Goal: Information Seeking & Learning: Learn about a topic

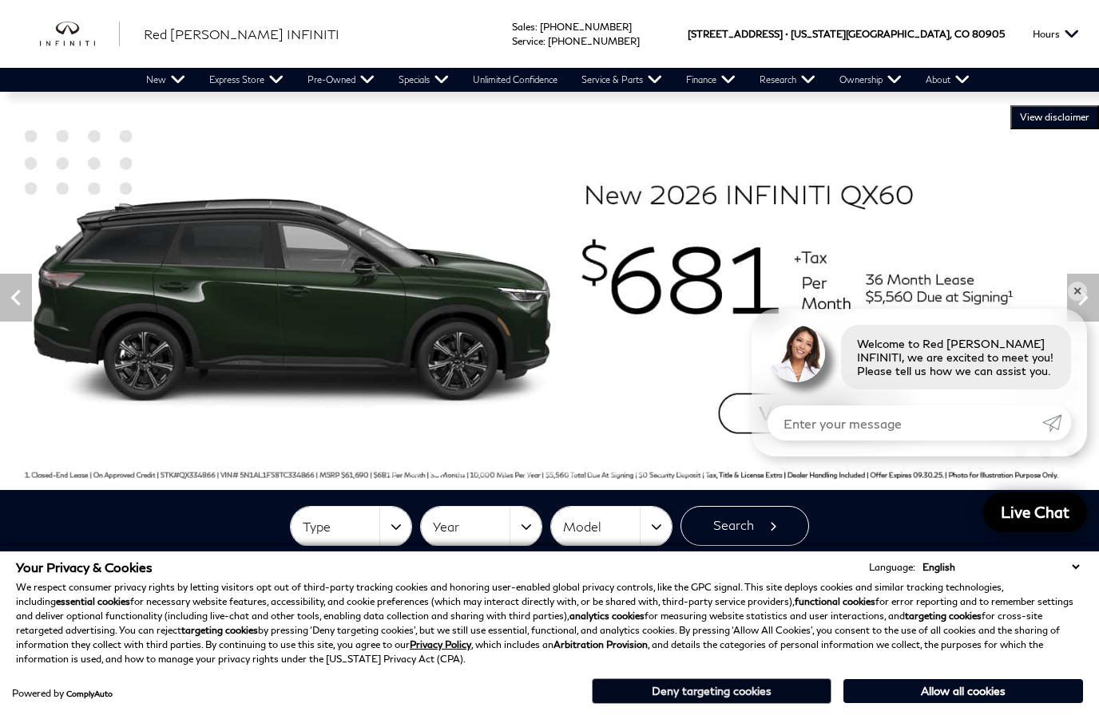
click at [742, 696] on button "Deny targeting cookies" at bounding box center [712, 692] width 240 height 26
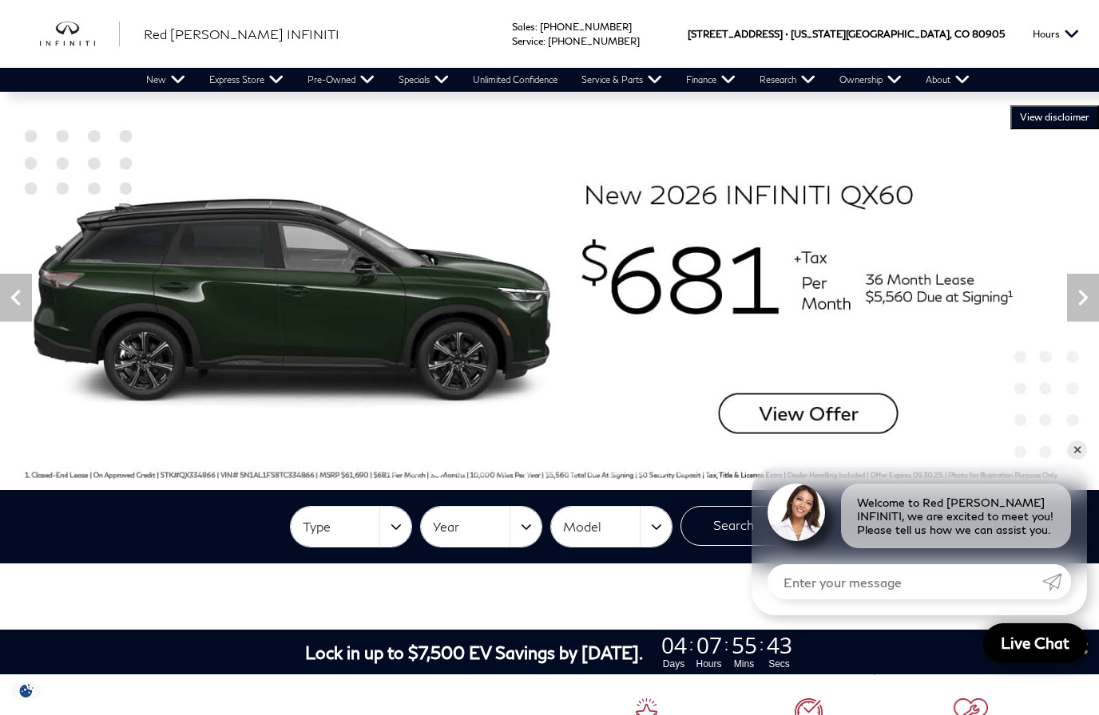
click at [401, 528] on button "Type" at bounding box center [351, 527] width 121 height 40
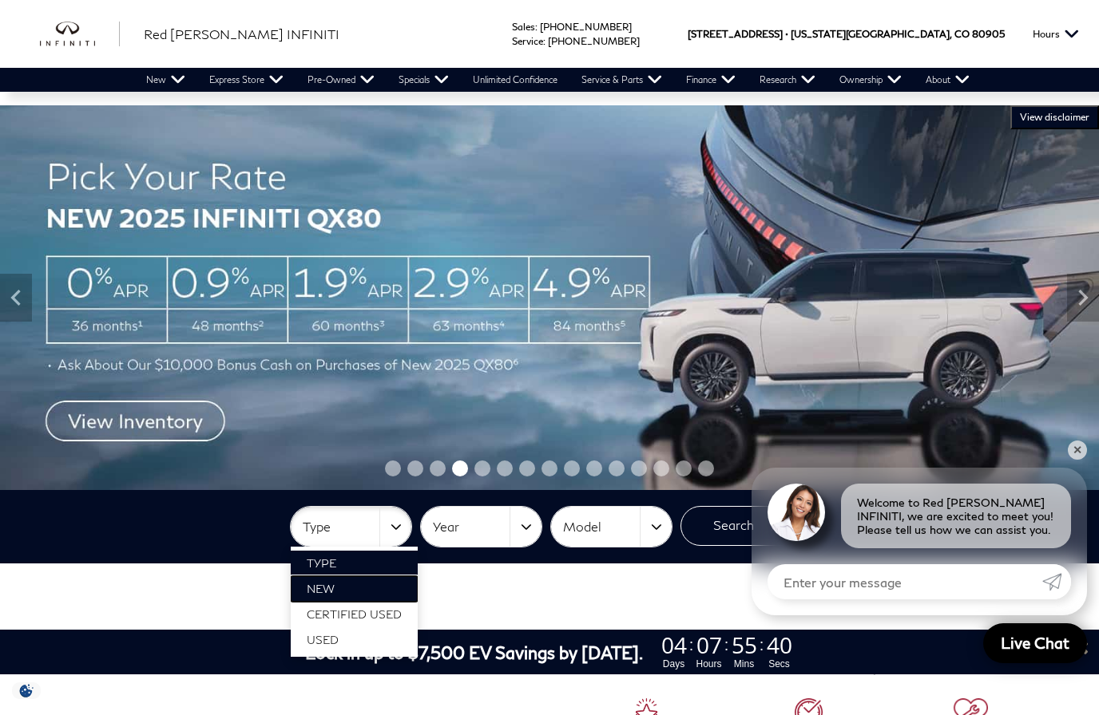
click at [353, 592] on link "New" at bounding box center [354, 589] width 127 height 26
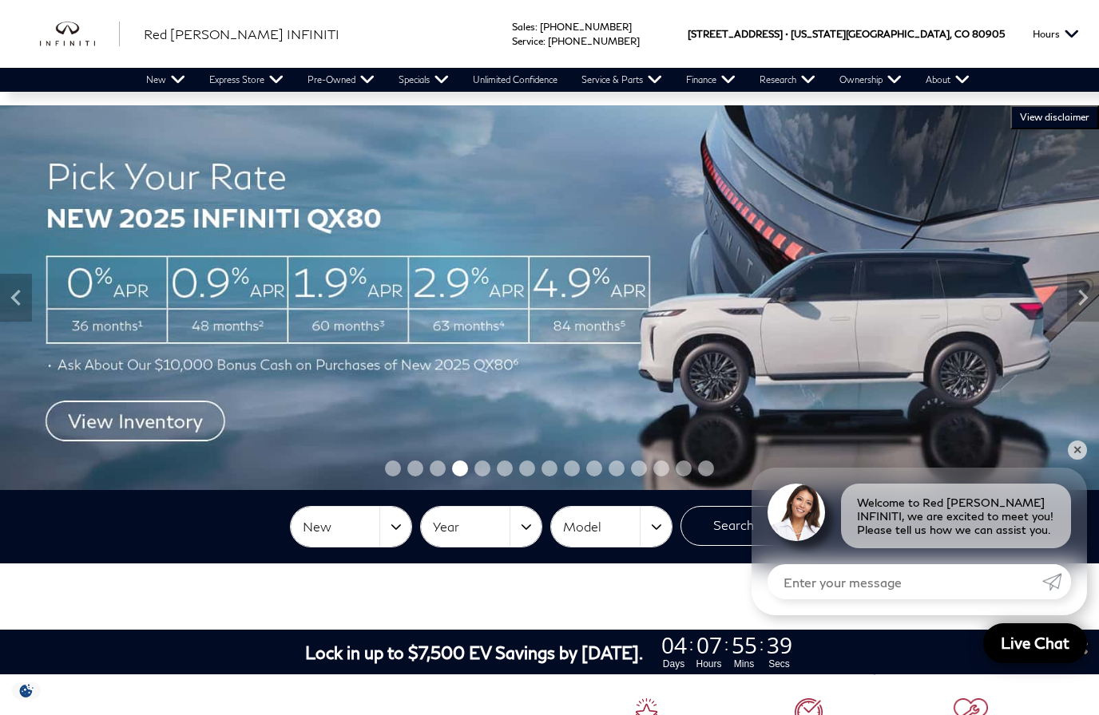
click at [531, 535] on button "Year" at bounding box center [481, 527] width 121 height 40
click at [471, 586] on link "2026" at bounding box center [481, 589] width 121 height 26
click at [653, 532] on button "Model" at bounding box center [611, 527] width 121 height 40
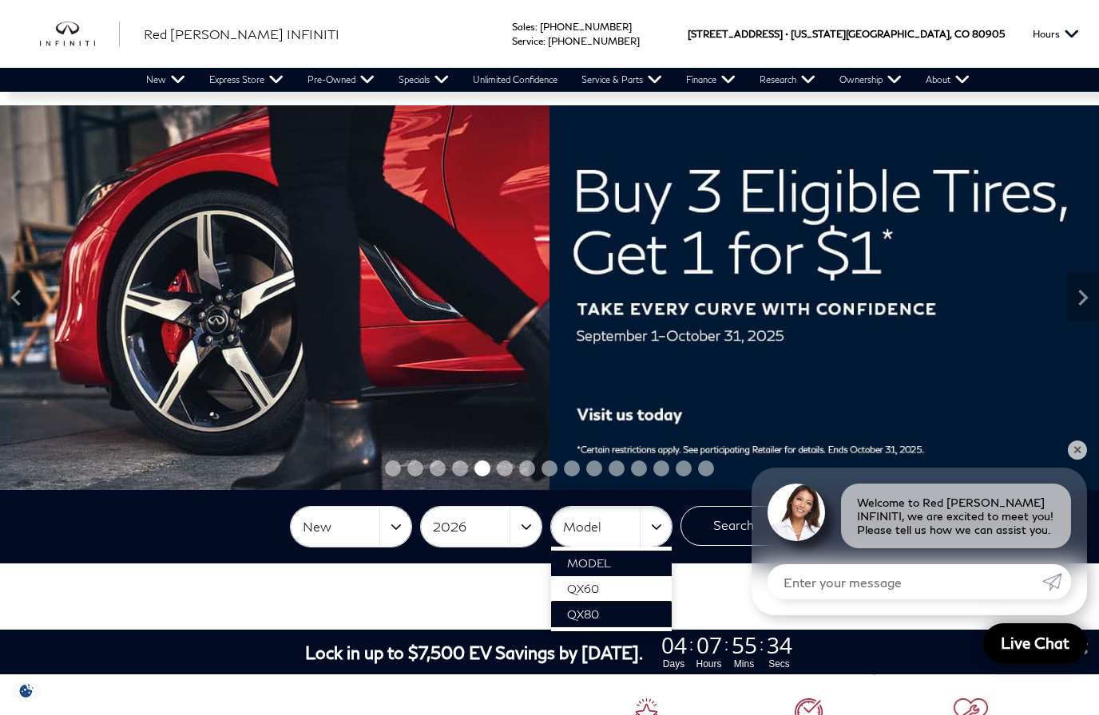
click at [599, 624] on link "QX80" at bounding box center [611, 615] width 121 height 26
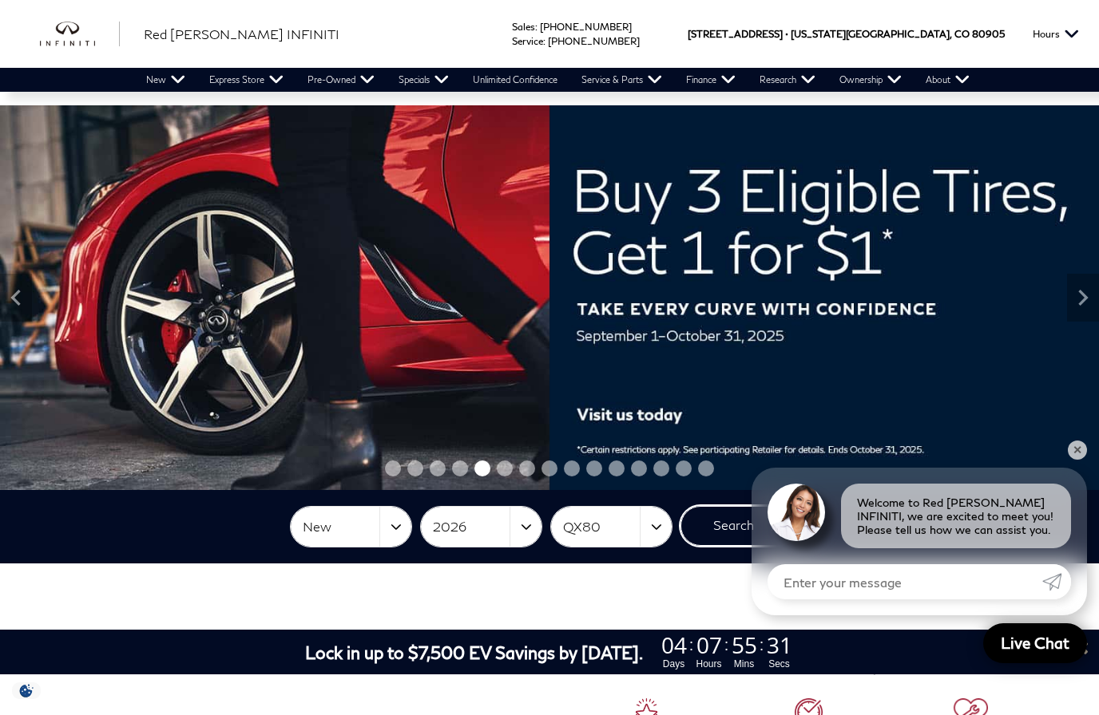
click at [728, 533] on button "Search" at bounding box center [744, 526] width 129 height 40
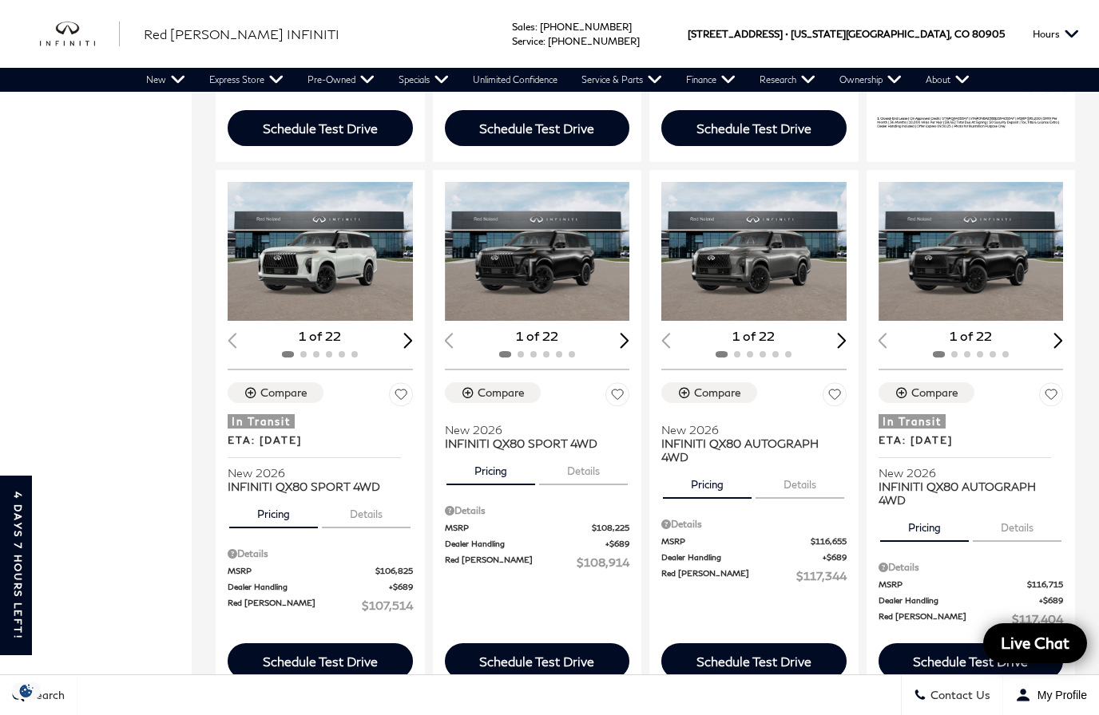
scroll to position [813, 0]
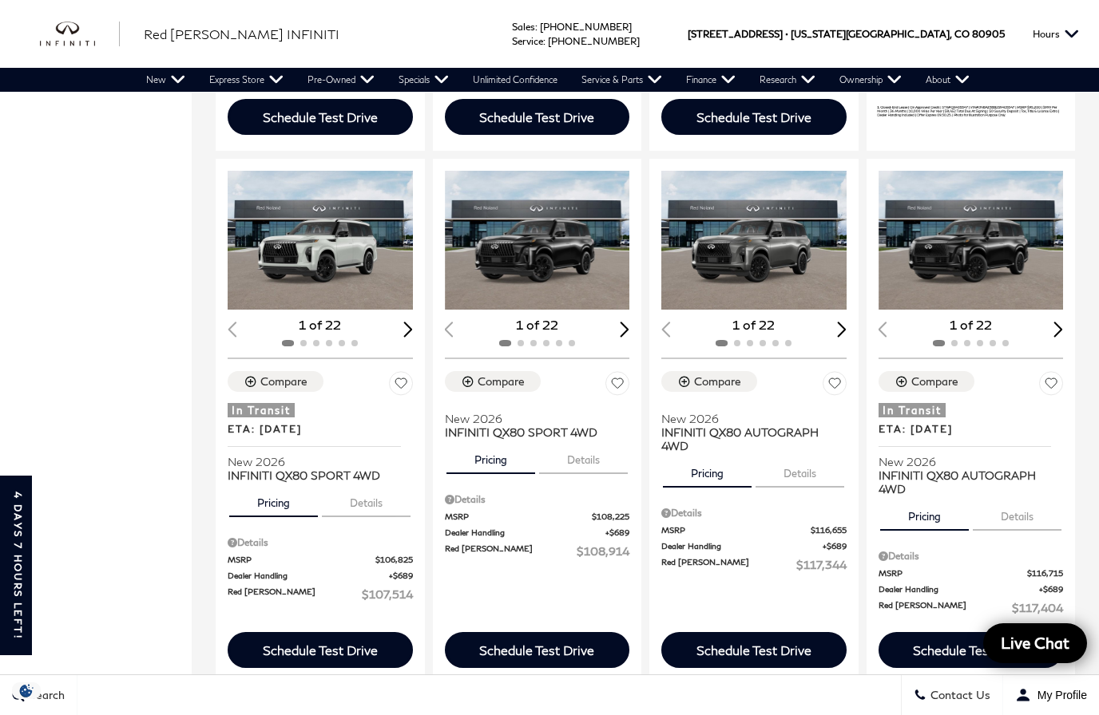
click at [761, 223] on img "1 / 2" at bounding box center [753, 240] width 185 height 139
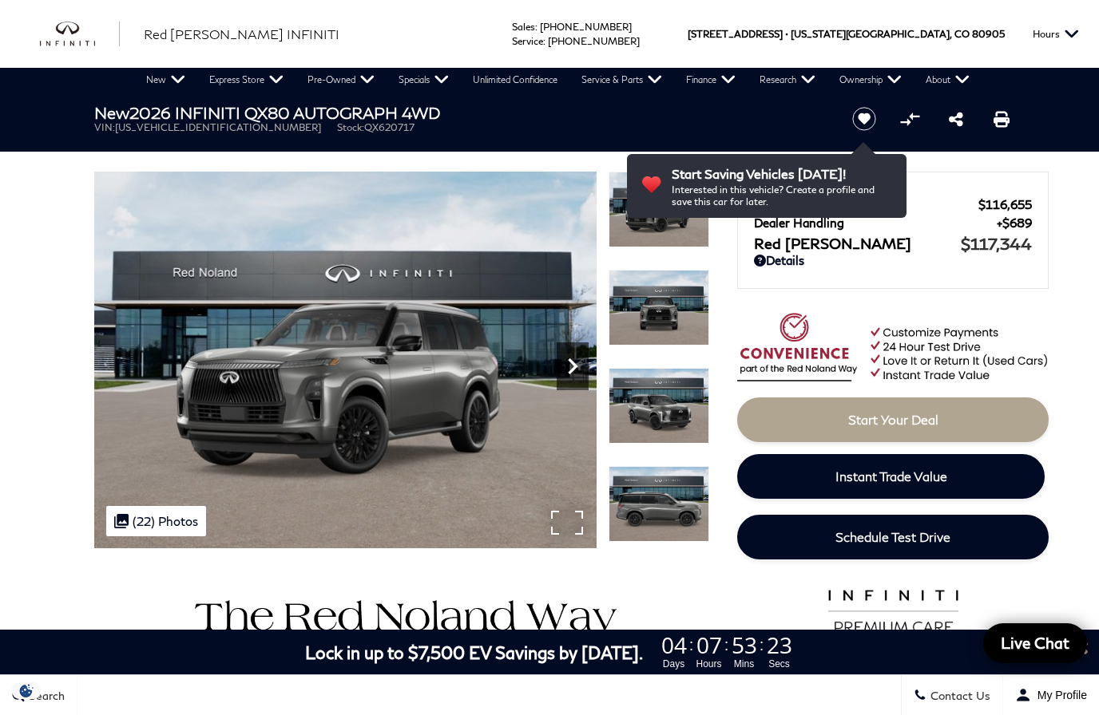
click at [584, 369] on icon "Next" at bounding box center [572, 366] width 32 height 32
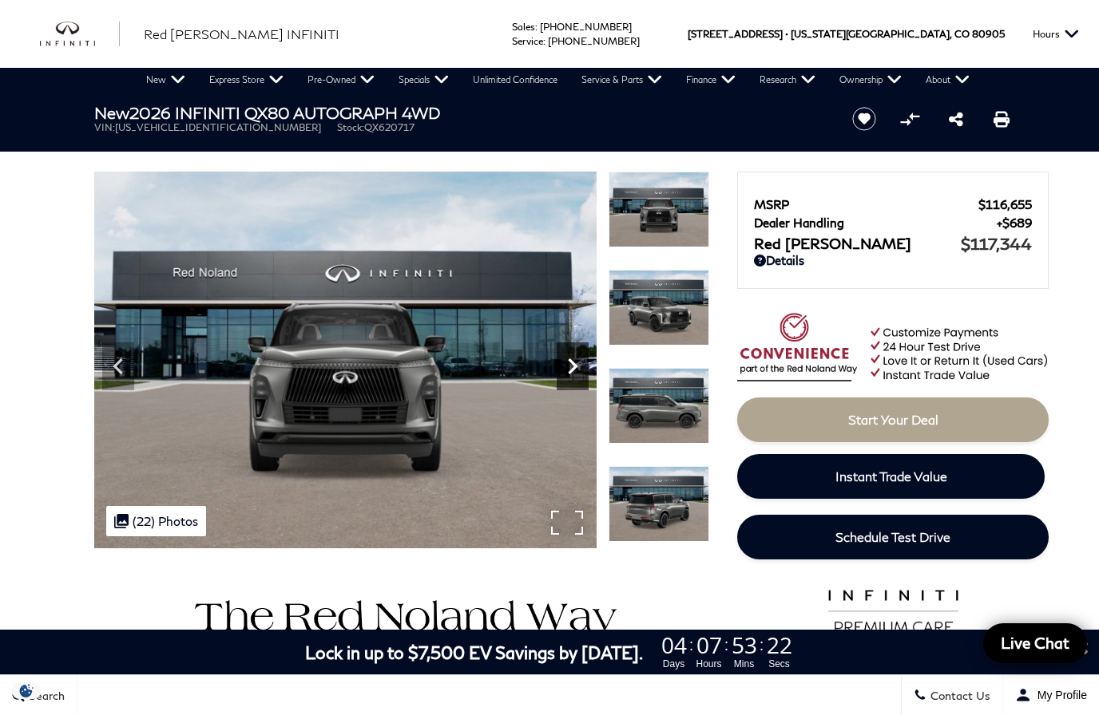
click at [572, 367] on icon "Next" at bounding box center [572, 366] width 32 height 32
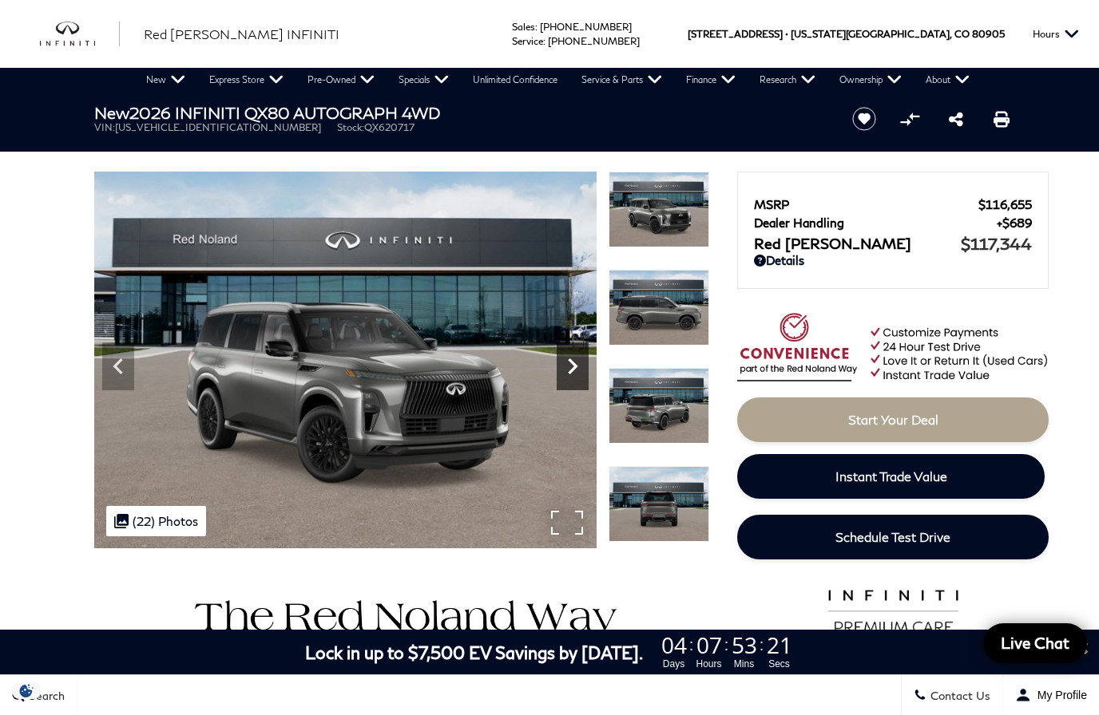
click at [580, 366] on icon "Next" at bounding box center [572, 366] width 32 height 32
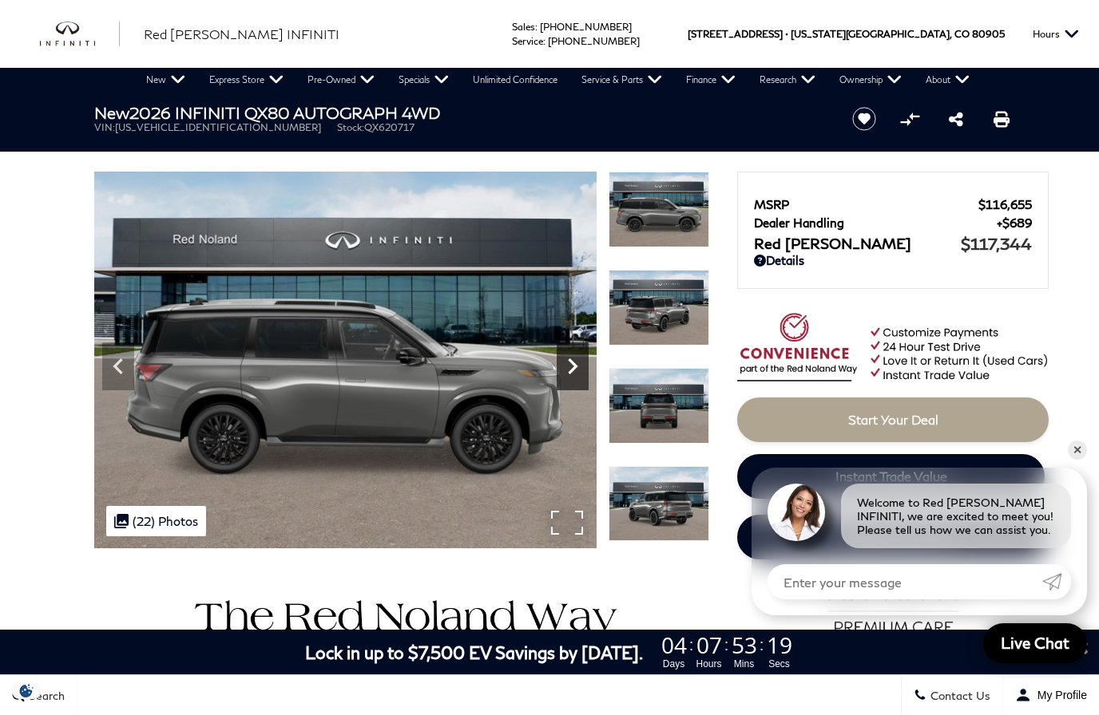
click at [575, 366] on icon "Next" at bounding box center [573, 366] width 10 height 16
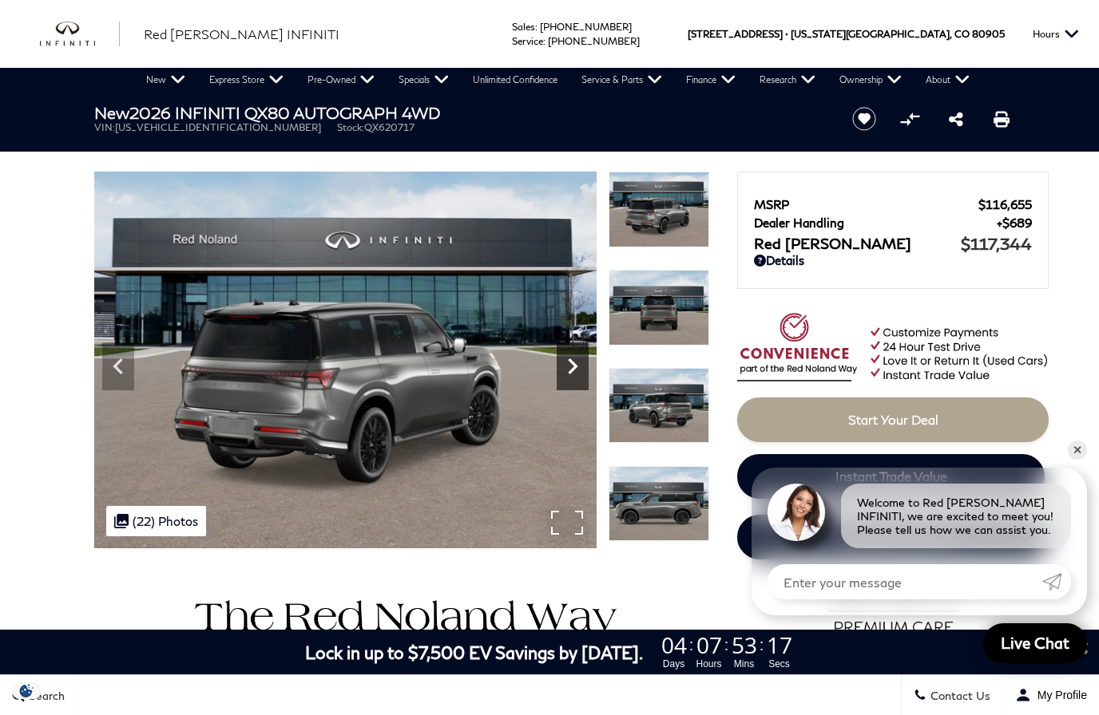
click at [575, 368] on icon "Next" at bounding box center [573, 366] width 10 height 16
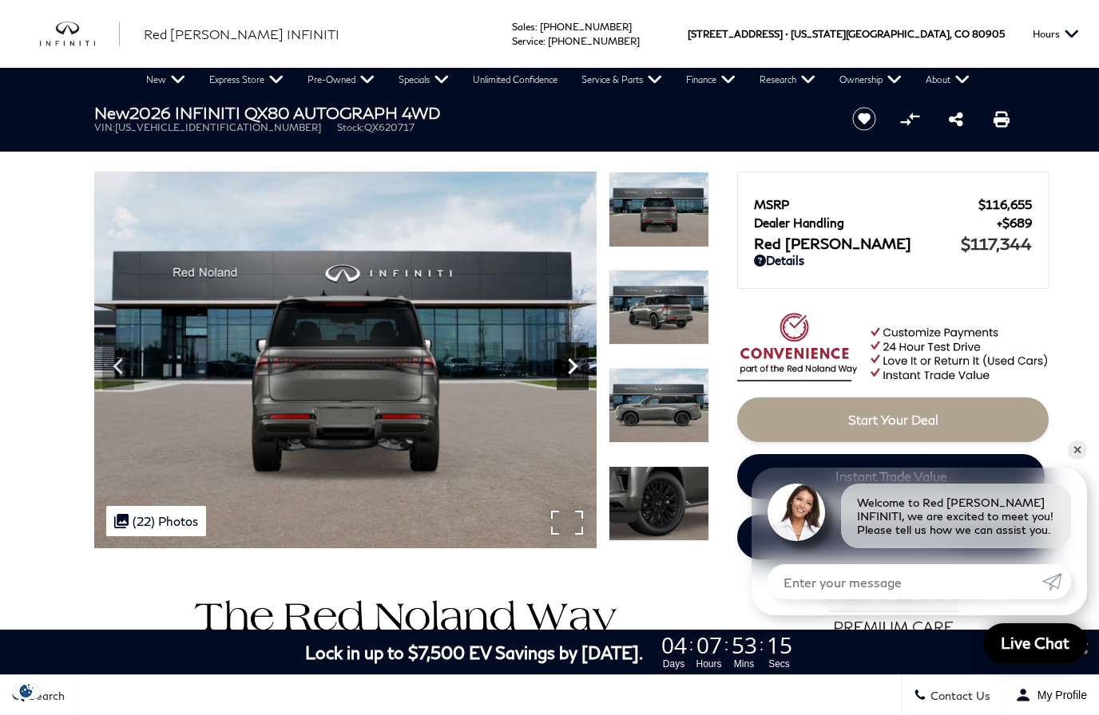
click at [570, 370] on icon "Next" at bounding box center [573, 366] width 10 height 16
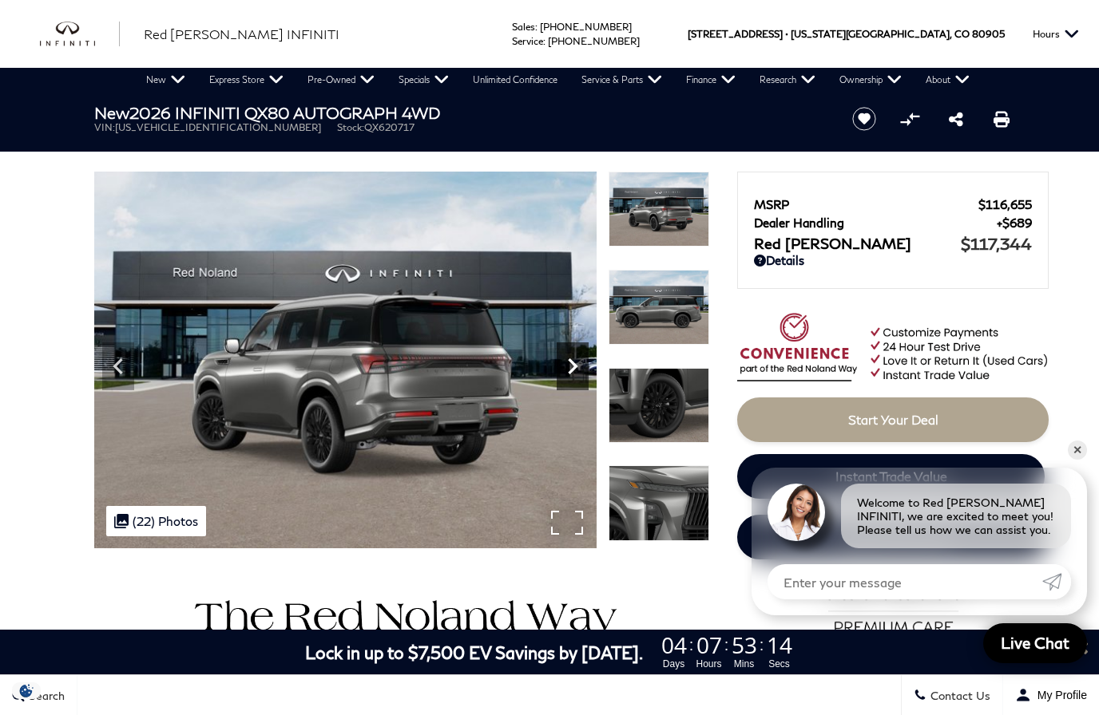
click at [579, 370] on icon "Next" at bounding box center [572, 366] width 32 height 32
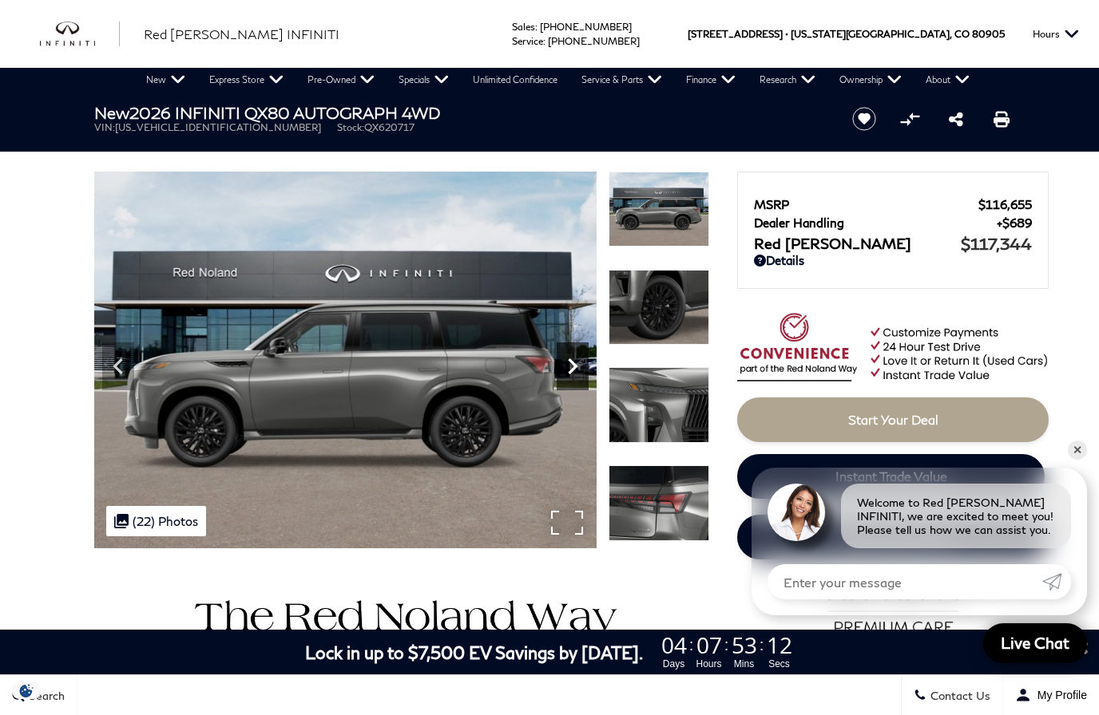
click at [572, 364] on icon "Next" at bounding box center [573, 366] width 10 height 16
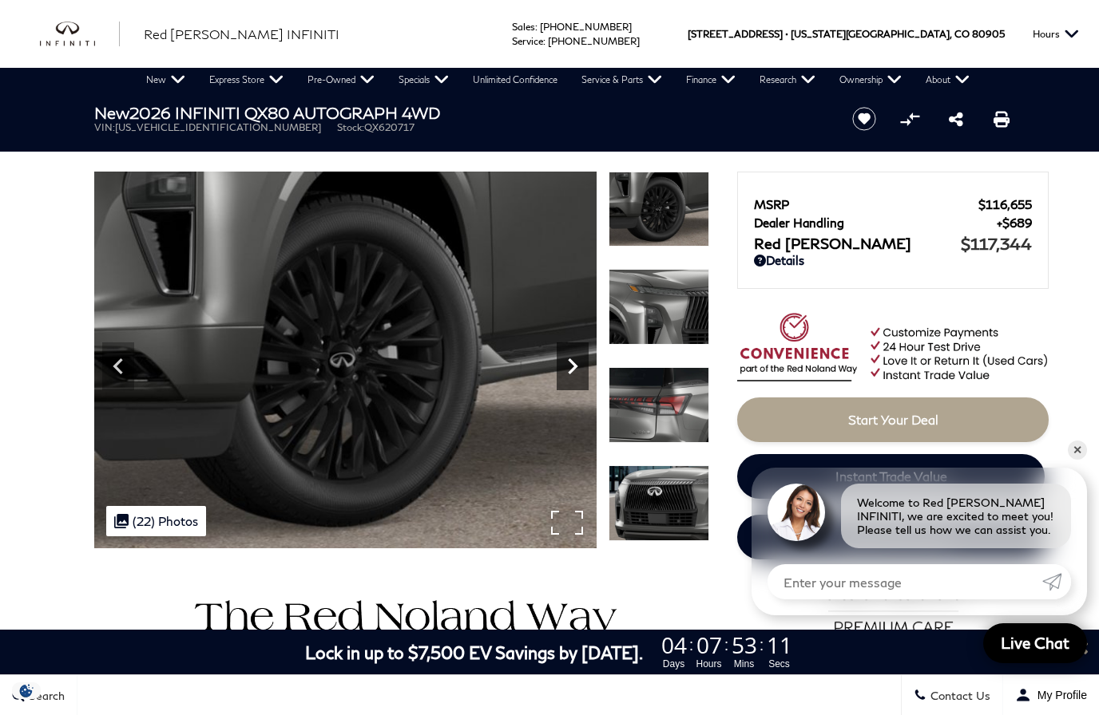
click at [582, 366] on icon "Next" at bounding box center [572, 366] width 32 height 32
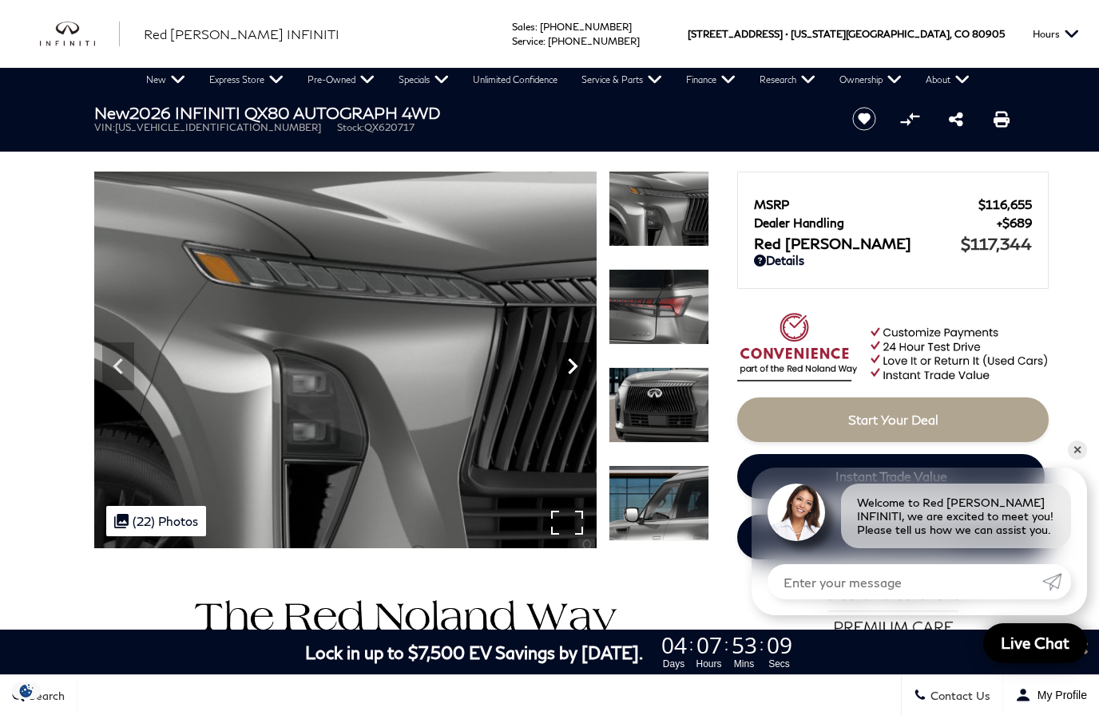
click at [574, 369] on icon "Next" at bounding box center [573, 366] width 10 height 16
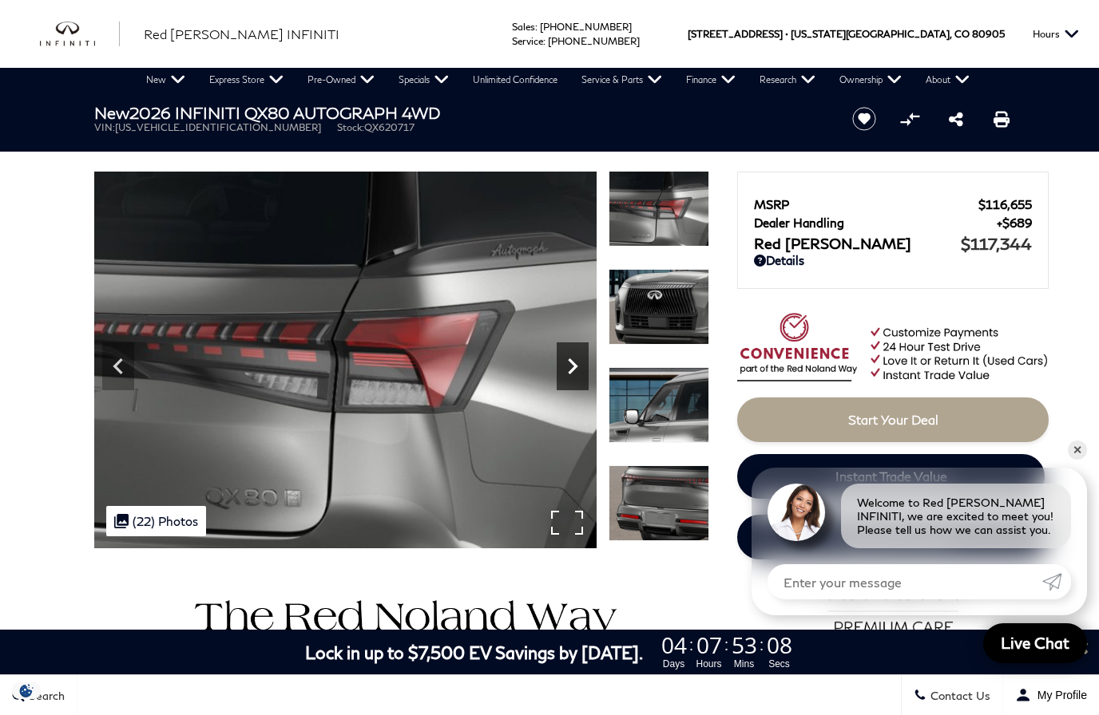
click at [573, 365] on icon "Next" at bounding box center [573, 366] width 10 height 16
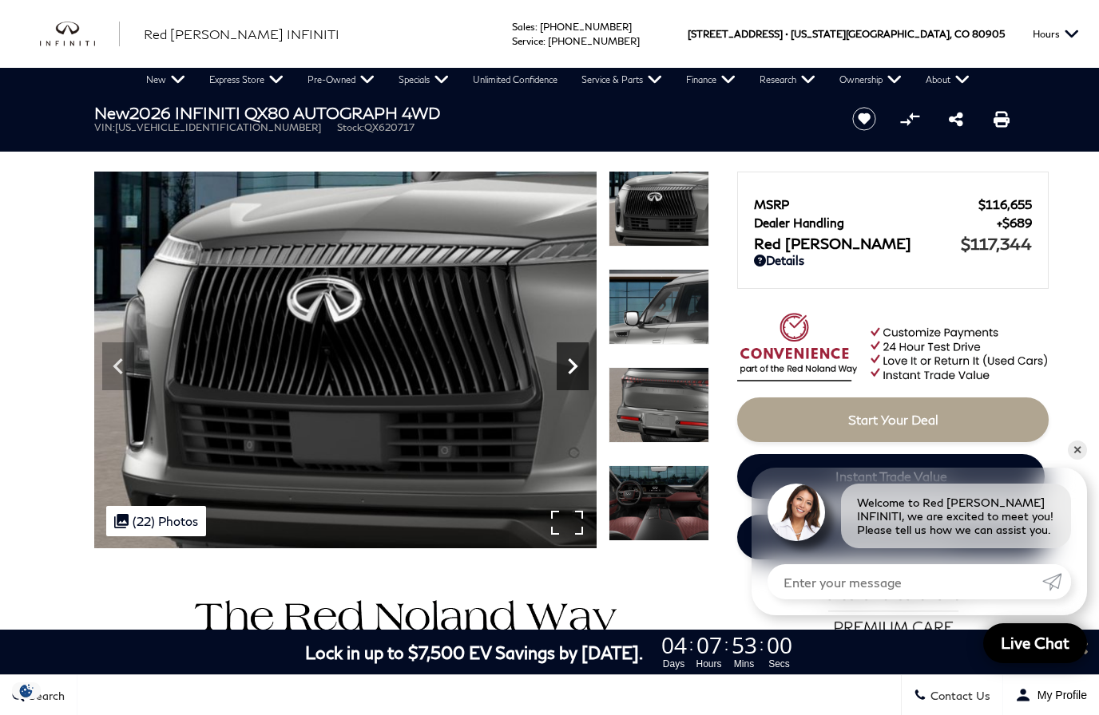
click at [576, 368] on icon "Next" at bounding box center [572, 366] width 32 height 32
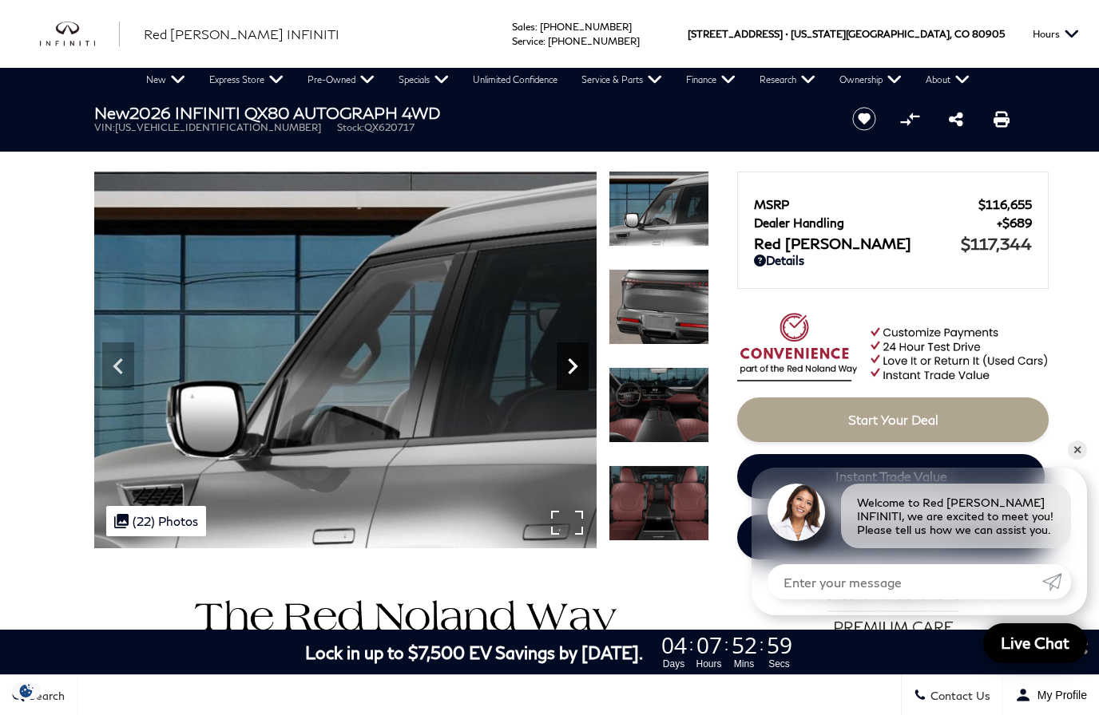
click at [562, 368] on icon "Next" at bounding box center [572, 366] width 32 height 32
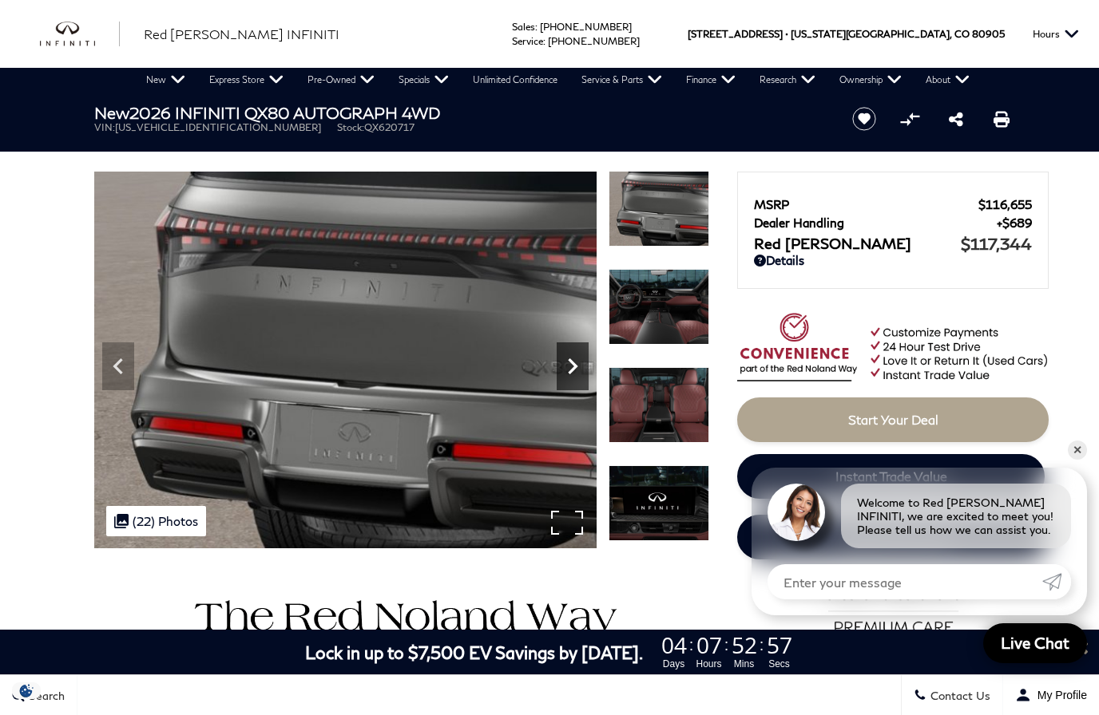
click at [576, 370] on icon "Next" at bounding box center [572, 366] width 32 height 32
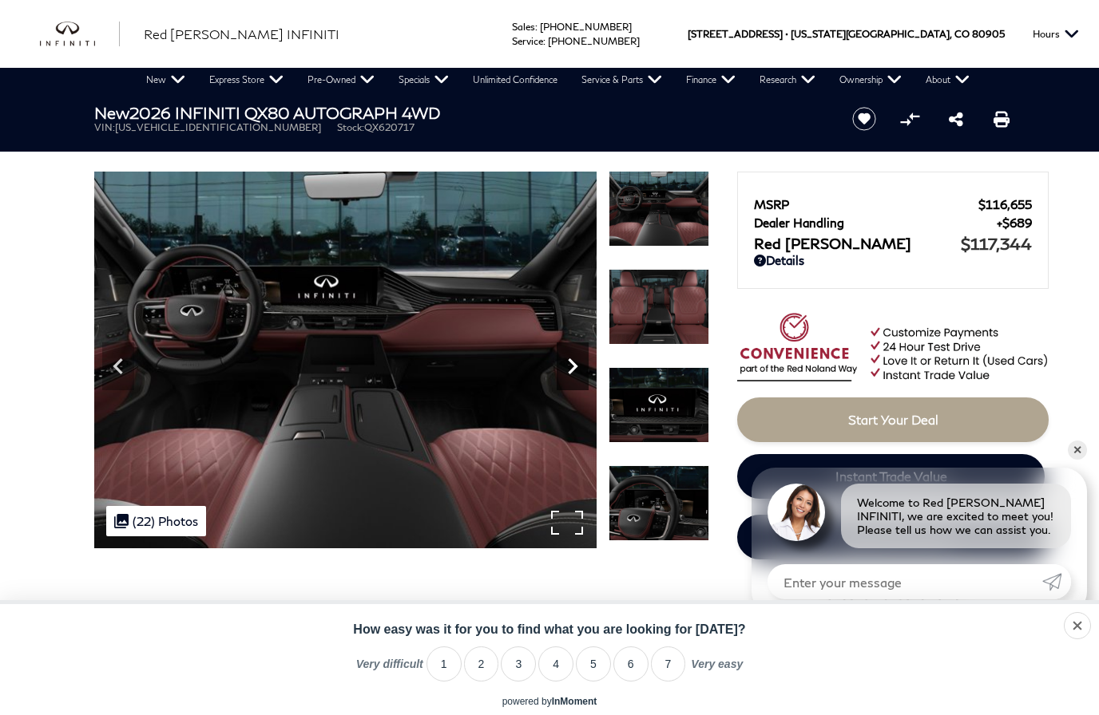
click at [571, 372] on icon "Next" at bounding box center [573, 366] width 10 height 16
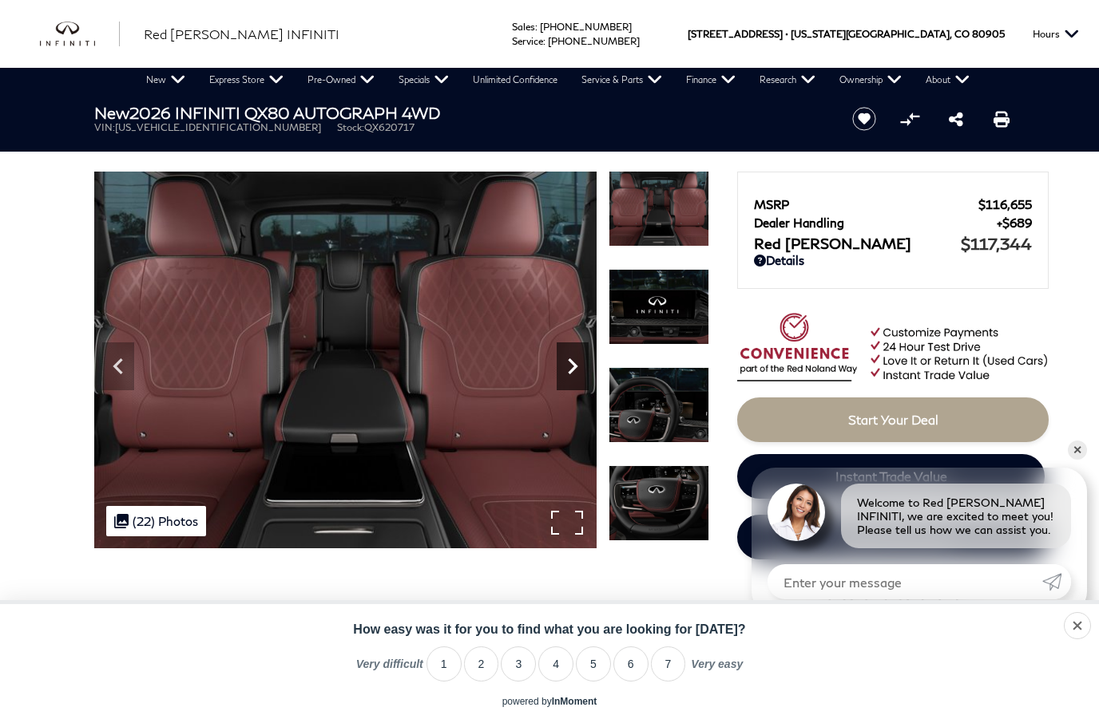
click at [574, 368] on icon "Next" at bounding box center [573, 366] width 10 height 16
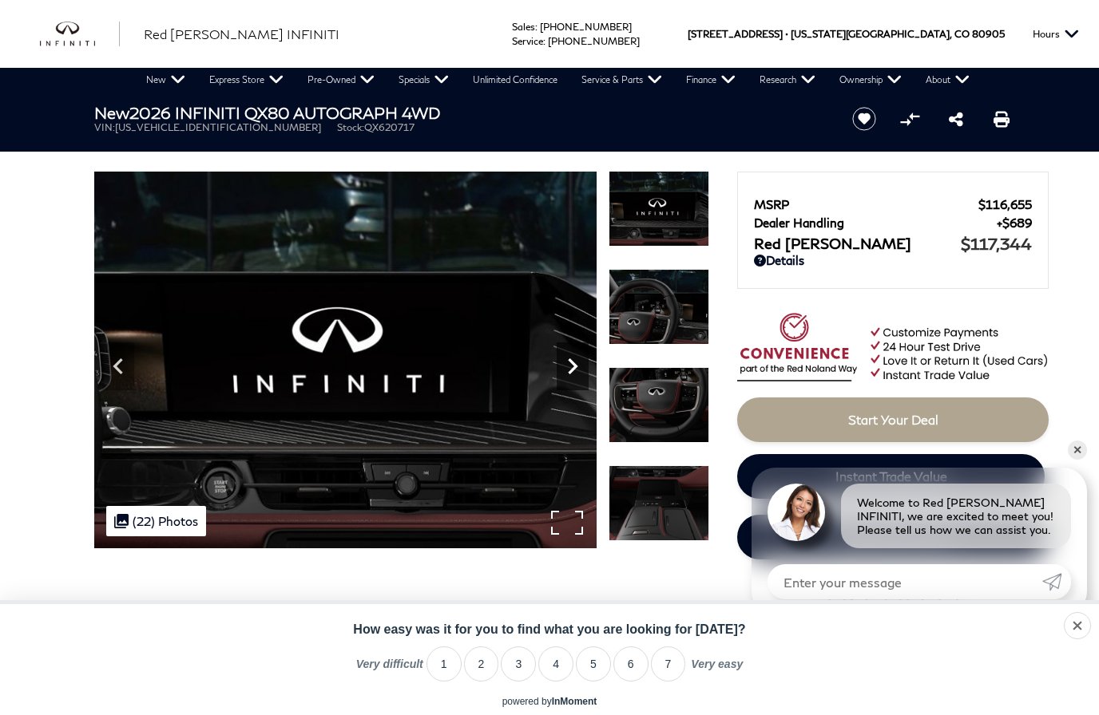
click at [576, 358] on icon "Next" at bounding box center [572, 366] width 32 height 32
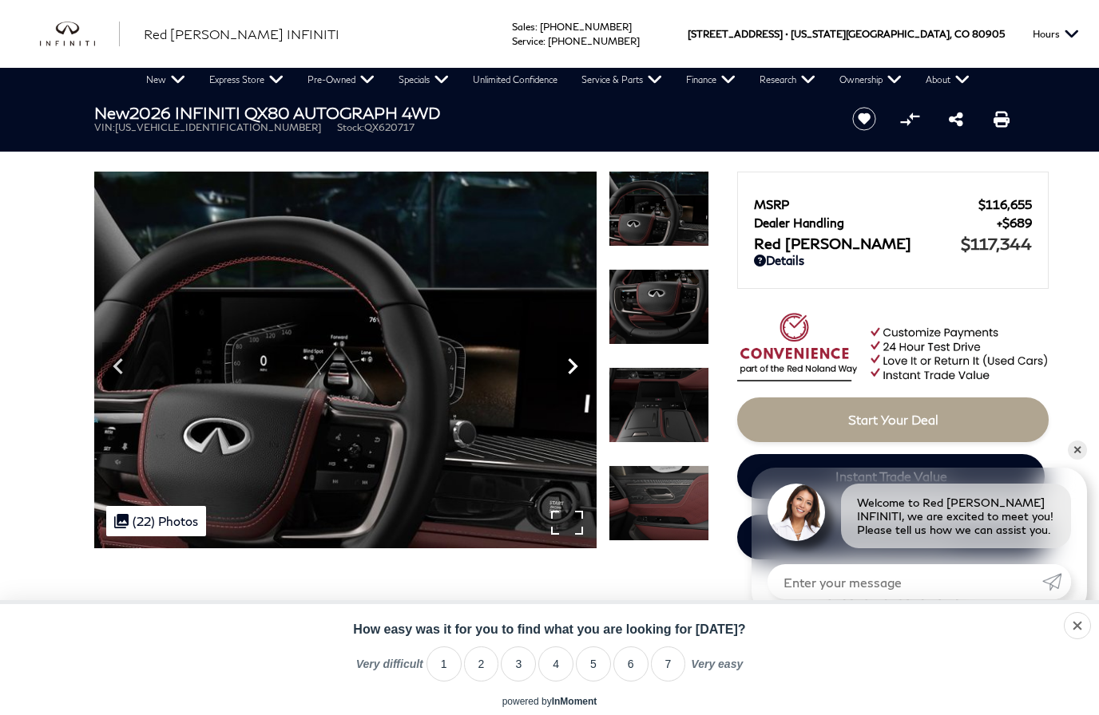
click at [581, 366] on icon "Next" at bounding box center [572, 366] width 32 height 32
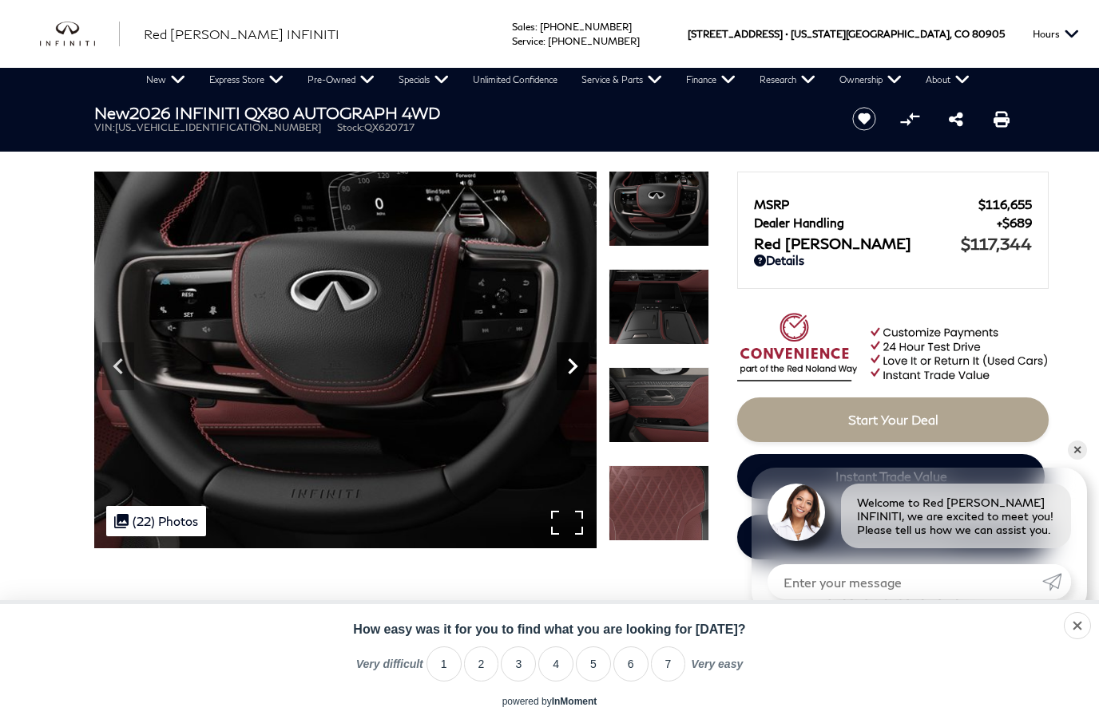
click at [577, 360] on icon "Next" at bounding box center [572, 366] width 32 height 32
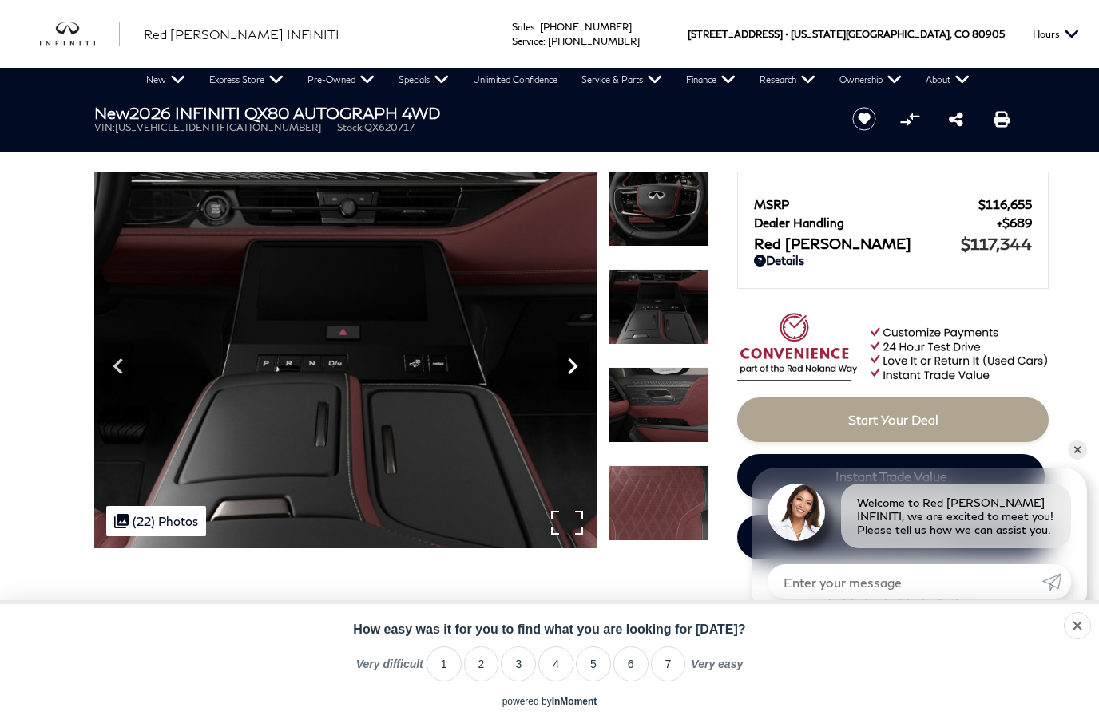
click at [576, 366] on icon "Next" at bounding box center [573, 366] width 10 height 16
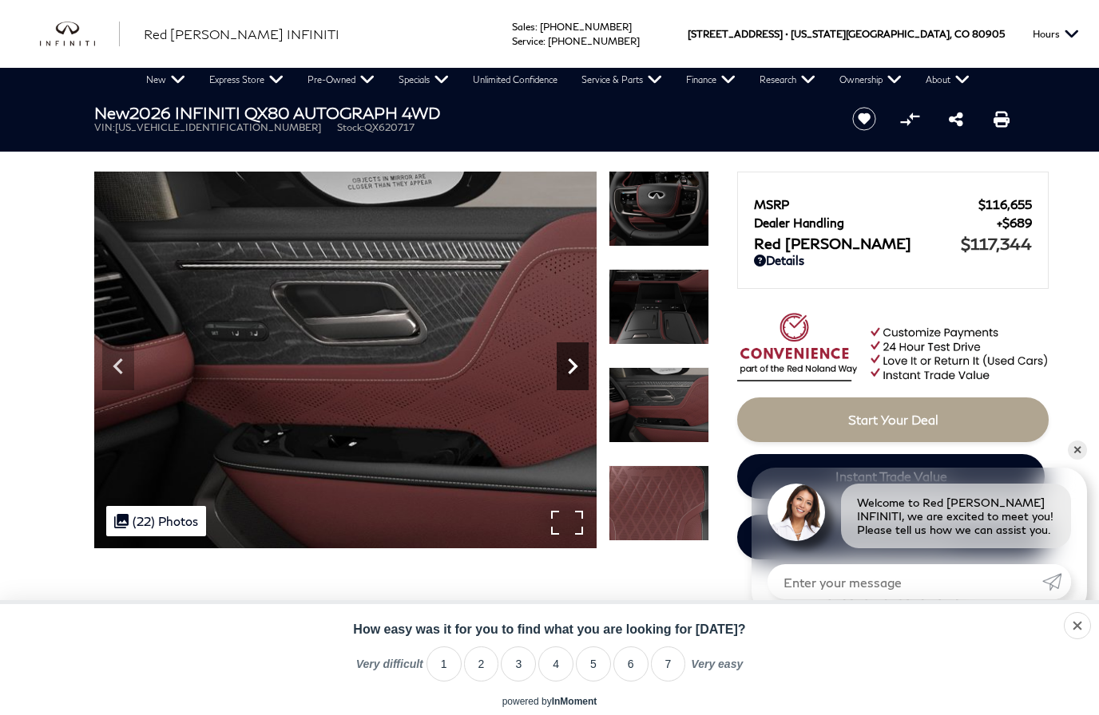
click at [576, 366] on icon "Next" at bounding box center [573, 366] width 10 height 16
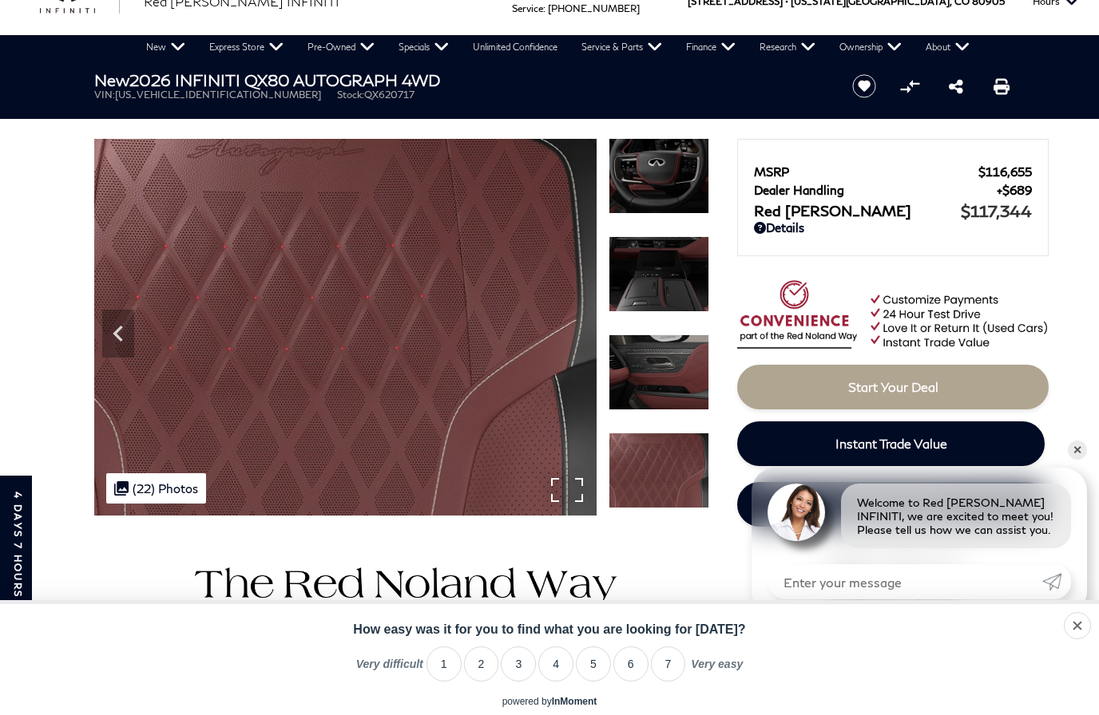
scroll to position [36, 0]
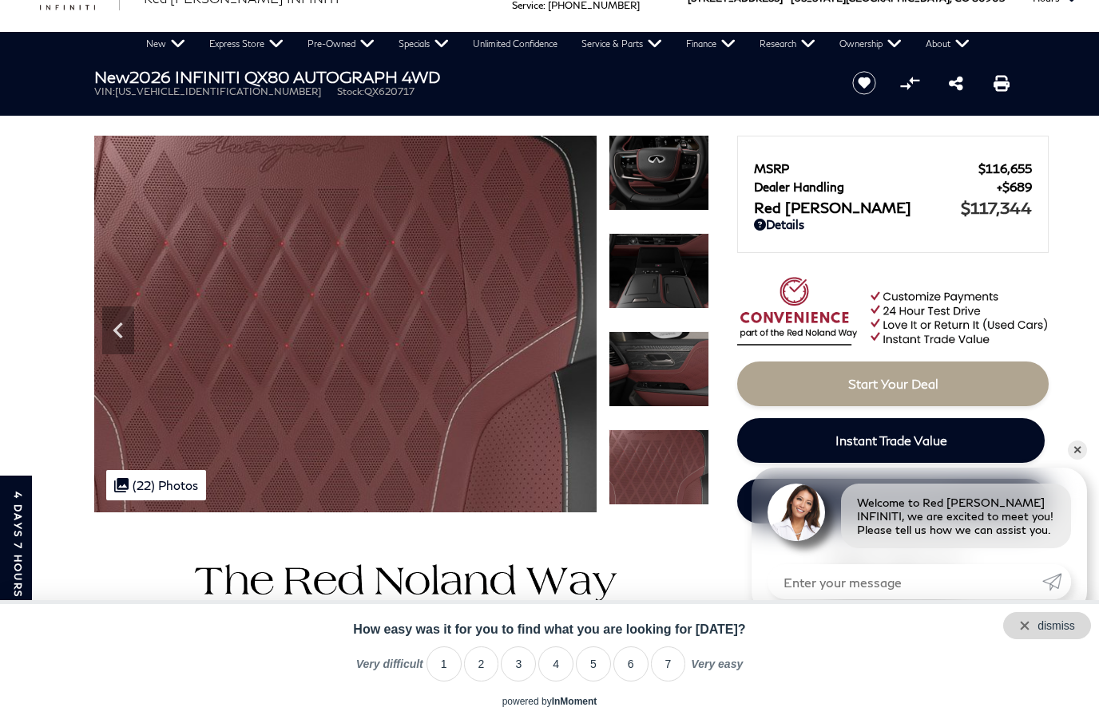
click at [1074, 639] on div "dismiss" at bounding box center [1047, 625] width 88 height 27
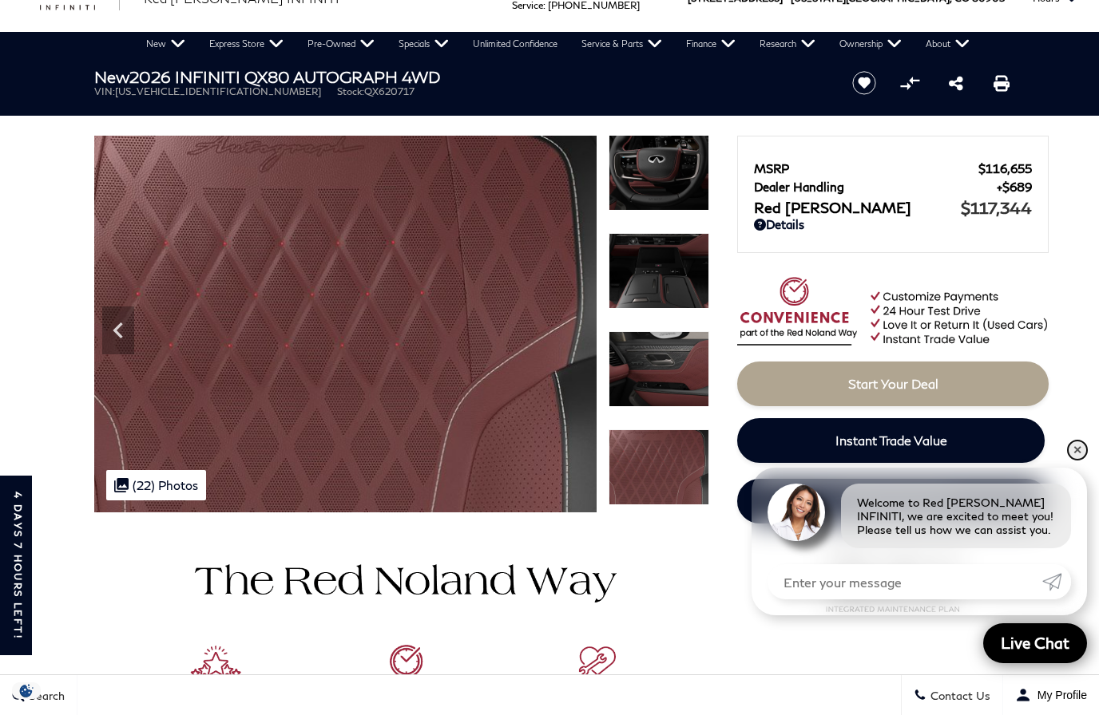
click at [1072, 460] on link "✕" at bounding box center [1076, 450] width 19 height 19
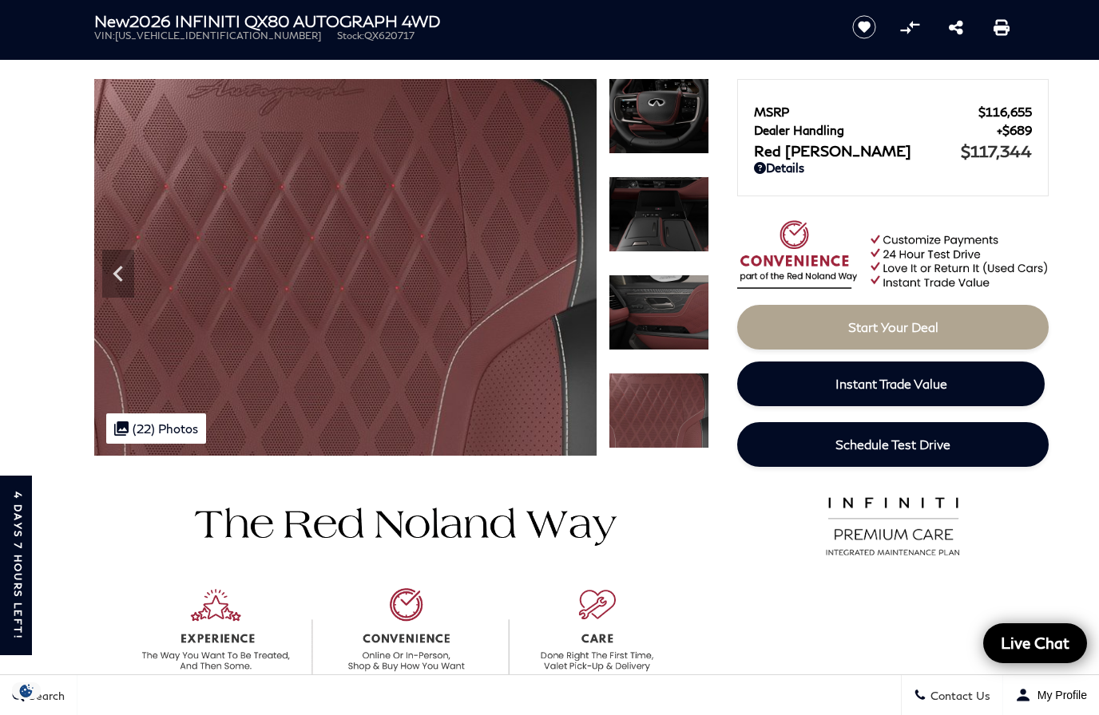
scroll to position [0, 0]
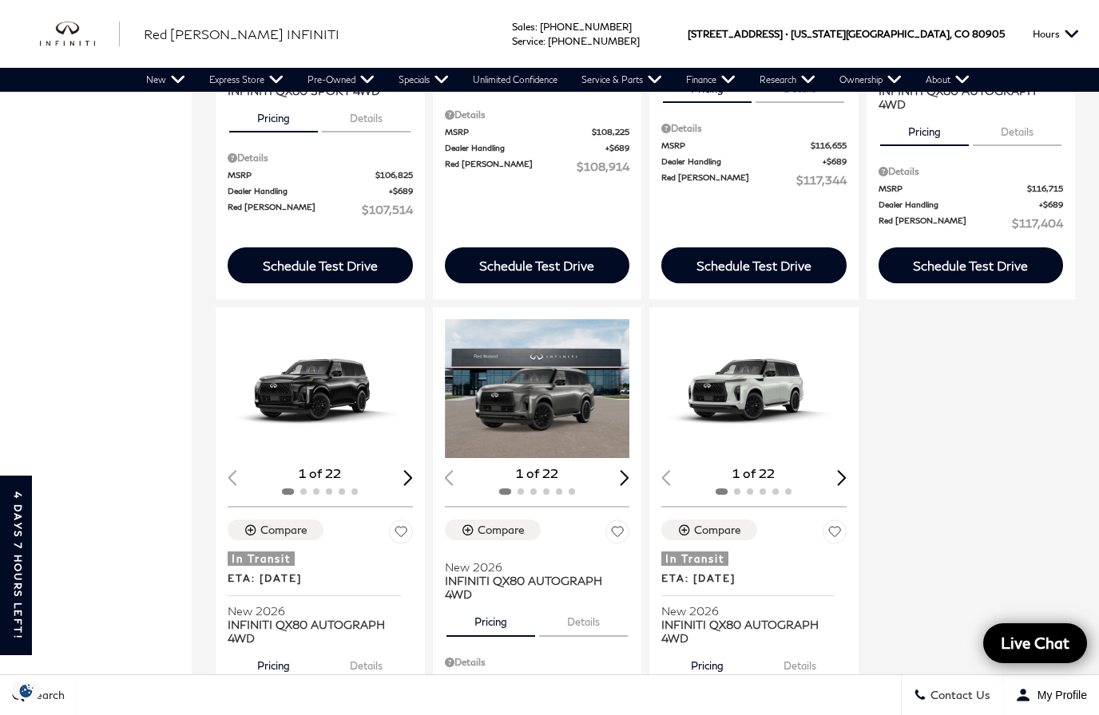
scroll to position [1228, 0]
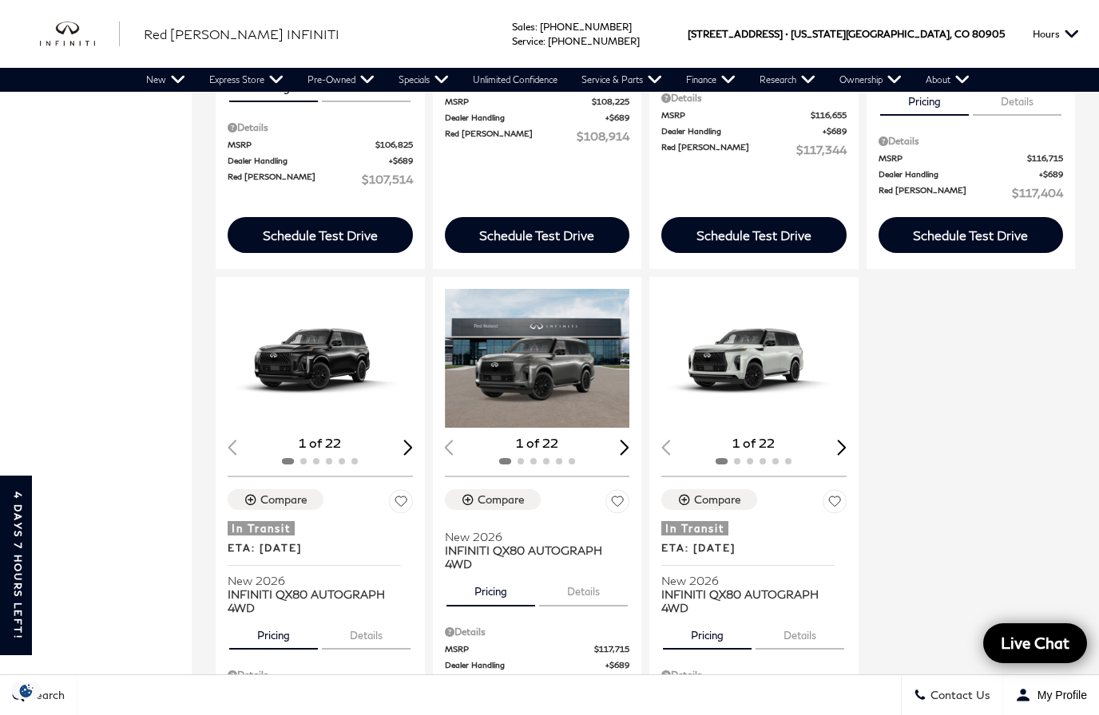
click at [764, 329] on img "1 / 2" at bounding box center [753, 358] width 185 height 139
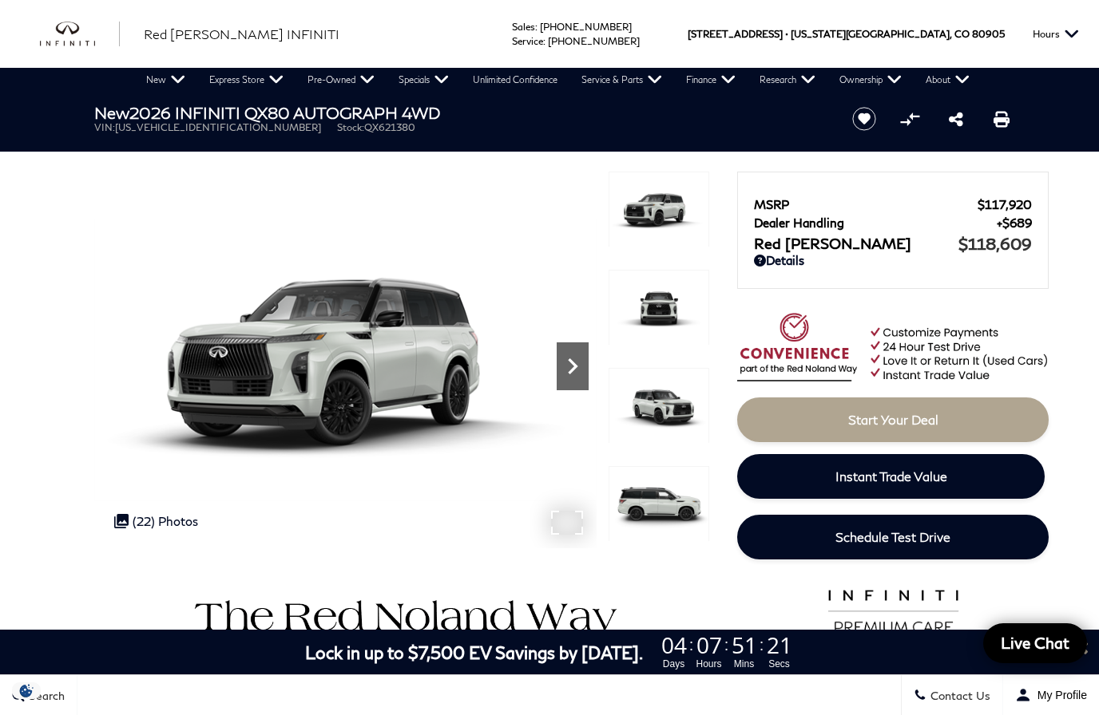
click at [574, 358] on icon "Next" at bounding box center [572, 366] width 32 height 32
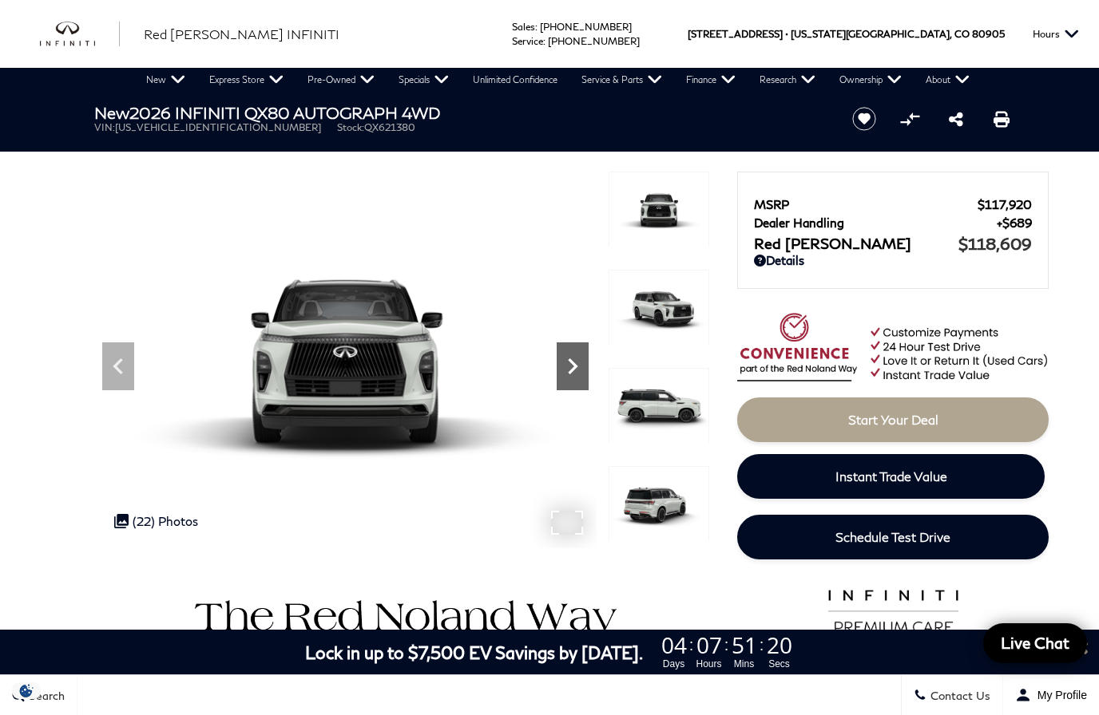
click at [574, 356] on icon "Next" at bounding box center [572, 366] width 32 height 32
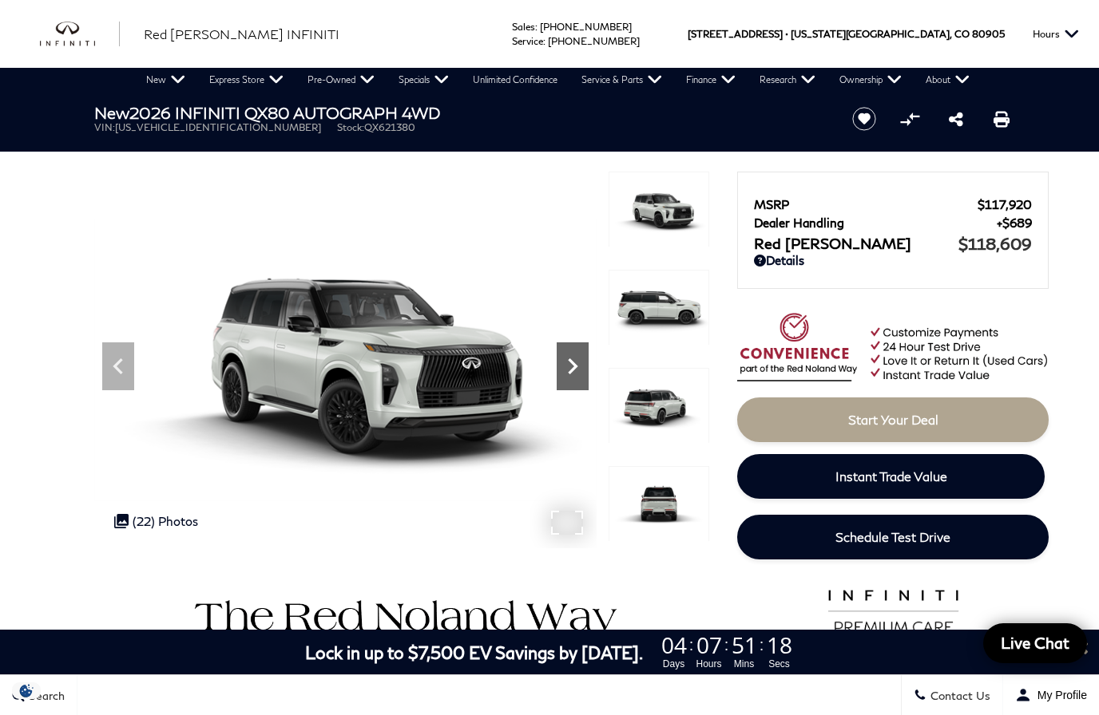
click at [574, 365] on icon "Next" at bounding box center [573, 366] width 10 height 16
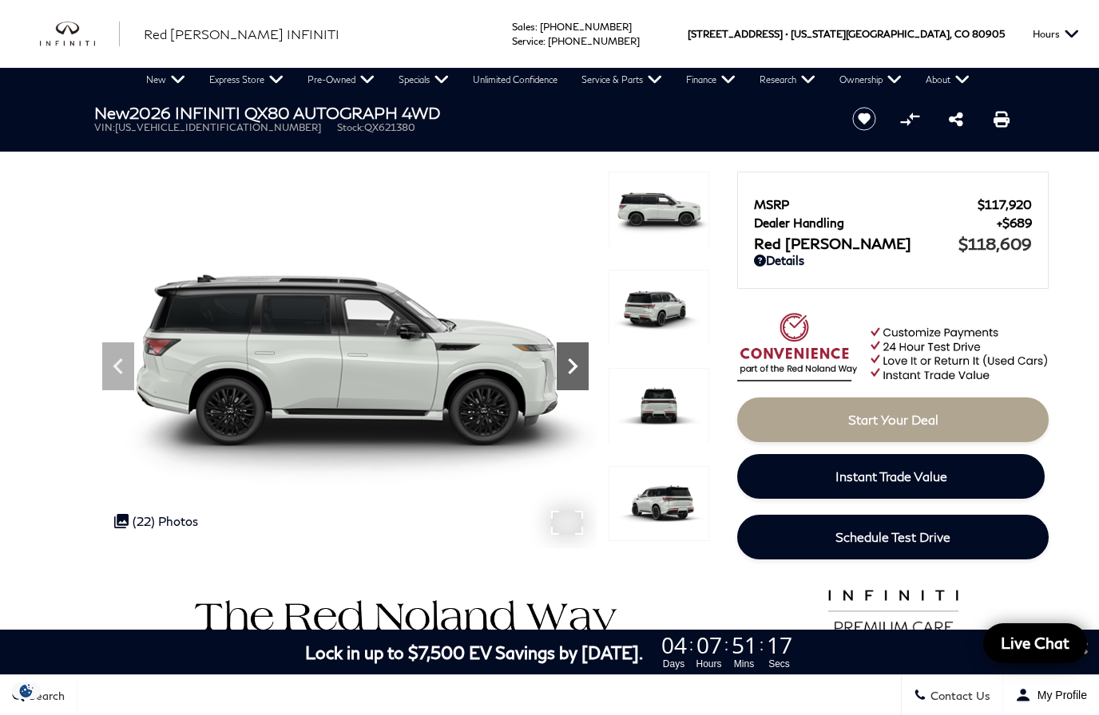
click at [577, 369] on icon "Next" at bounding box center [572, 366] width 32 height 32
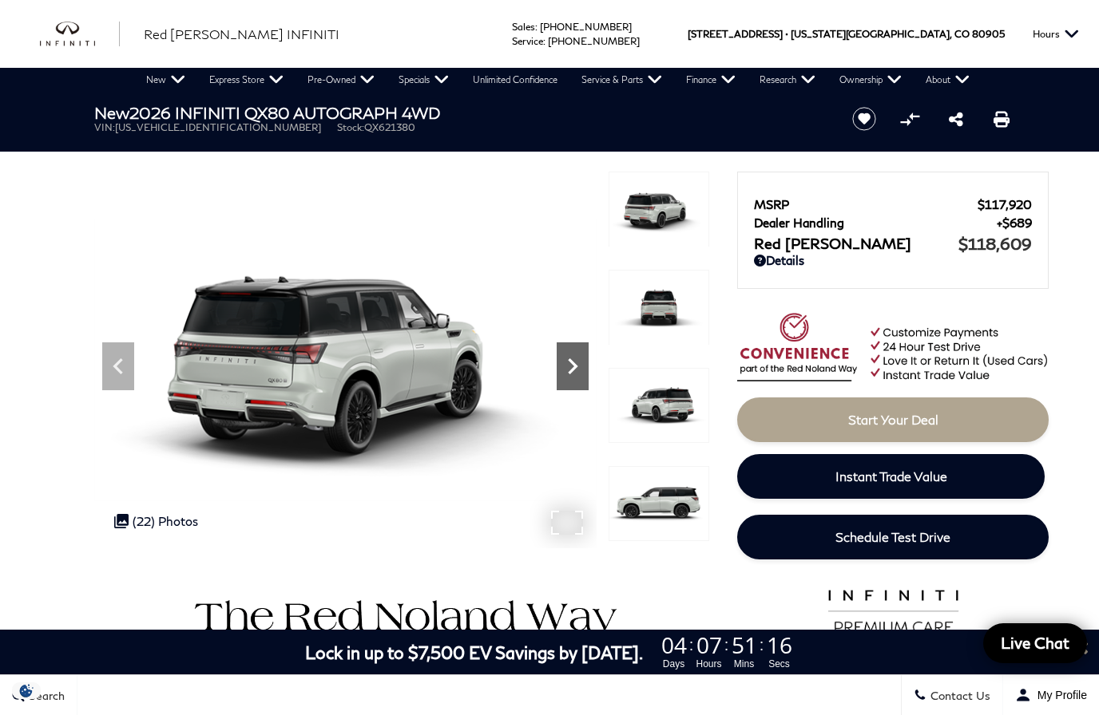
click at [578, 362] on icon "Next" at bounding box center [572, 366] width 32 height 32
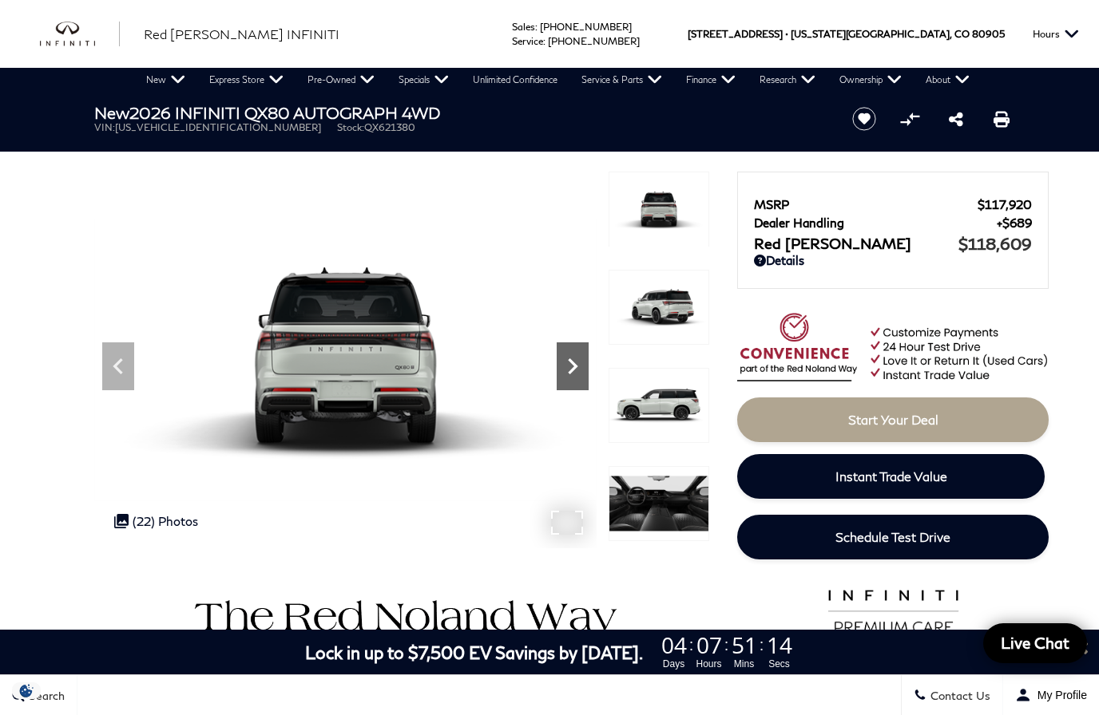
click at [576, 362] on icon "Next" at bounding box center [572, 366] width 32 height 32
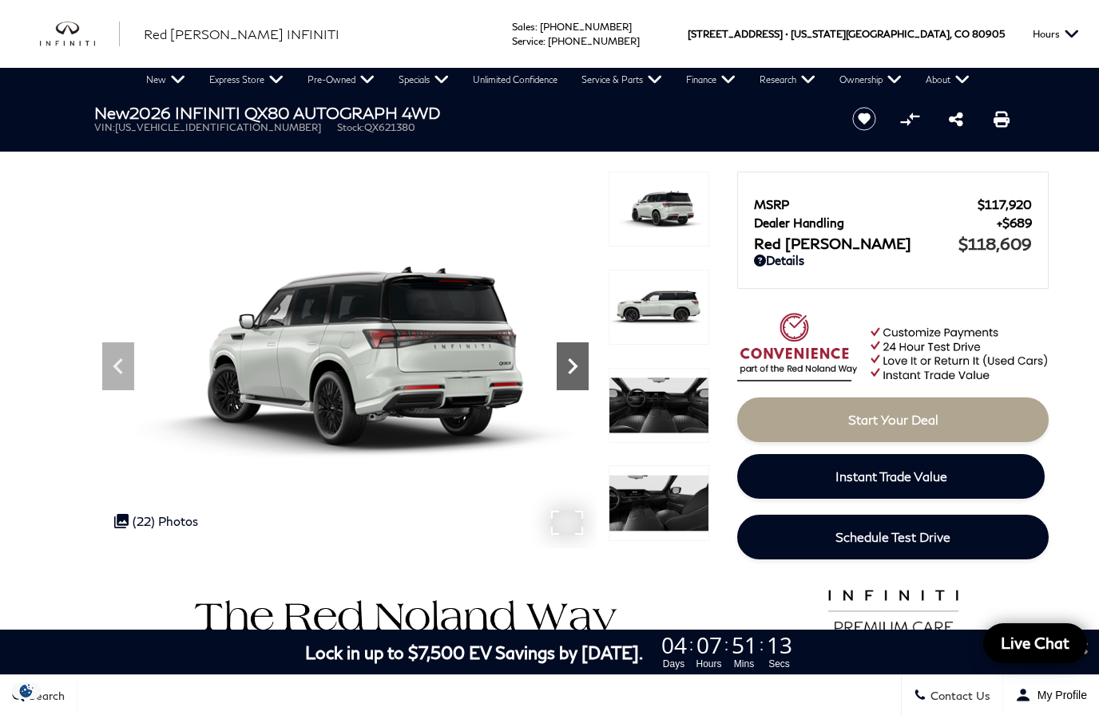
click at [572, 372] on icon "Next" at bounding box center [572, 366] width 32 height 32
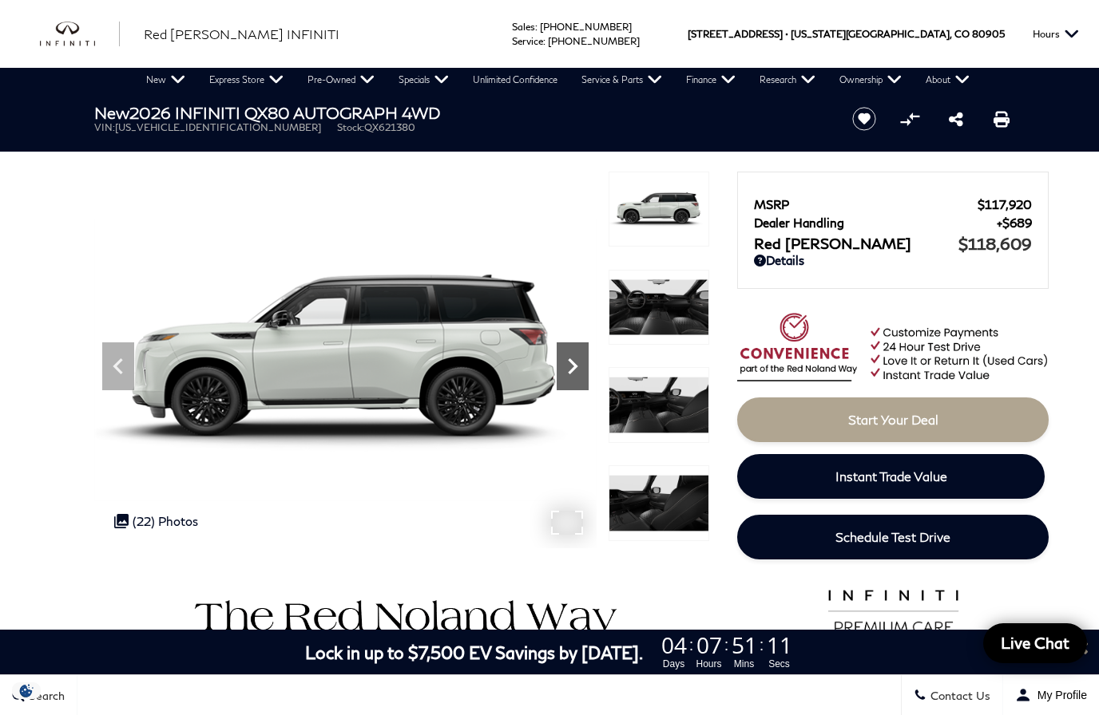
click at [581, 360] on icon "Next" at bounding box center [572, 366] width 32 height 32
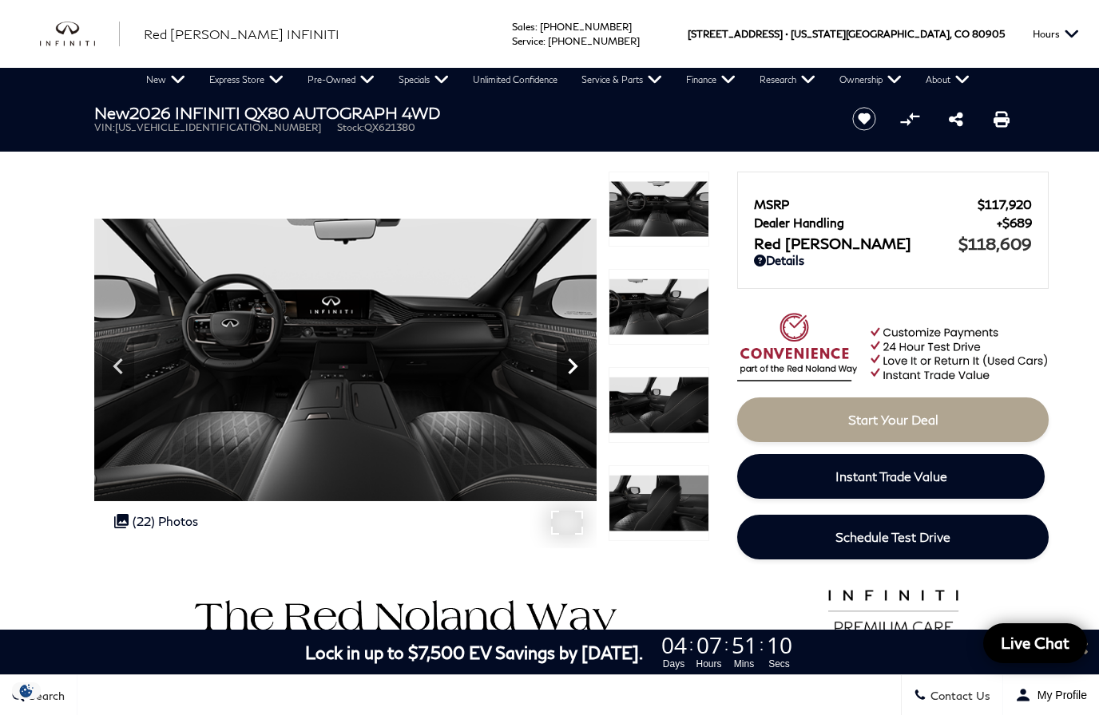
click at [577, 365] on icon "Next" at bounding box center [572, 366] width 32 height 32
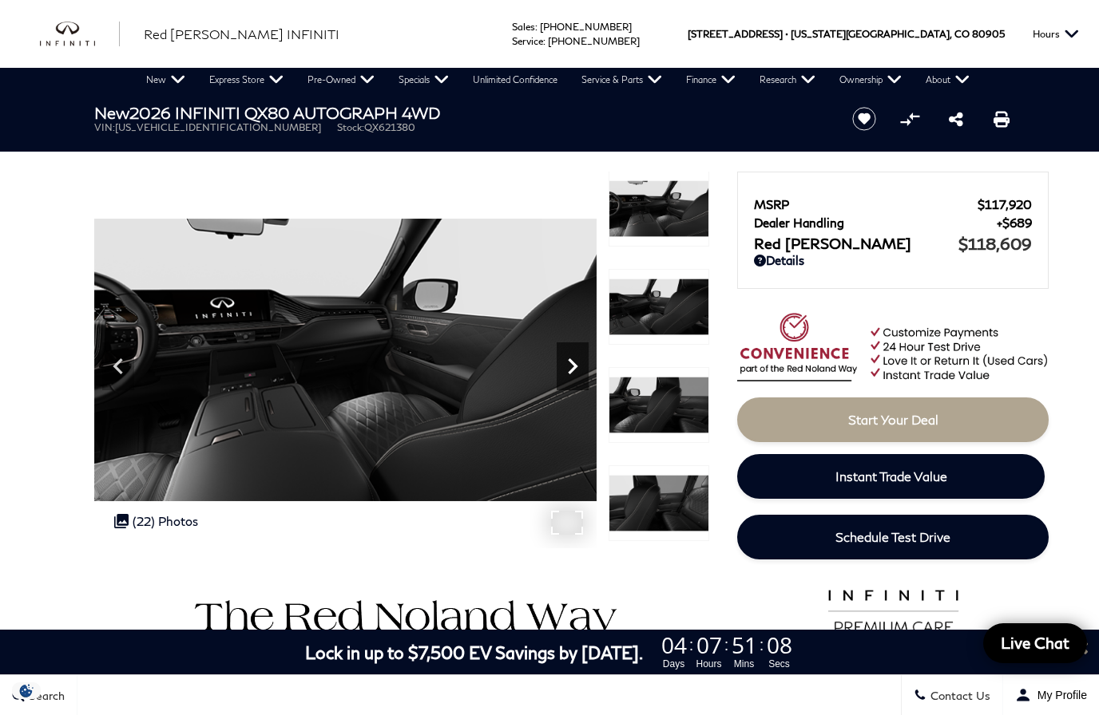
click at [572, 369] on icon "Next" at bounding box center [573, 366] width 10 height 16
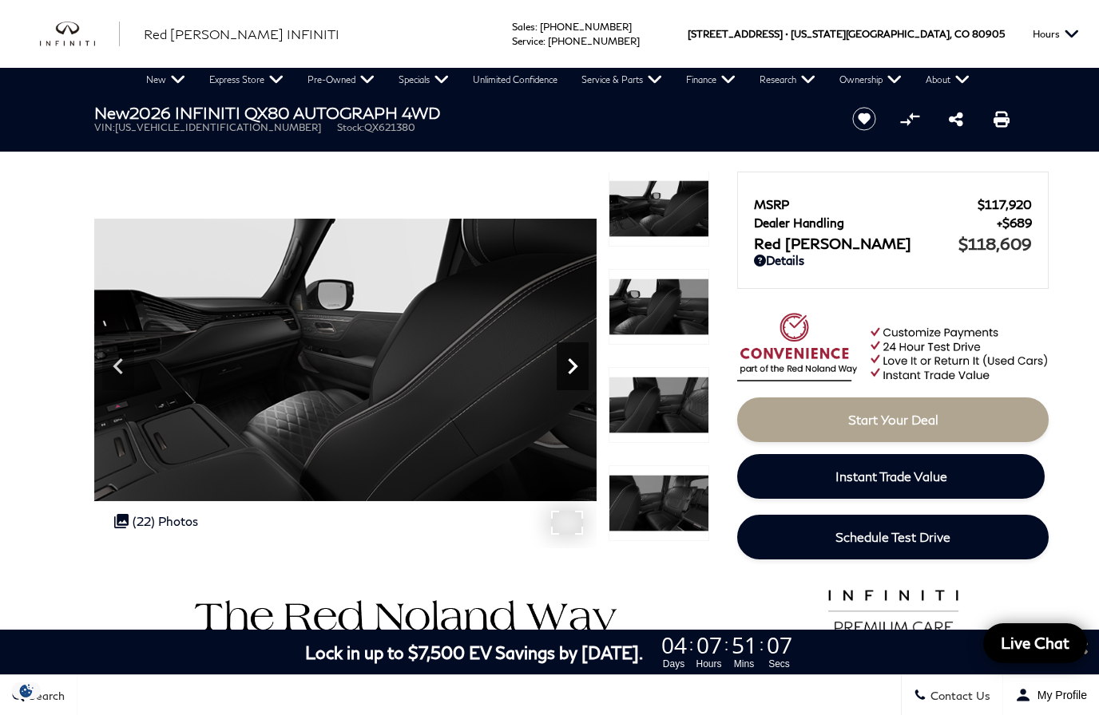
click at [568, 370] on icon "Next" at bounding box center [572, 366] width 32 height 32
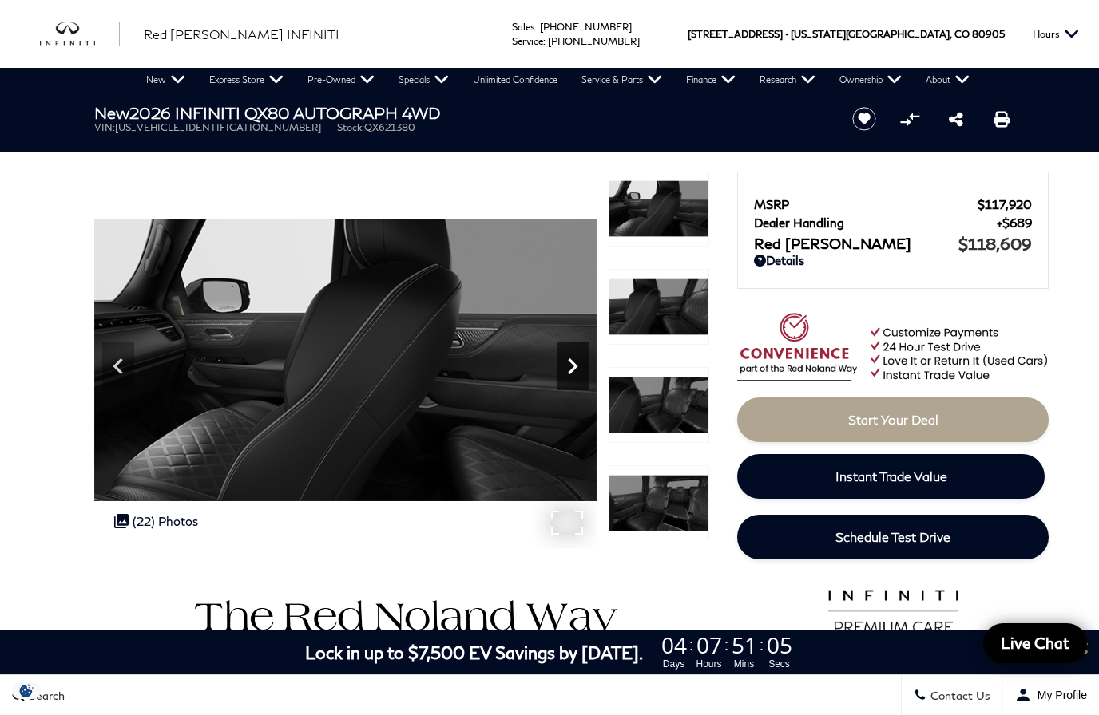
click at [573, 368] on icon "Next" at bounding box center [573, 366] width 10 height 16
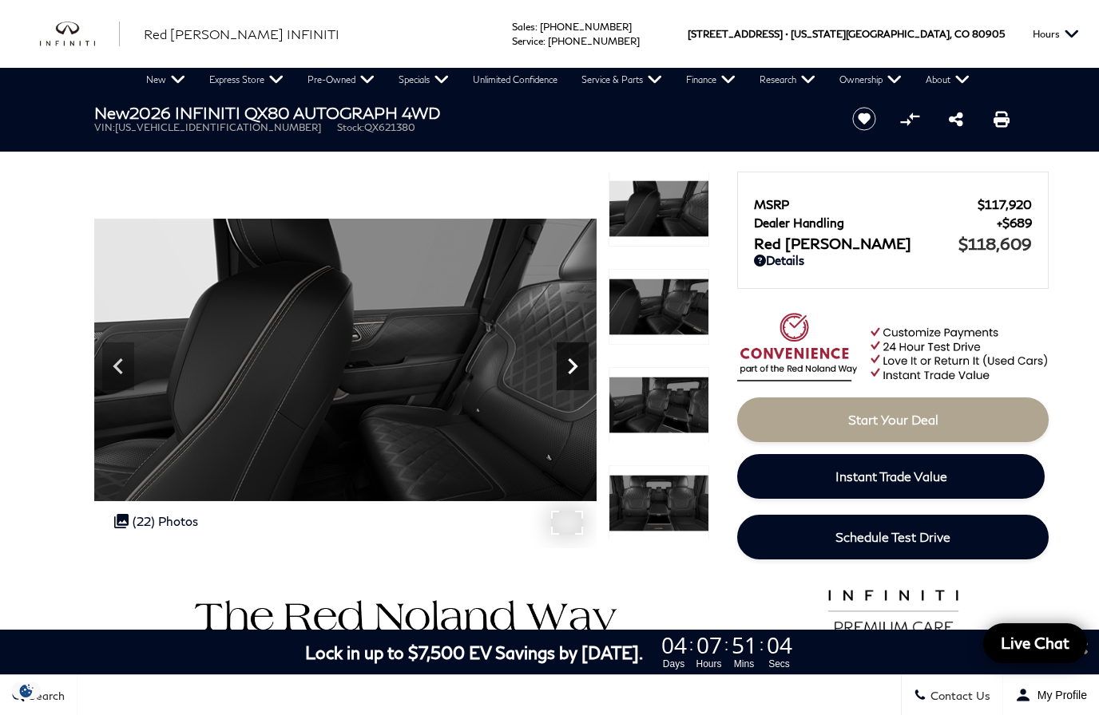
click at [568, 360] on icon "Next" at bounding box center [573, 366] width 10 height 16
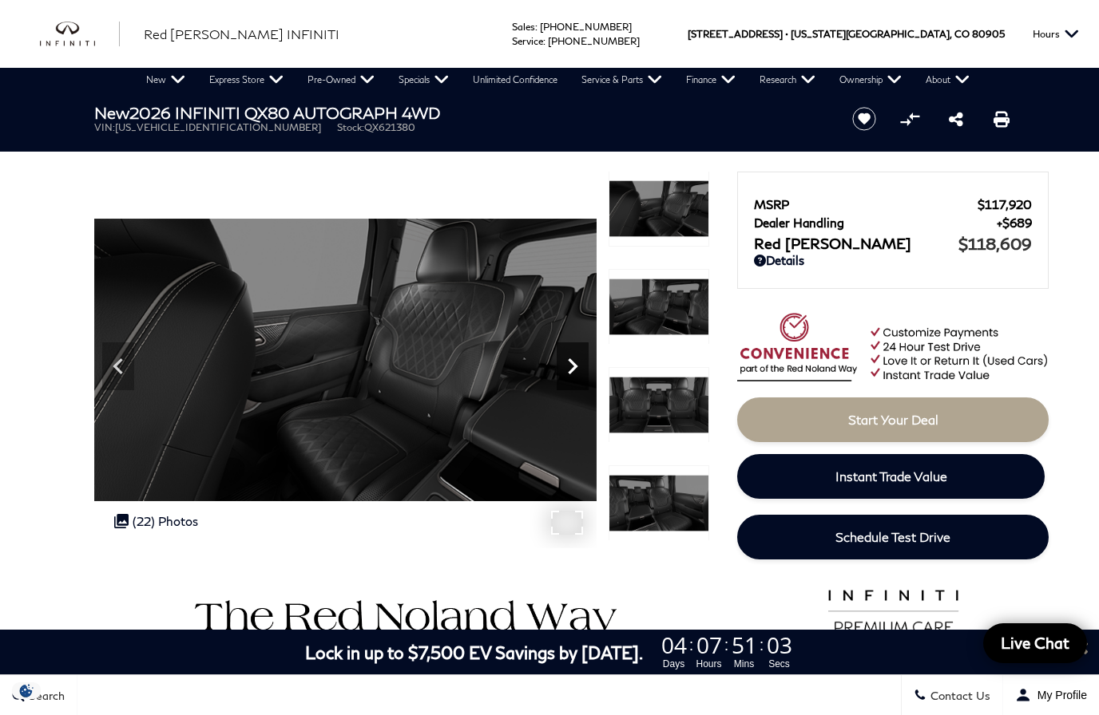
click at [564, 365] on icon "Next" at bounding box center [572, 366] width 32 height 32
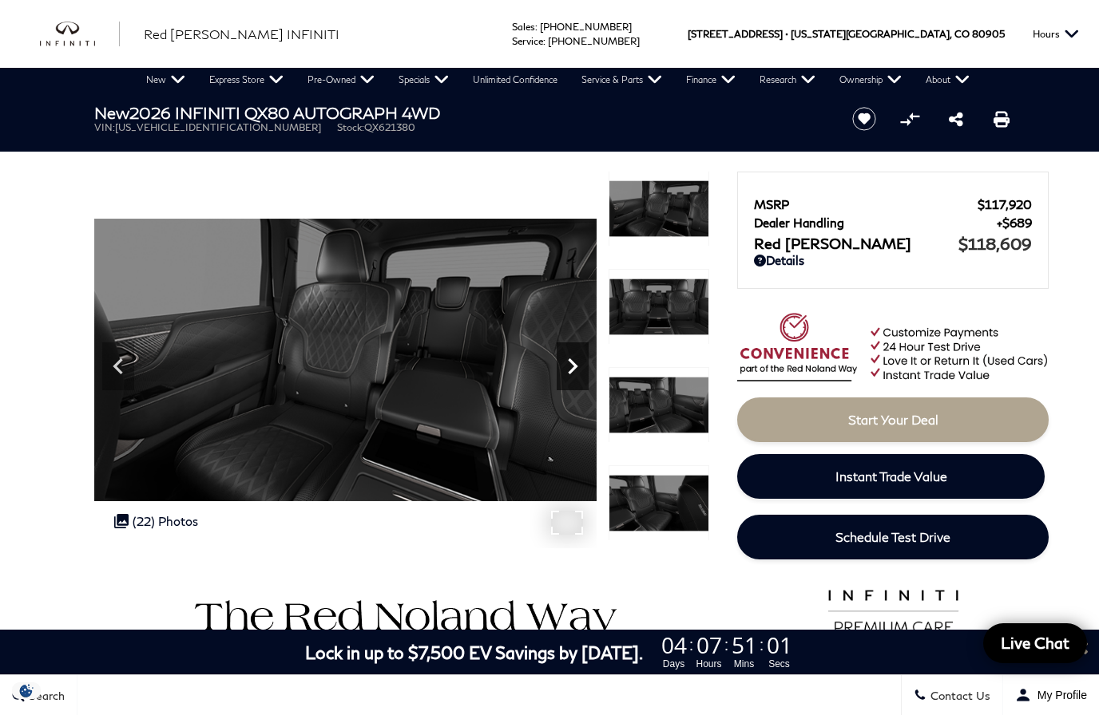
click at [571, 363] on icon "Next" at bounding box center [572, 366] width 32 height 32
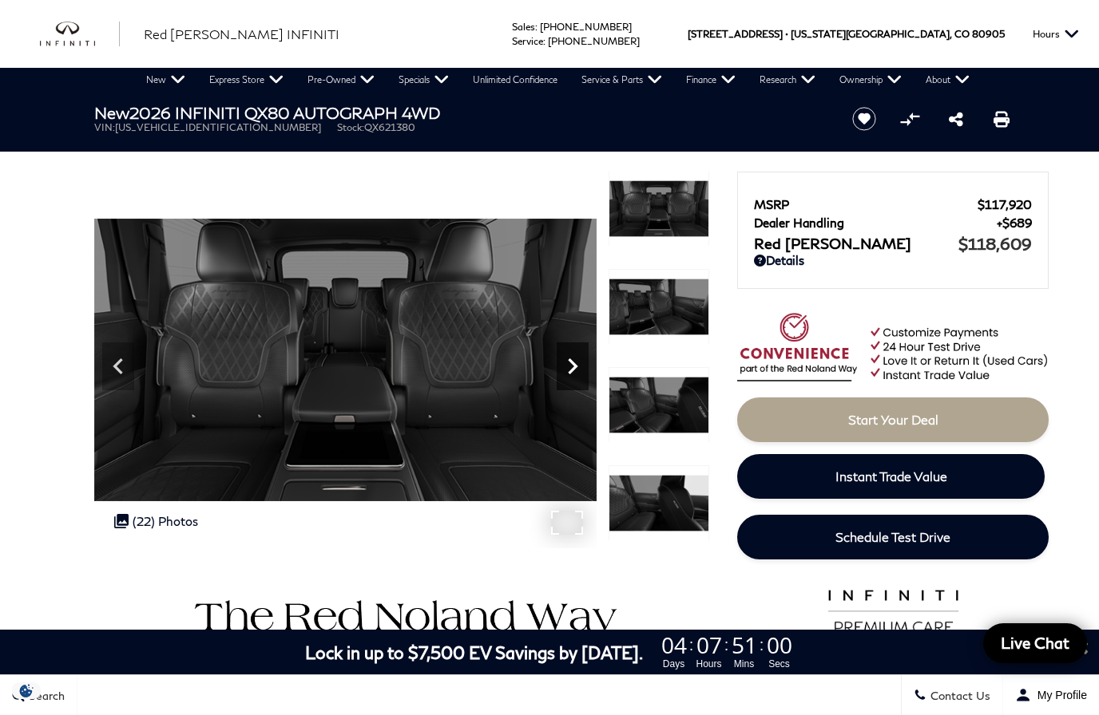
click at [566, 366] on icon "Next" at bounding box center [572, 366] width 32 height 32
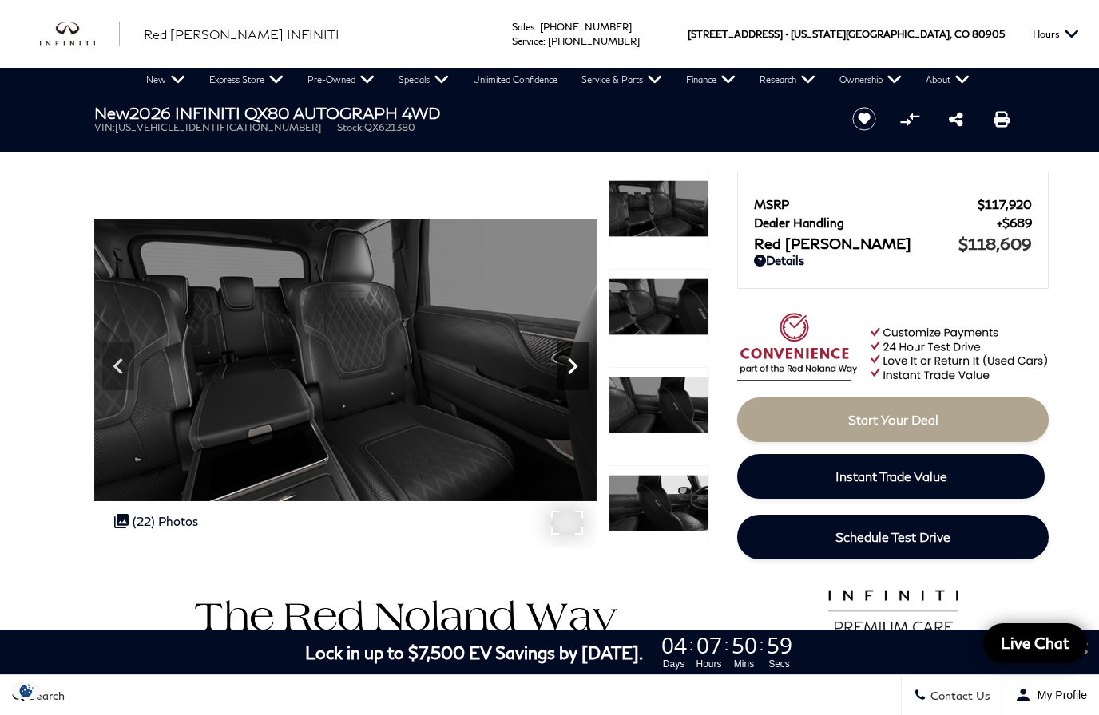
click at [571, 366] on icon "Next" at bounding box center [572, 366] width 32 height 32
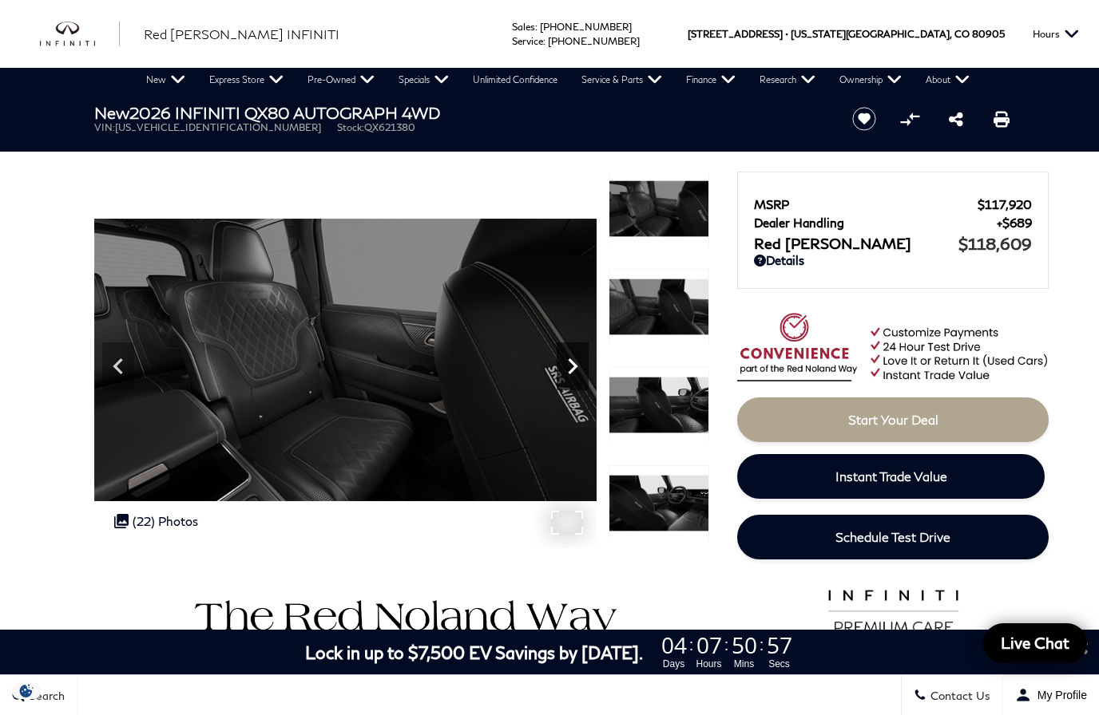
click at [581, 368] on icon "Next" at bounding box center [572, 366] width 32 height 32
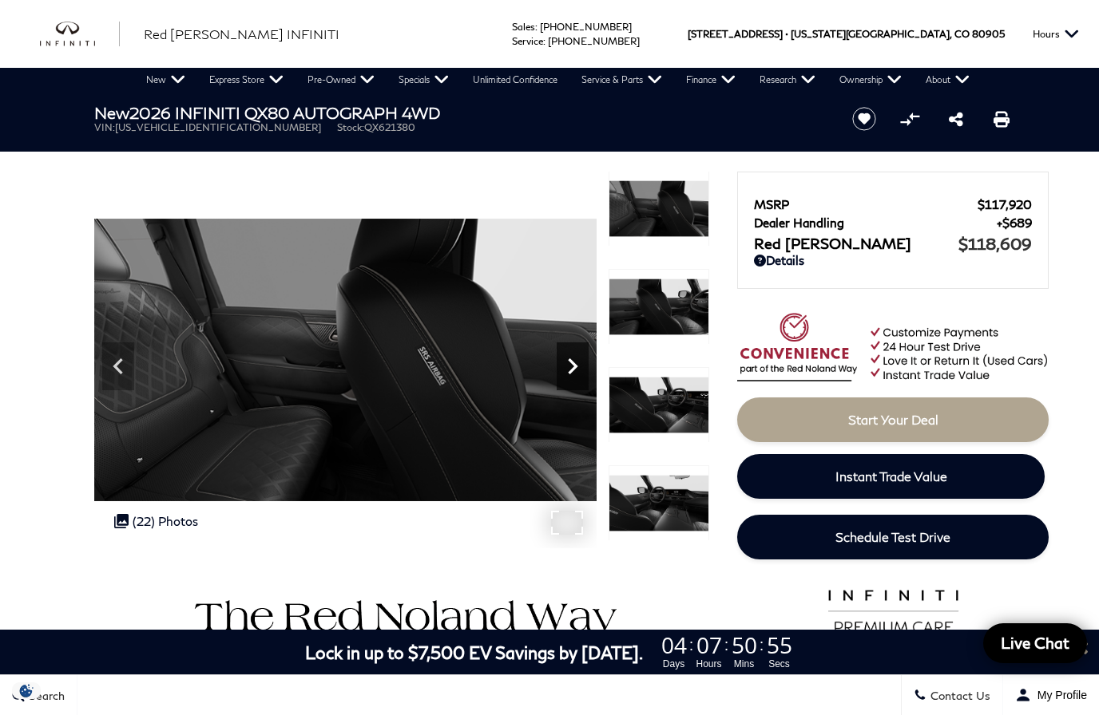
click at [578, 367] on icon "Next" at bounding box center [572, 366] width 32 height 32
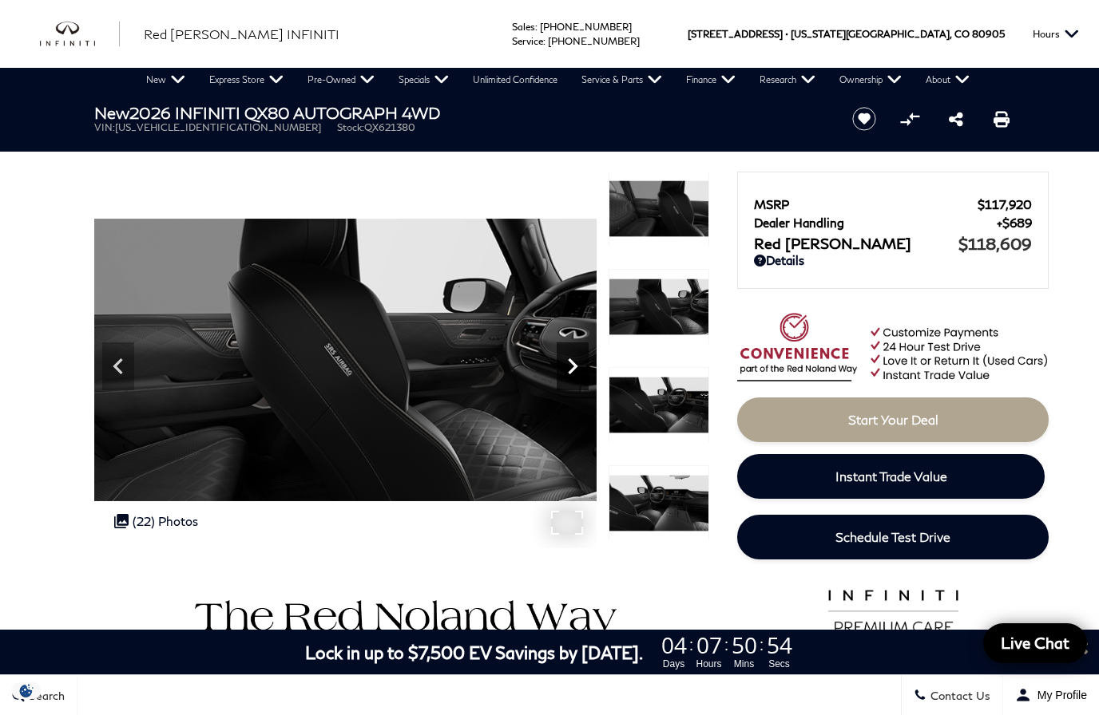
click at [565, 370] on icon "Next" at bounding box center [572, 366] width 32 height 32
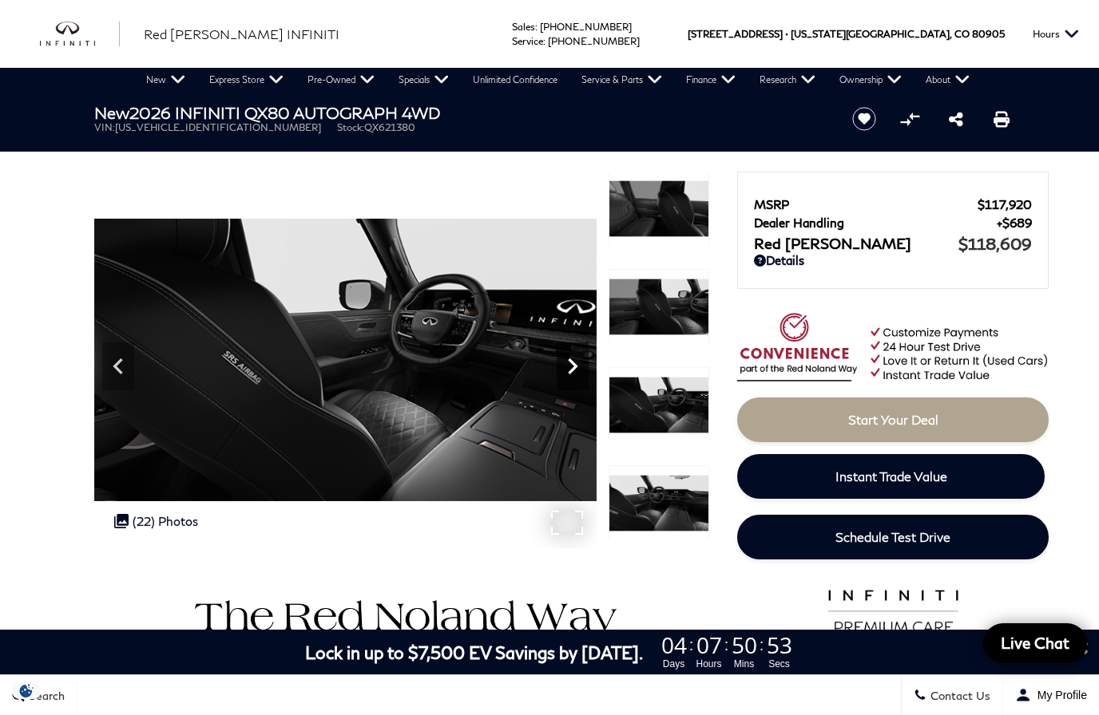
click at [576, 368] on icon "Next" at bounding box center [573, 366] width 10 height 16
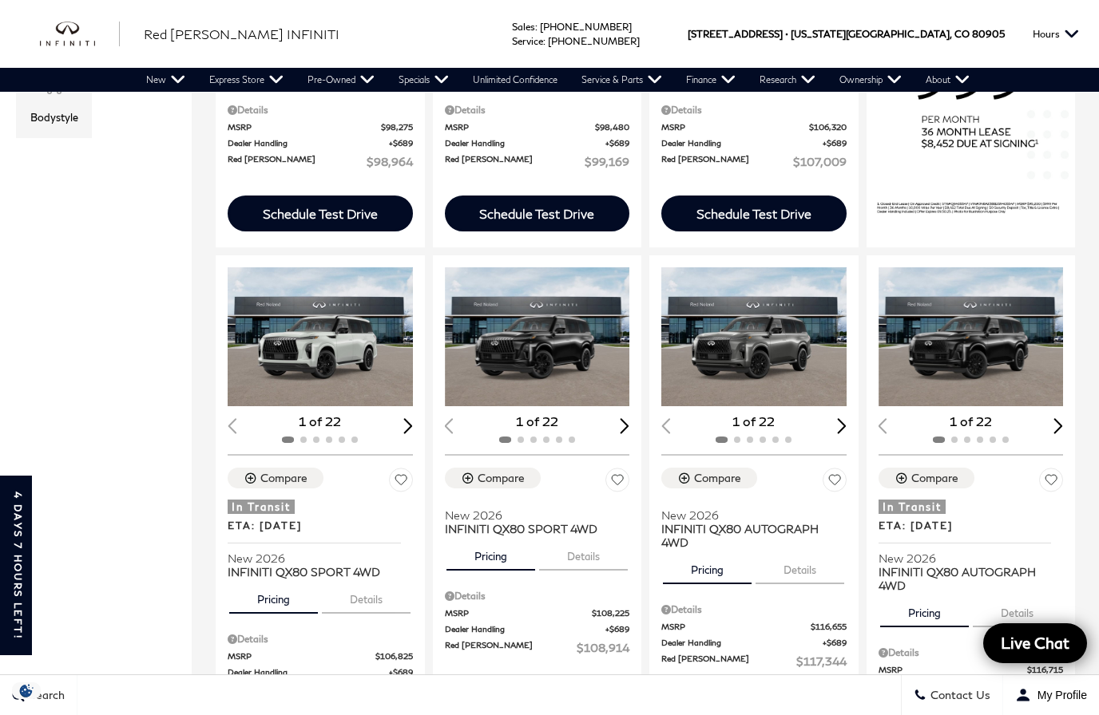
scroll to position [723, 0]
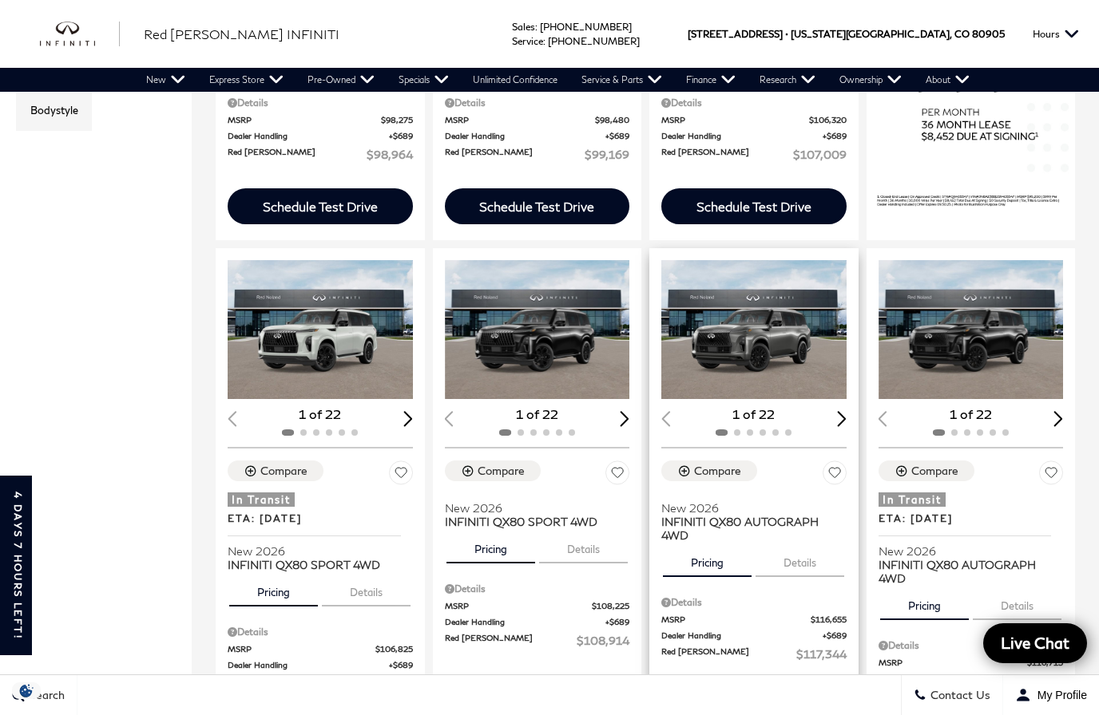
click at [809, 542] on button "Details" at bounding box center [799, 559] width 89 height 35
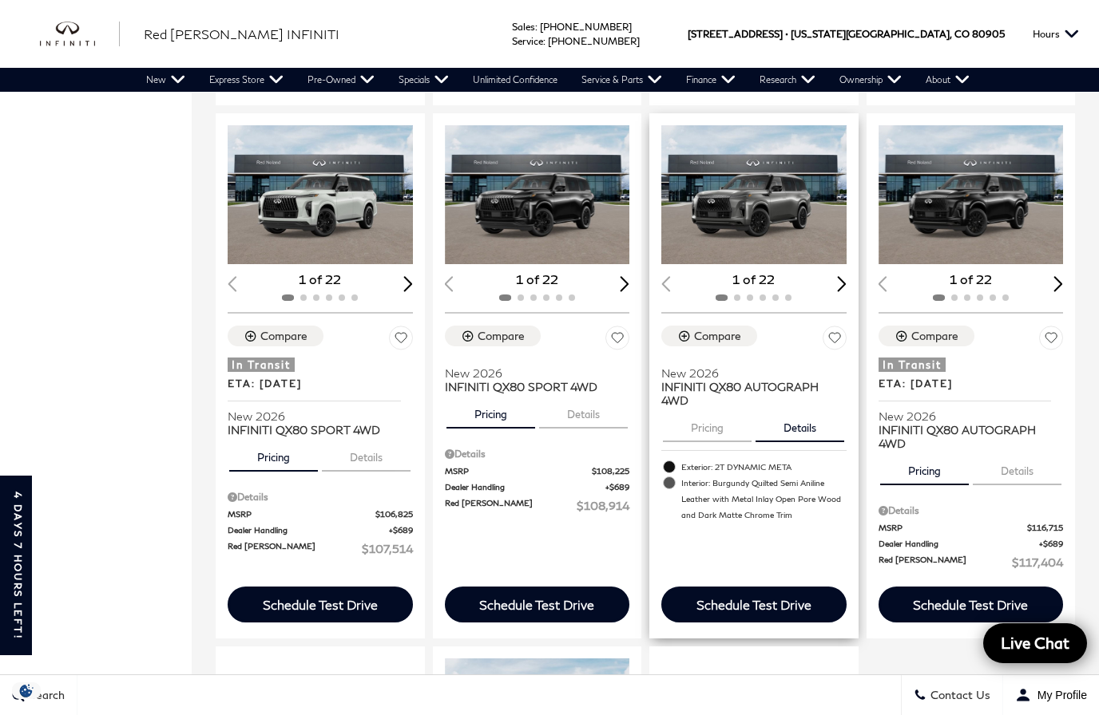
scroll to position [857, 0]
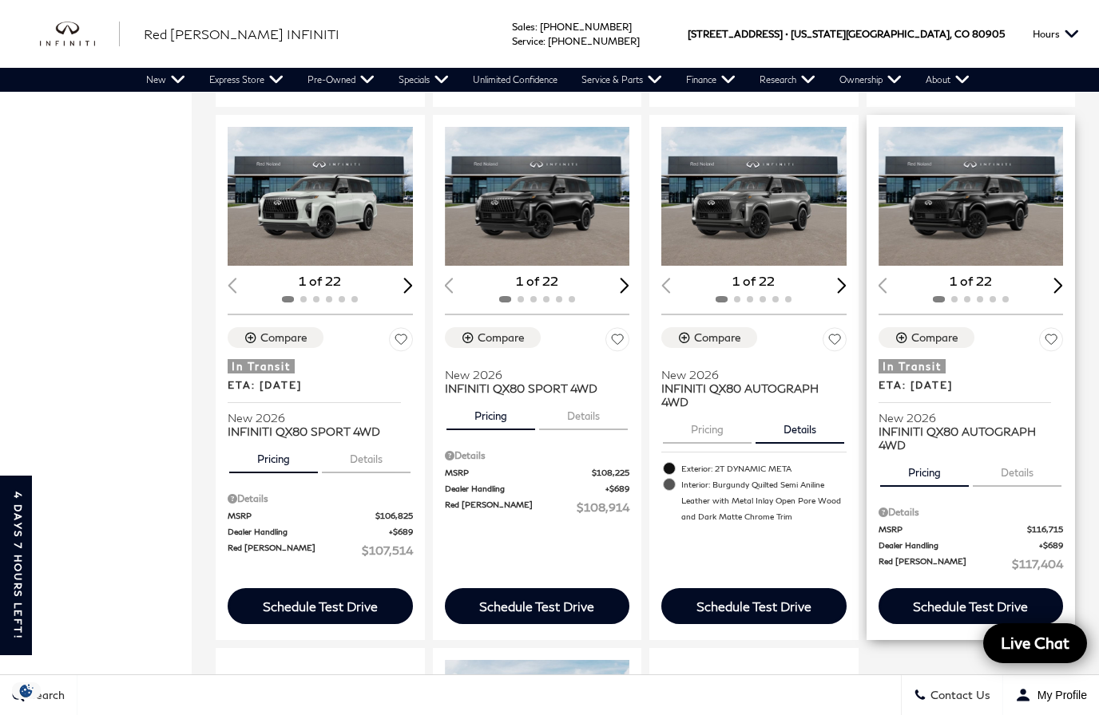
click at [1025, 452] on button "Details" at bounding box center [1016, 469] width 89 height 35
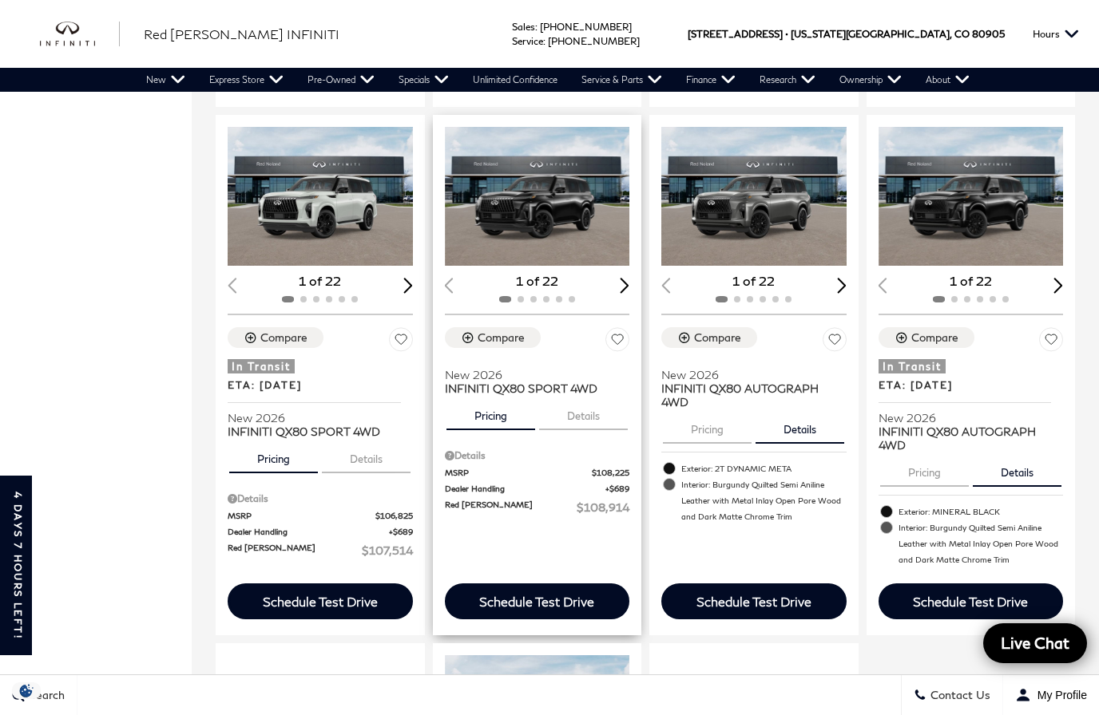
click at [580, 395] on button "Details" at bounding box center [583, 412] width 89 height 35
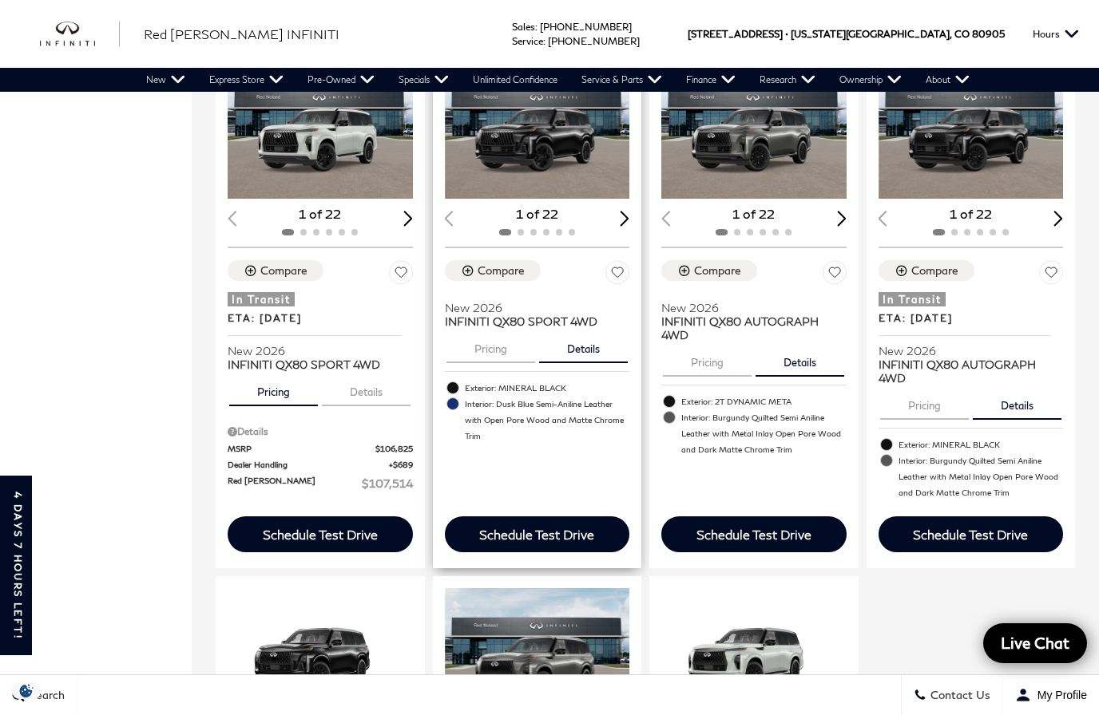
scroll to position [944, 0]
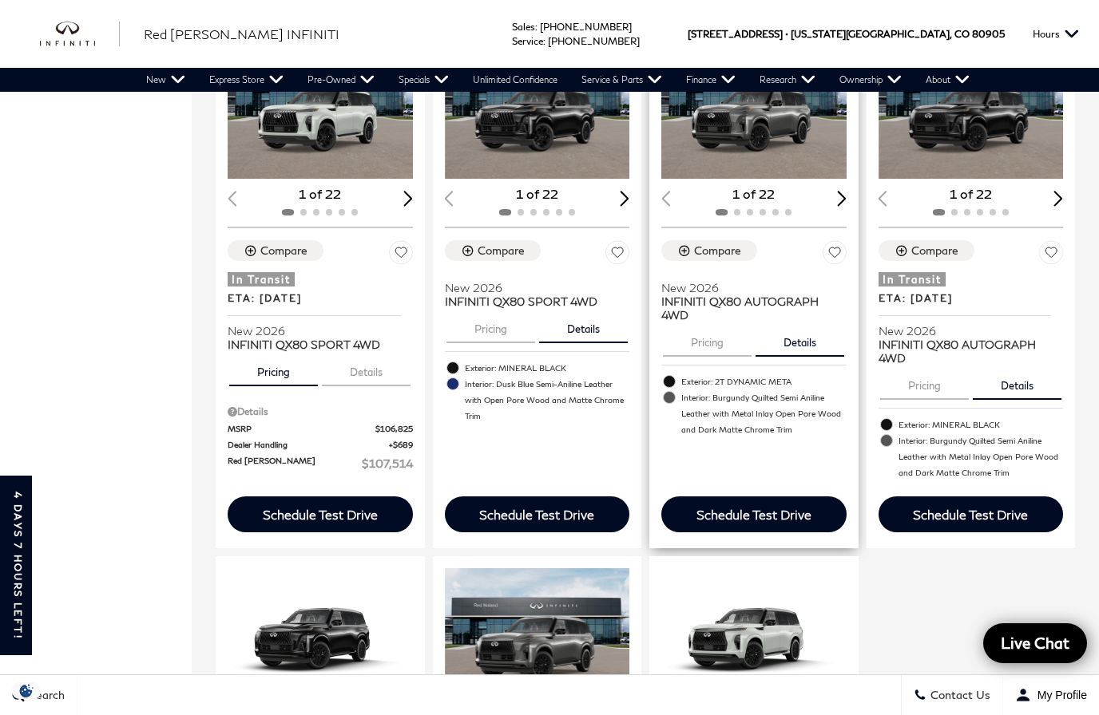
click at [700, 322] on button "Pricing" at bounding box center [707, 339] width 89 height 35
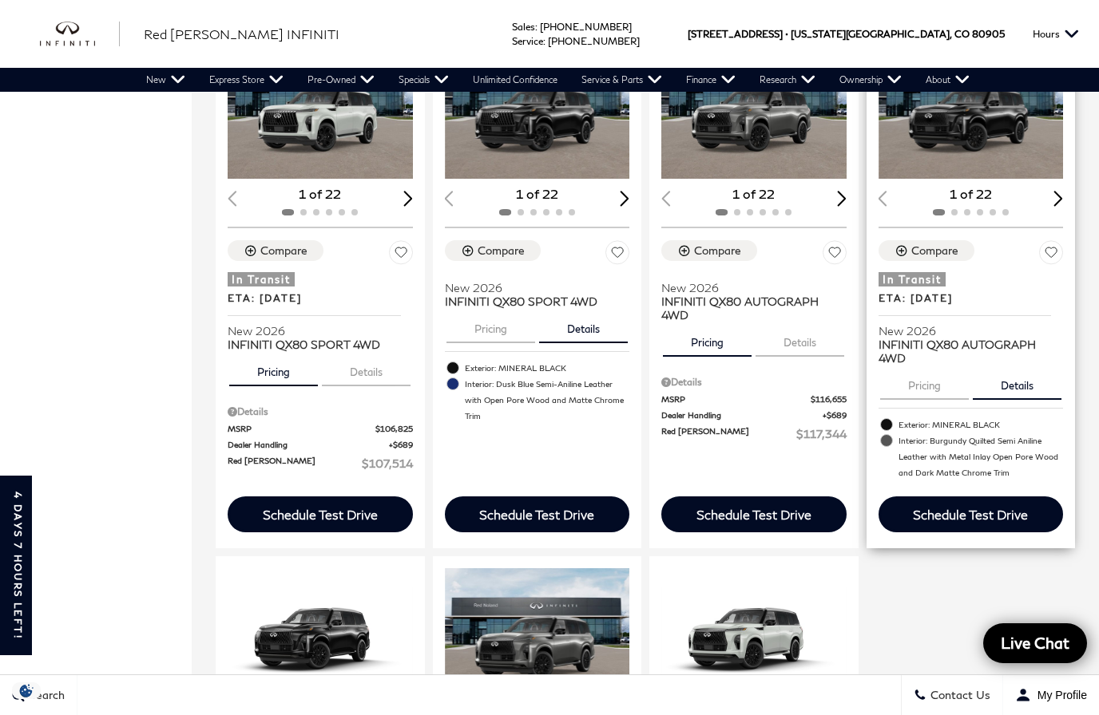
click at [940, 365] on button "Pricing" at bounding box center [924, 382] width 89 height 35
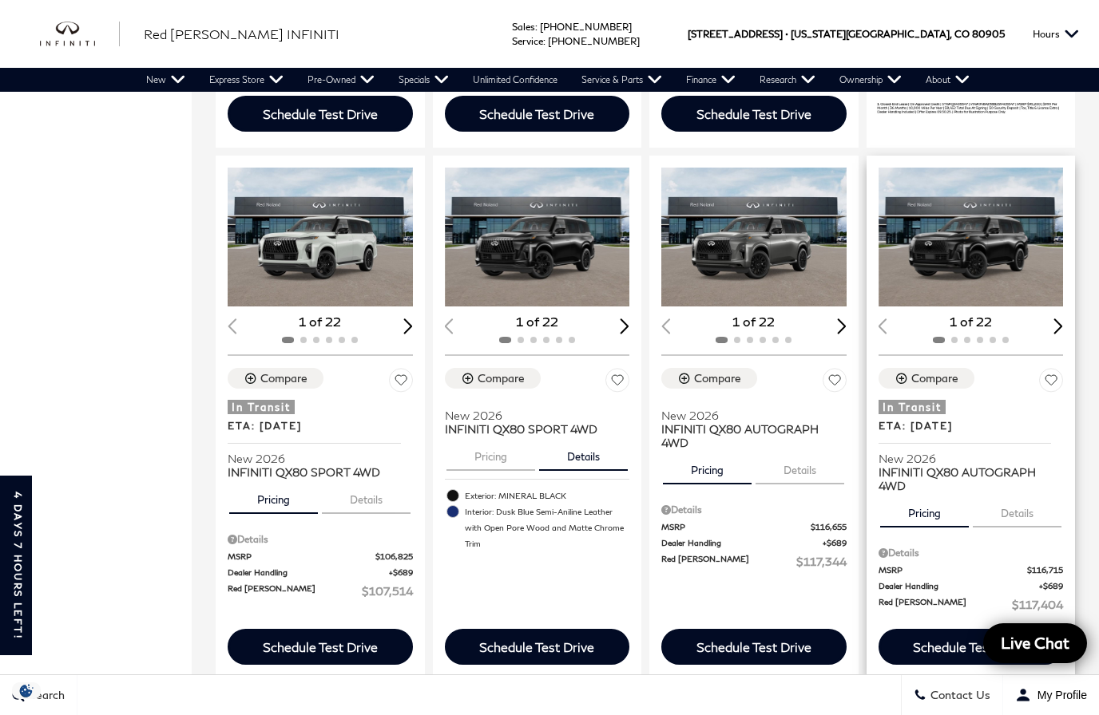
scroll to position [804, 0]
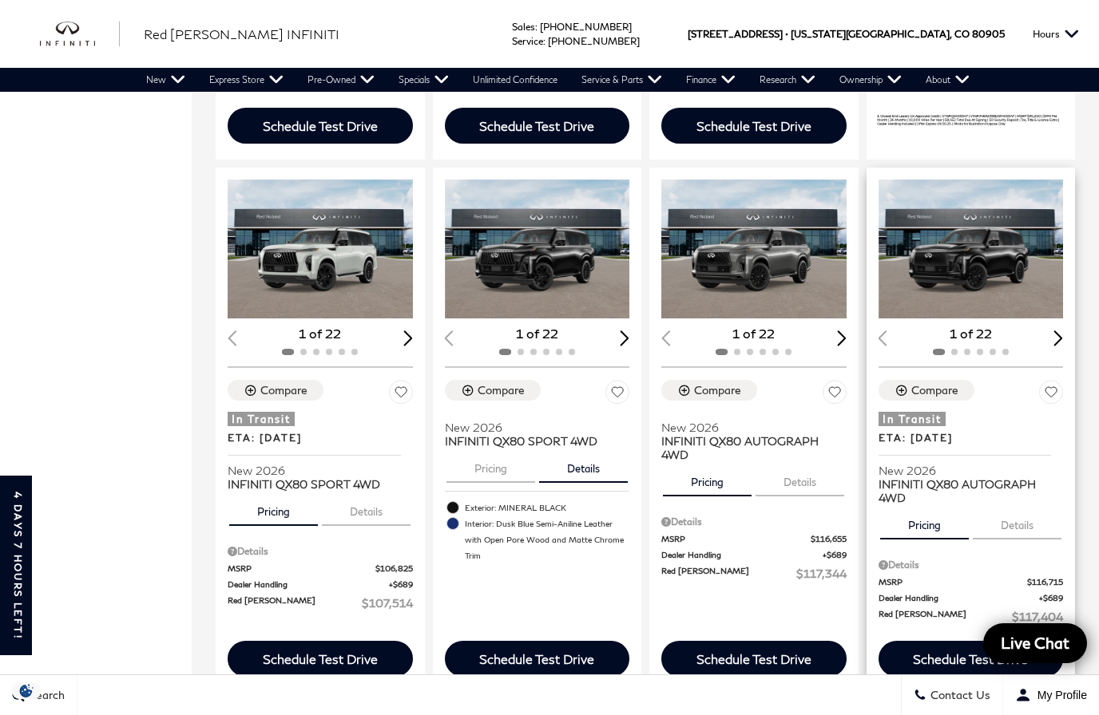
click at [763, 247] on img "1 / 2" at bounding box center [753, 249] width 185 height 139
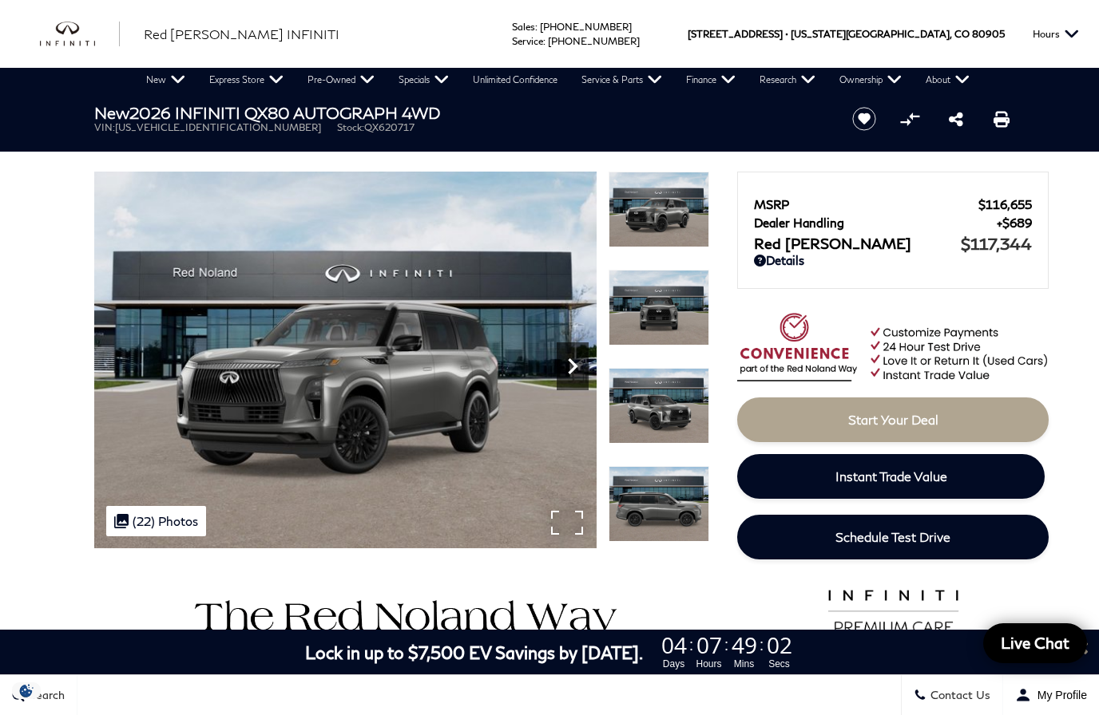
click at [575, 366] on icon "Next" at bounding box center [573, 366] width 10 height 16
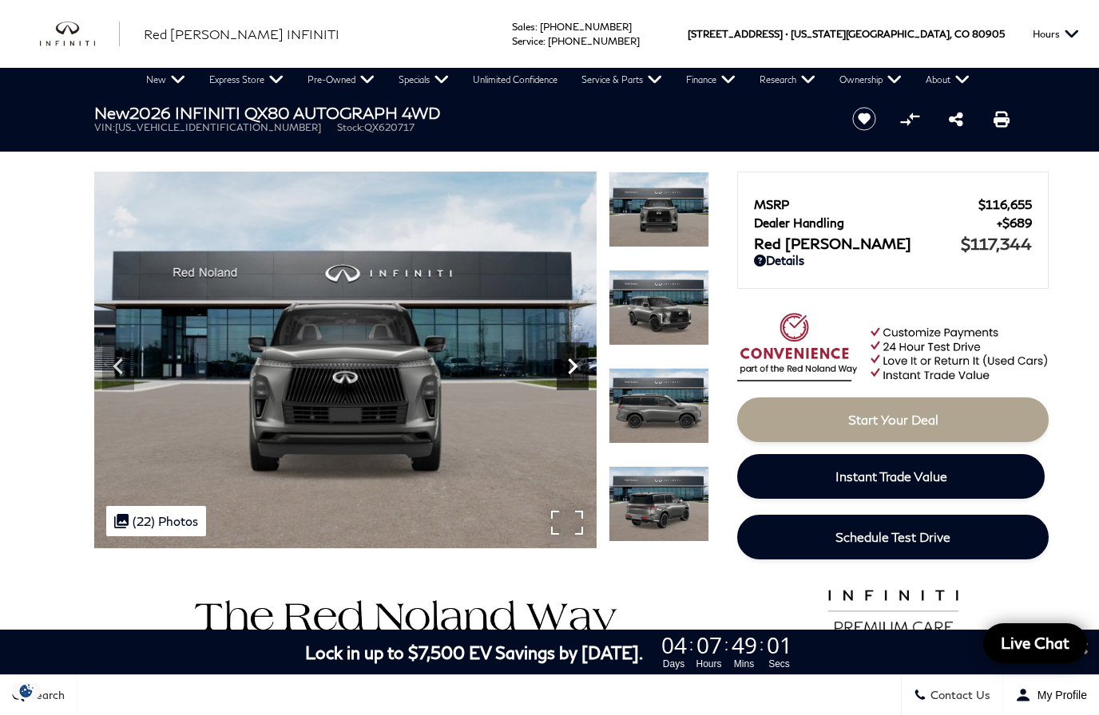
click at [576, 366] on icon "Next" at bounding box center [573, 366] width 10 height 16
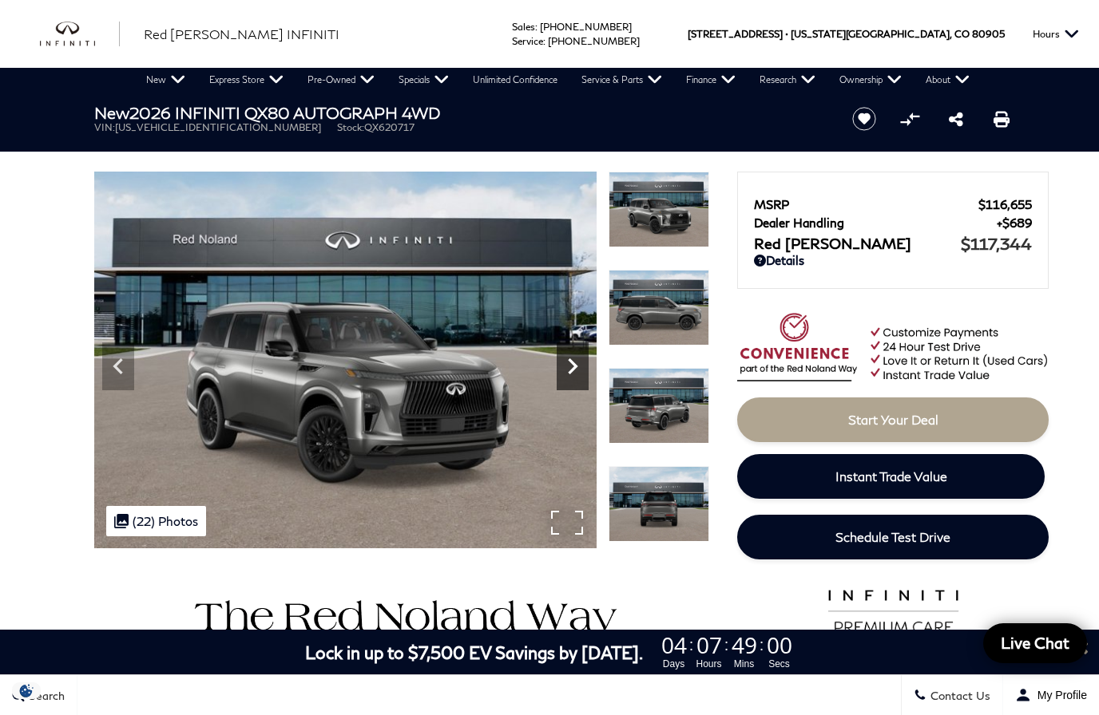
click at [575, 371] on icon "Next" at bounding box center [572, 366] width 32 height 32
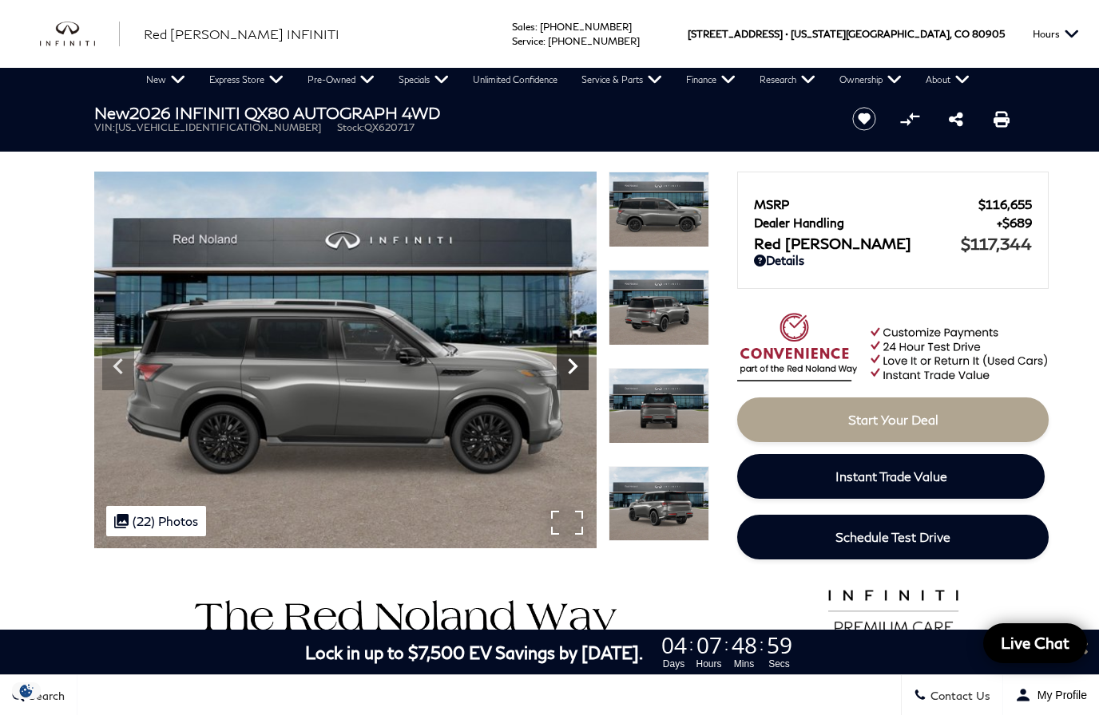
click at [581, 366] on icon "Next" at bounding box center [572, 366] width 32 height 32
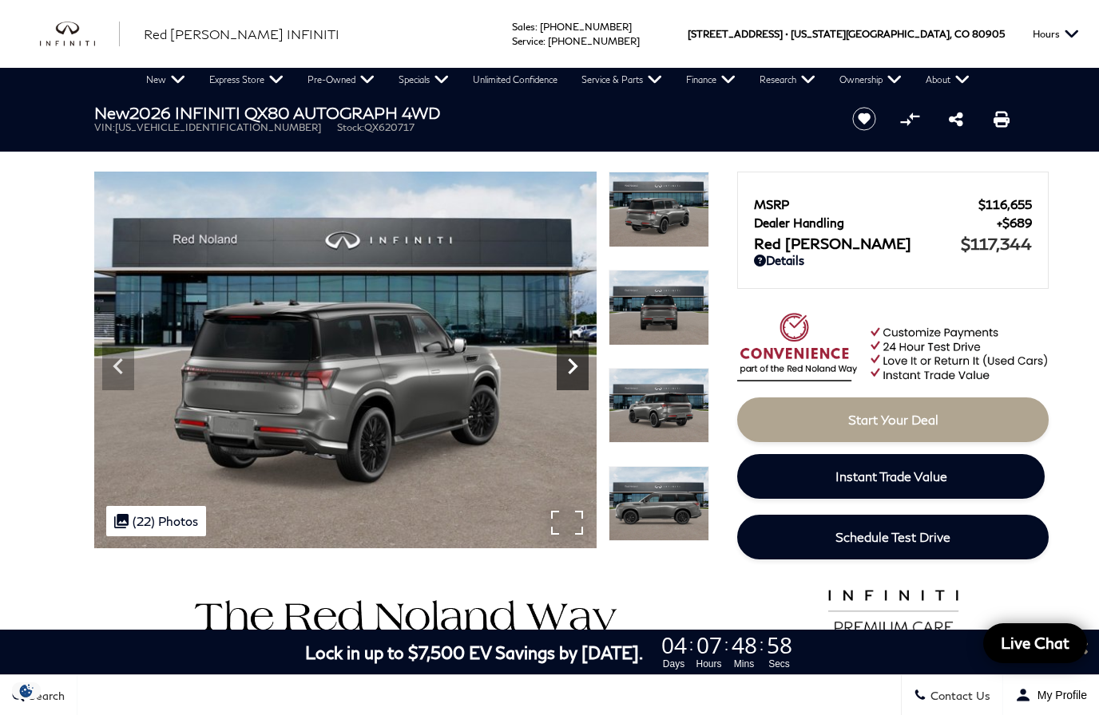
click at [566, 372] on icon "Next" at bounding box center [572, 366] width 32 height 32
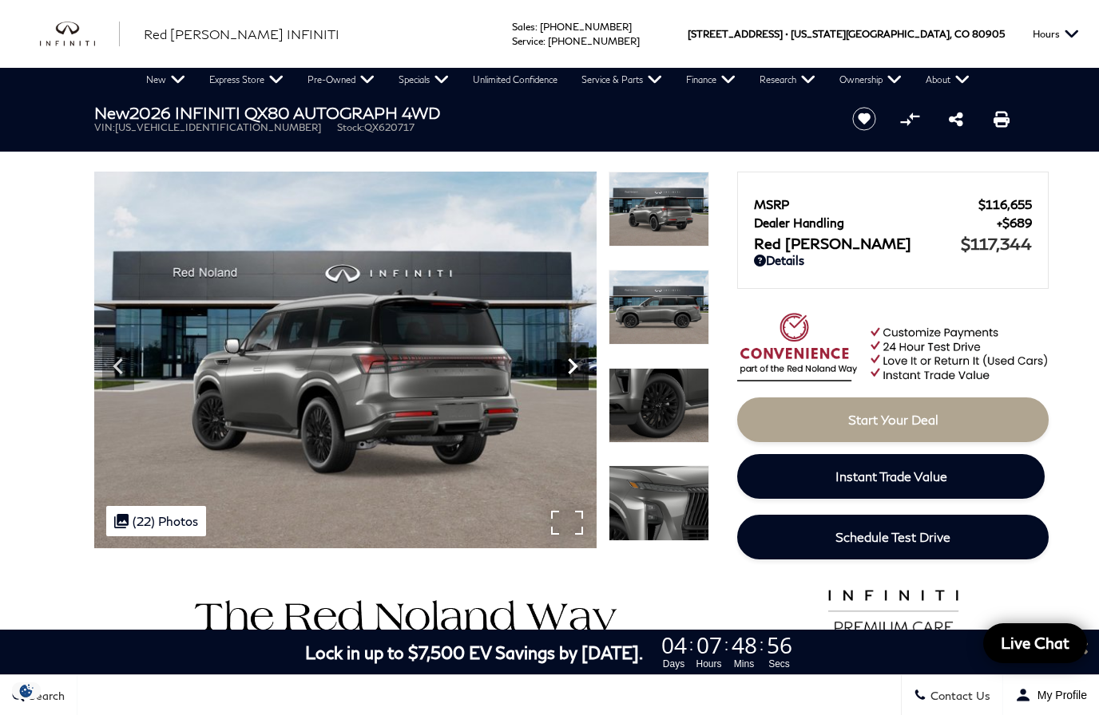
click at [575, 370] on icon "Next" at bounding box center [572, 366] width 32 height 32
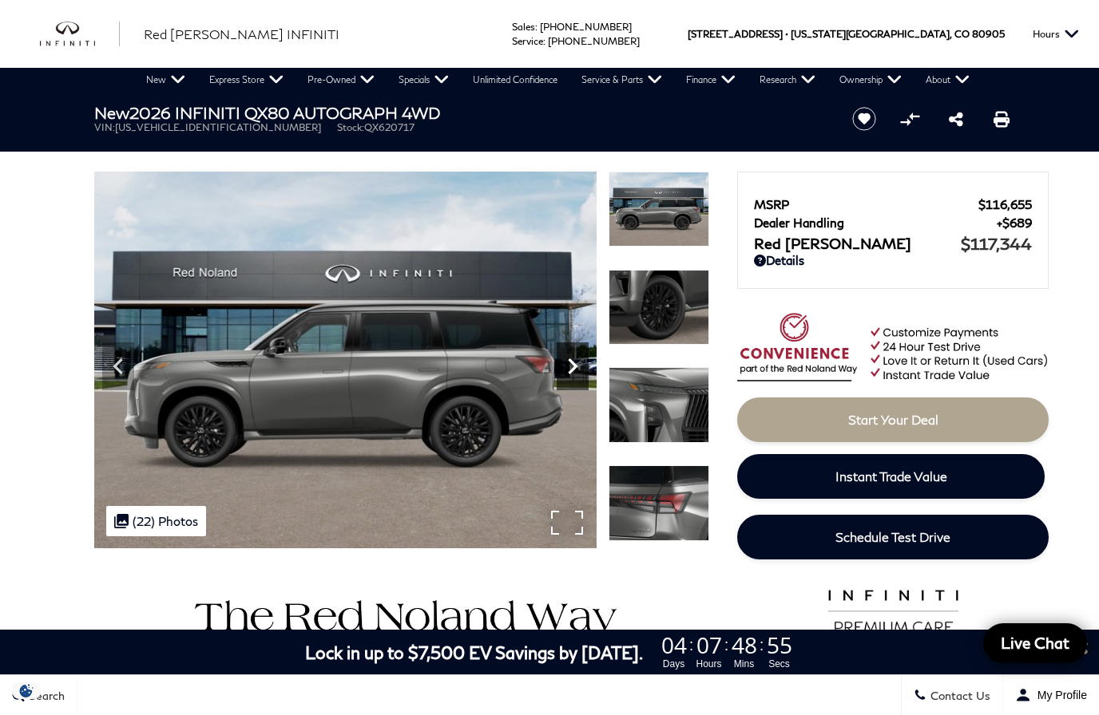
click at [580, 358] on icon "Next" at bounding box center [572, 366] width 32 height 32
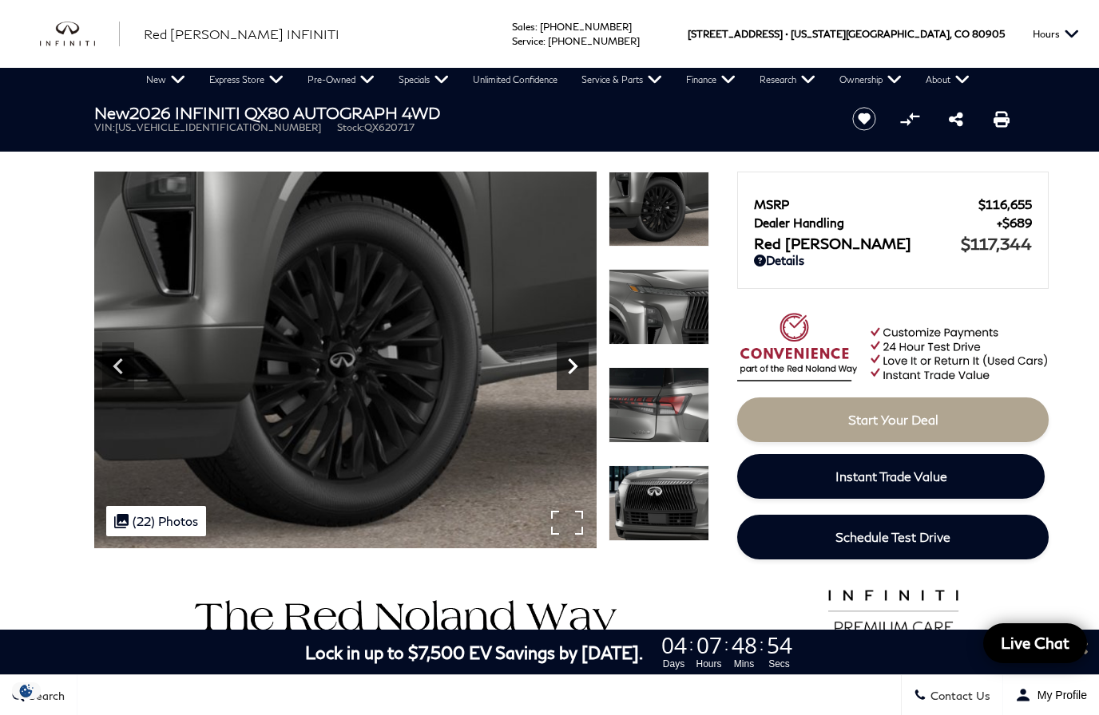
click at [571, 365] on icon "Next" at bounding box center [572, 366] width 32 height 32
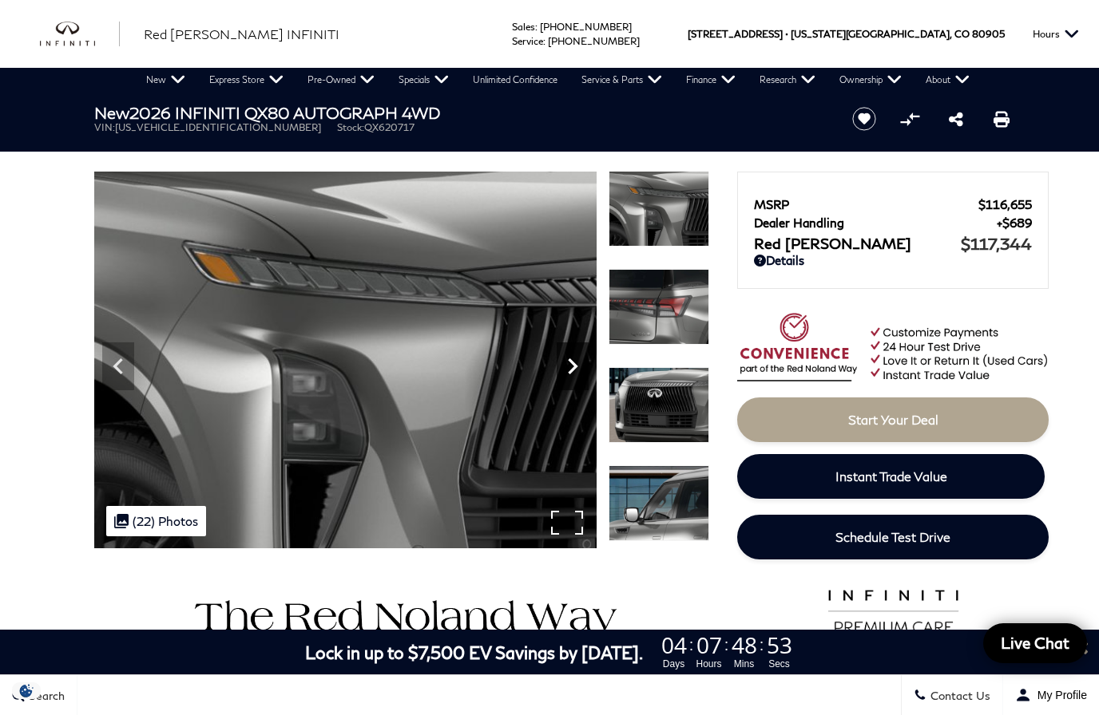
click at [580, 362] on icon "Next" at bounding box center [572, 366] width 32 height 32
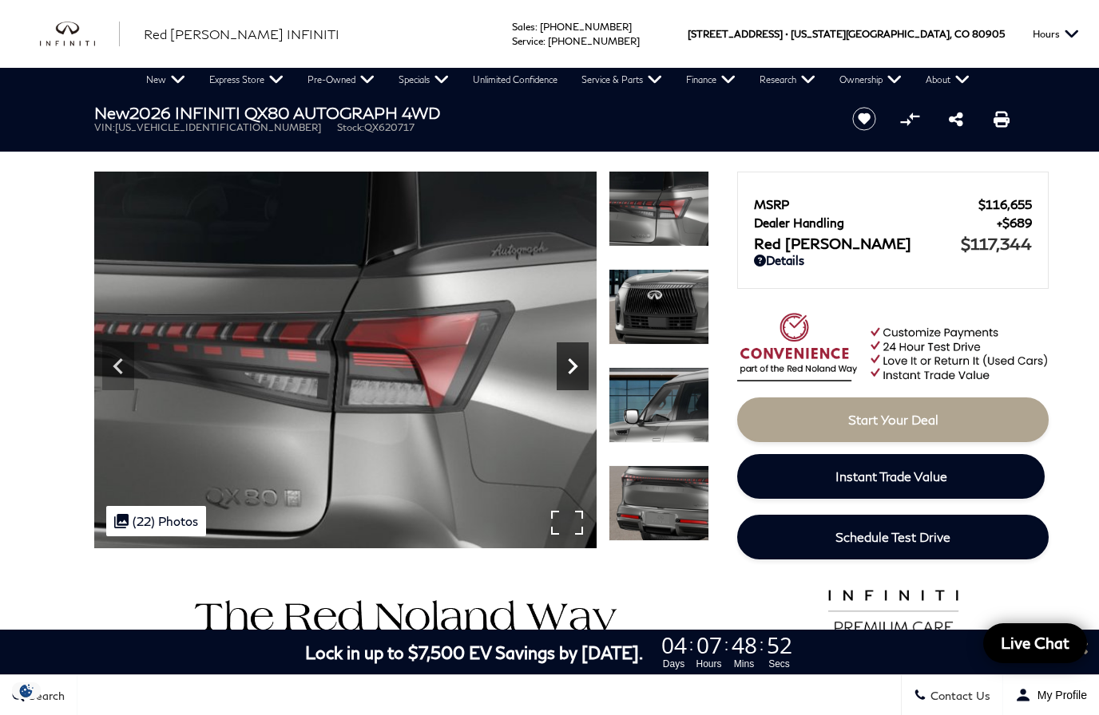
click at [576, 358] on icon "Next" at bounding box center [572, 366] width 32 height 32
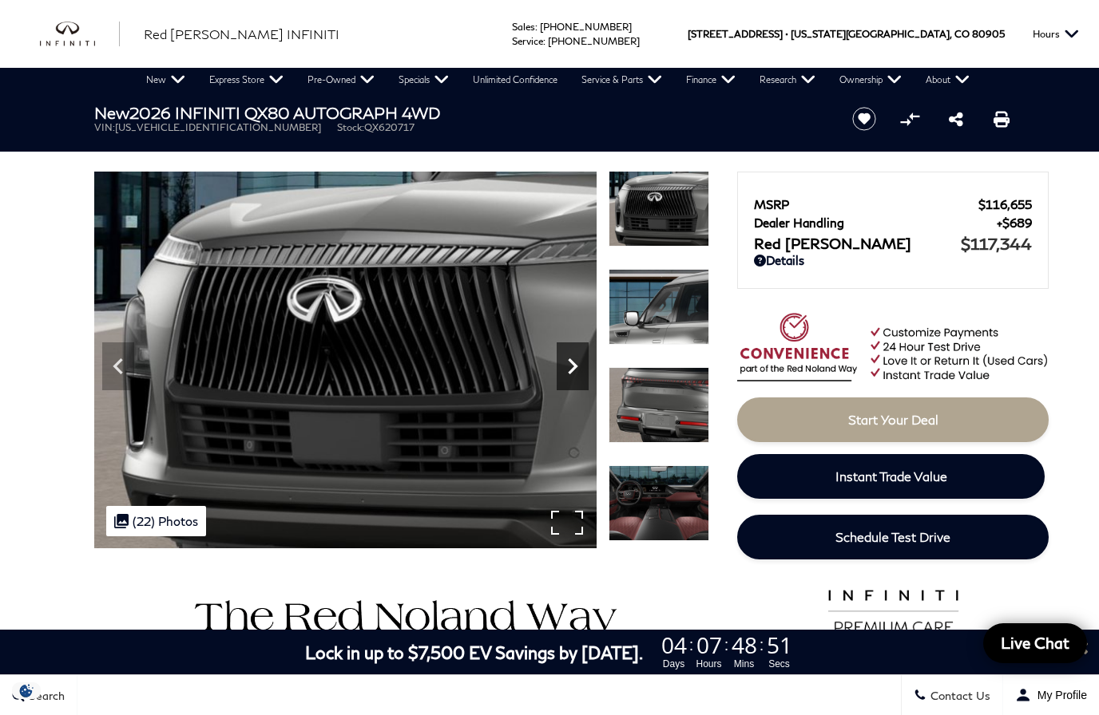
click at [568, 359] on icon "Next" at bounding box center [572, 366] width 32 height 32
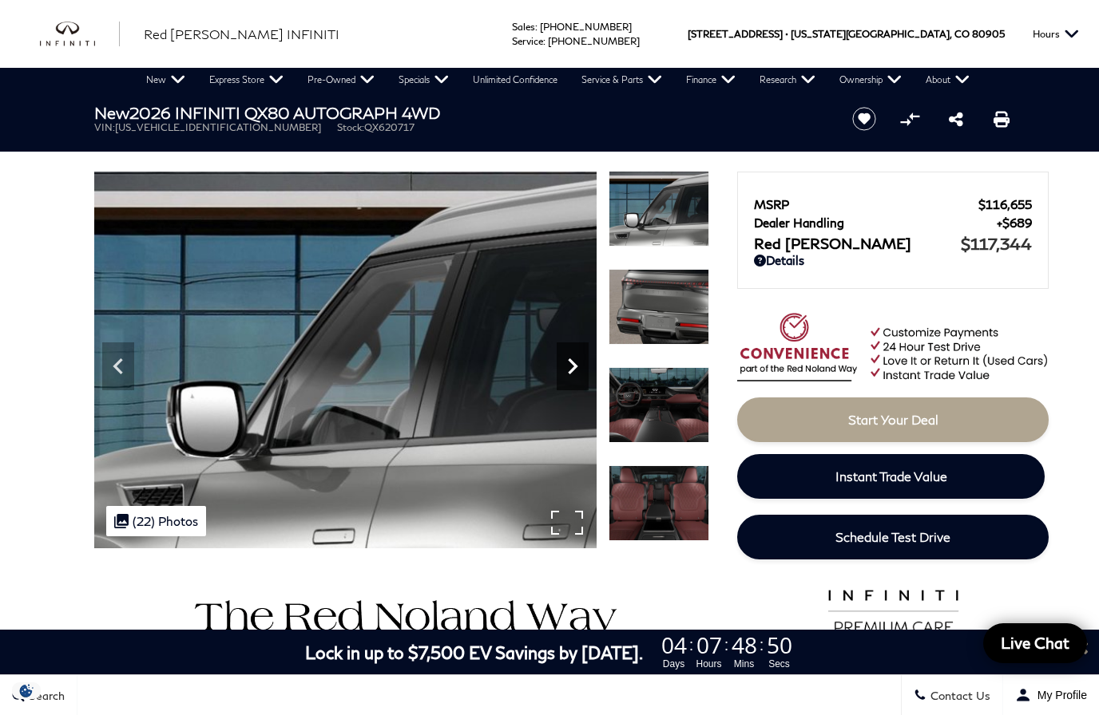
click at [576, 366] on icon "Next" at bounding box center [573, 366] width 10 height 16
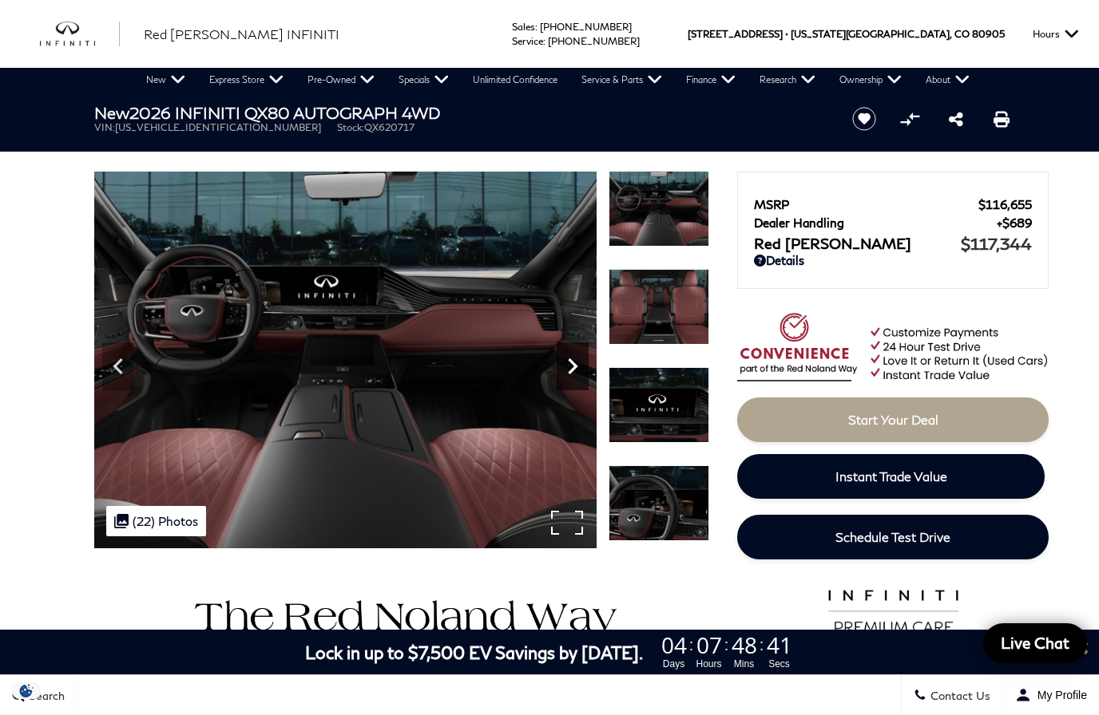
click at [566, 362] on icon "Next" at bounding box center [572, 366] width 32 height 32
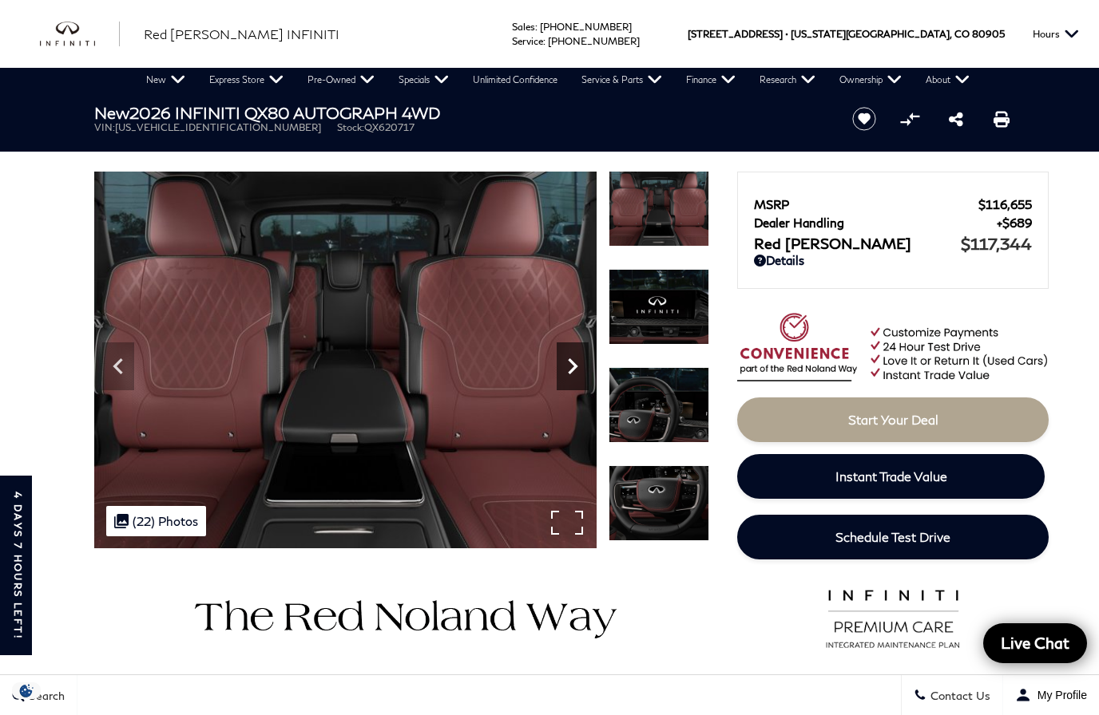
click at [568, 367] on icon "Next" at bounding box center [572, 366] width 32 height 32
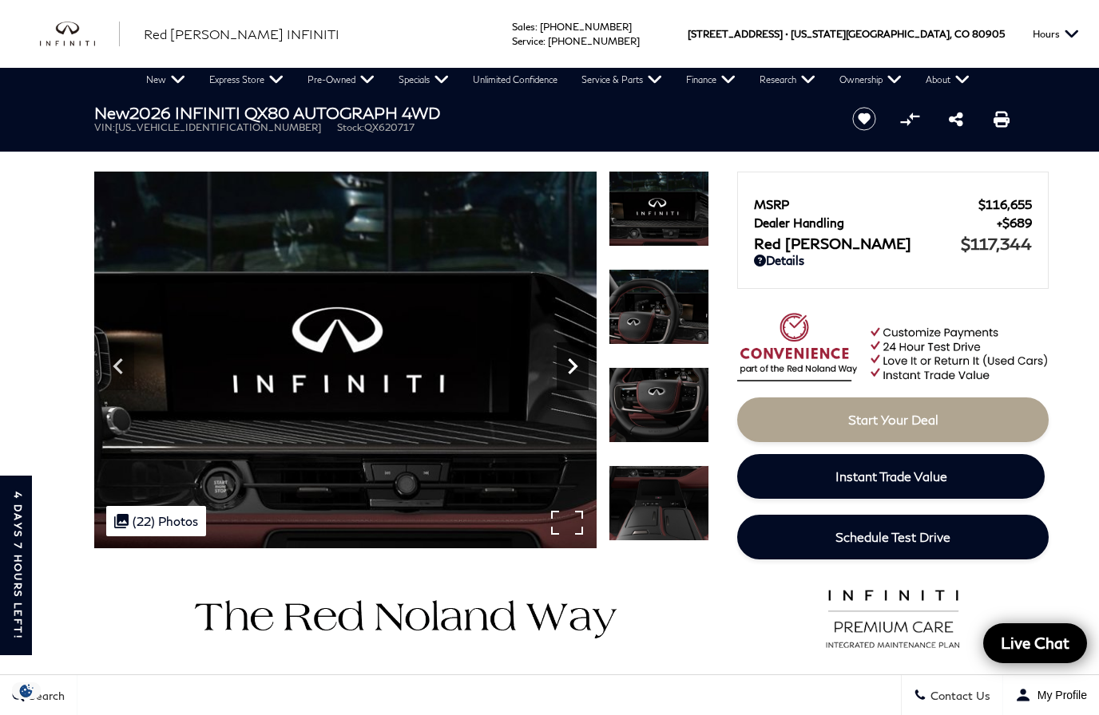
click at [576, 369] on icon "Next" at bounding box center [572, 366] width 32 height 32
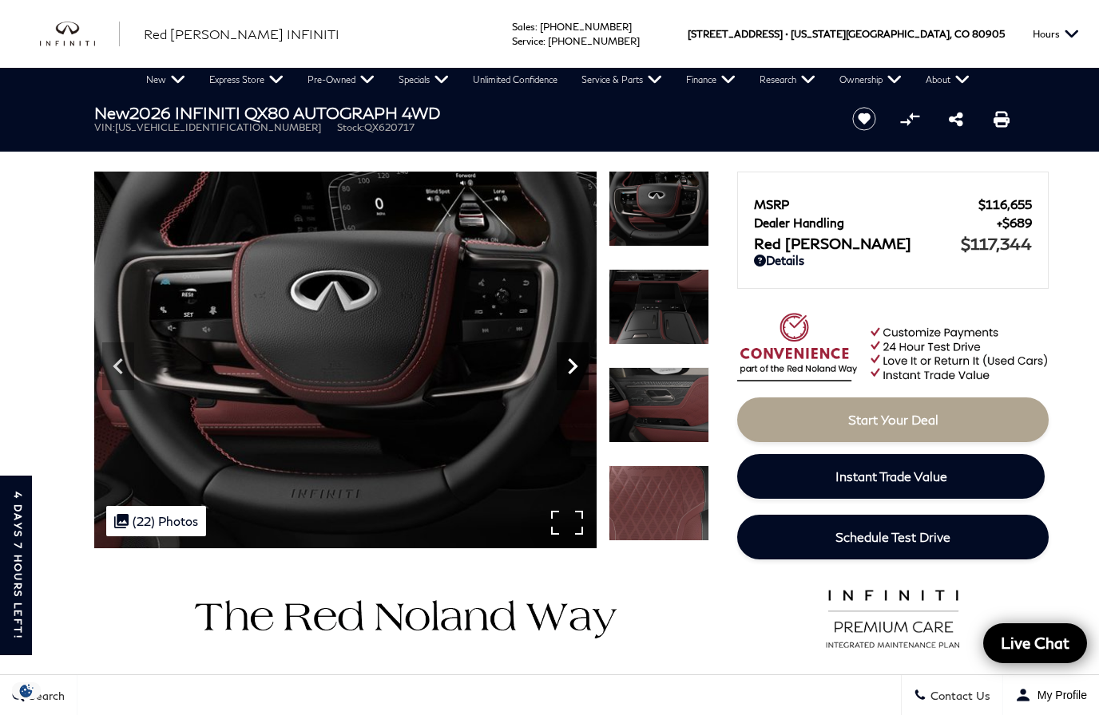
click at [570, 370] on icon "Next" at bounding box center [572, 366] width 32 height 32
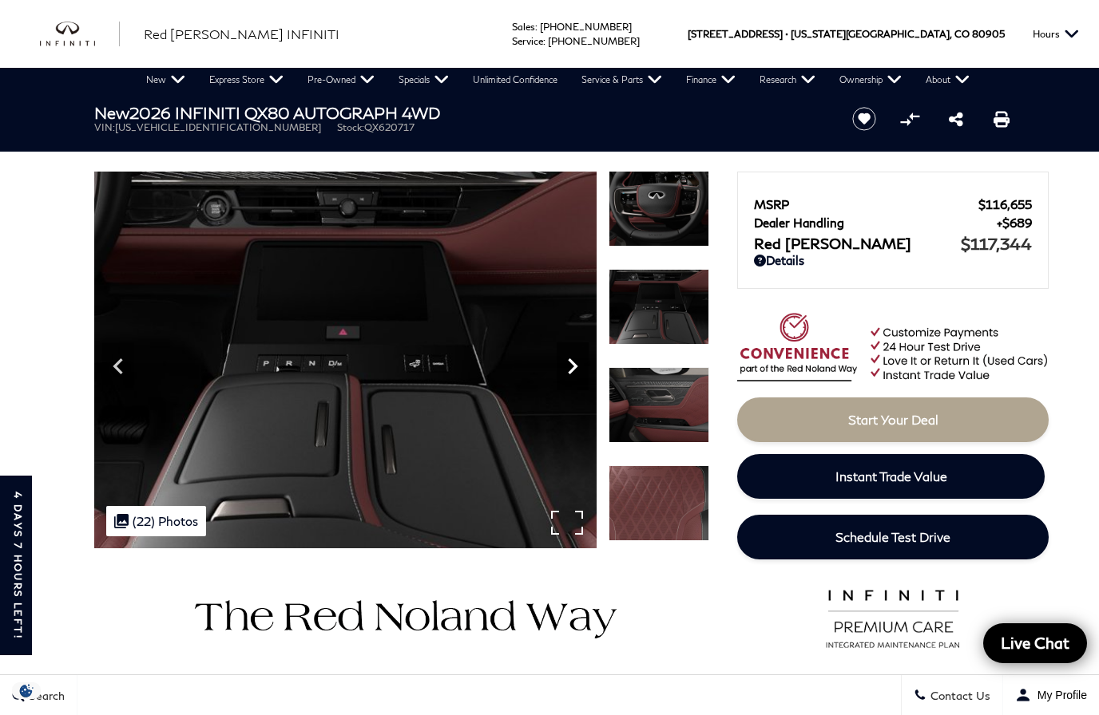
click at [572, 370] on icon "Next" at bounding box center [573, 366] width 10 height 16
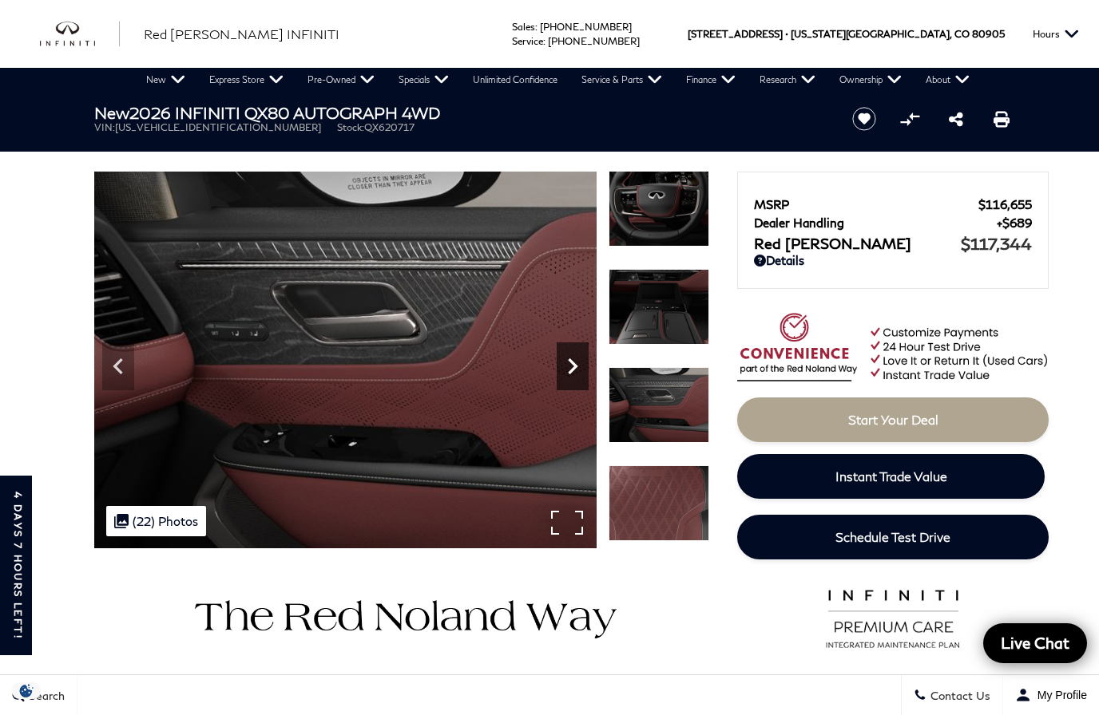
click at [568, 369] on icon "Next" at bounding box center [572, 366] width 32 height 32
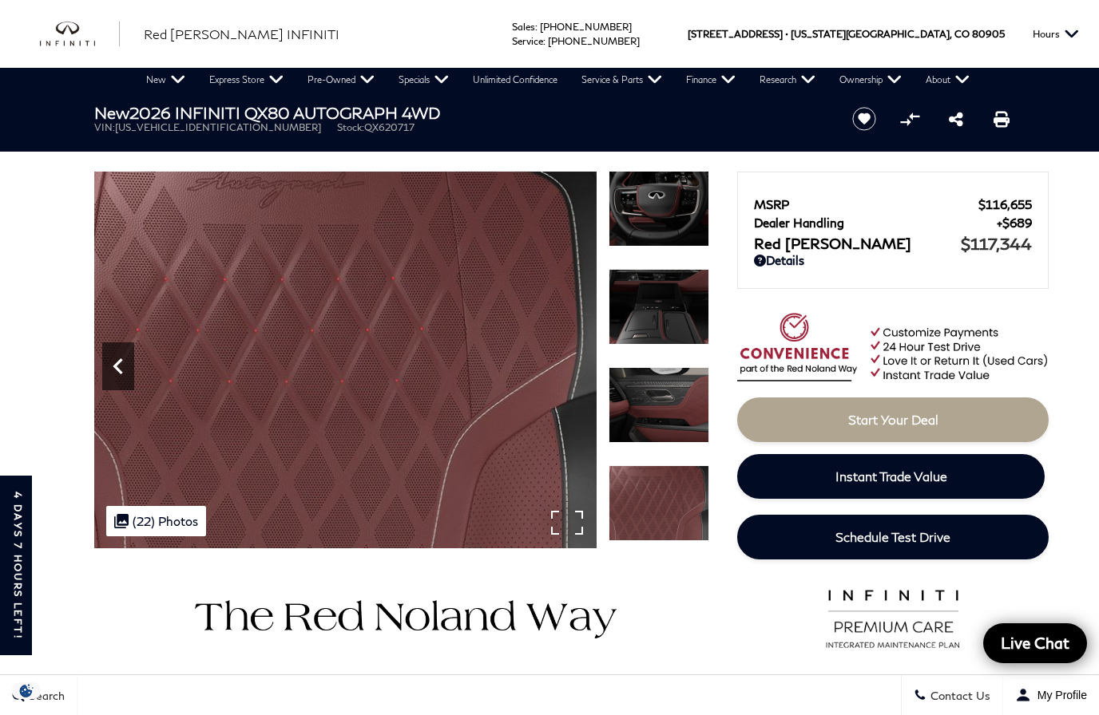
click at [106, 371] on icon "Previous" at bounding box center [118, 366] width 32 height 32
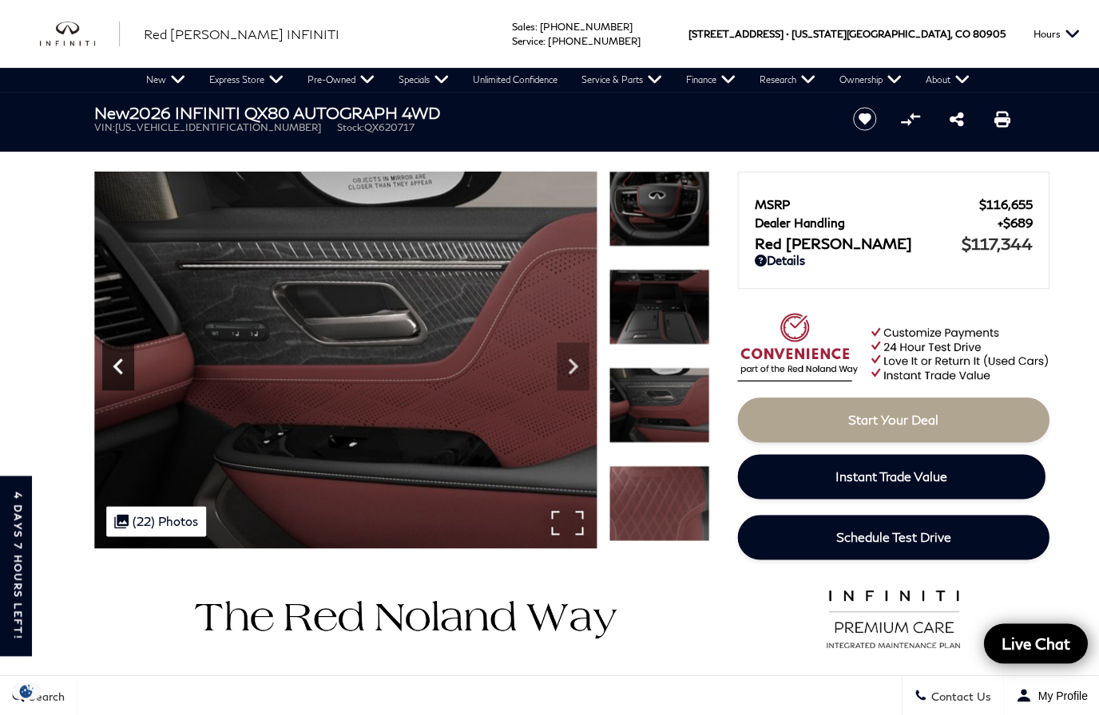
click at [128, 370] on icon "Previous" at bounding box center [118, 366] width 32 height 32
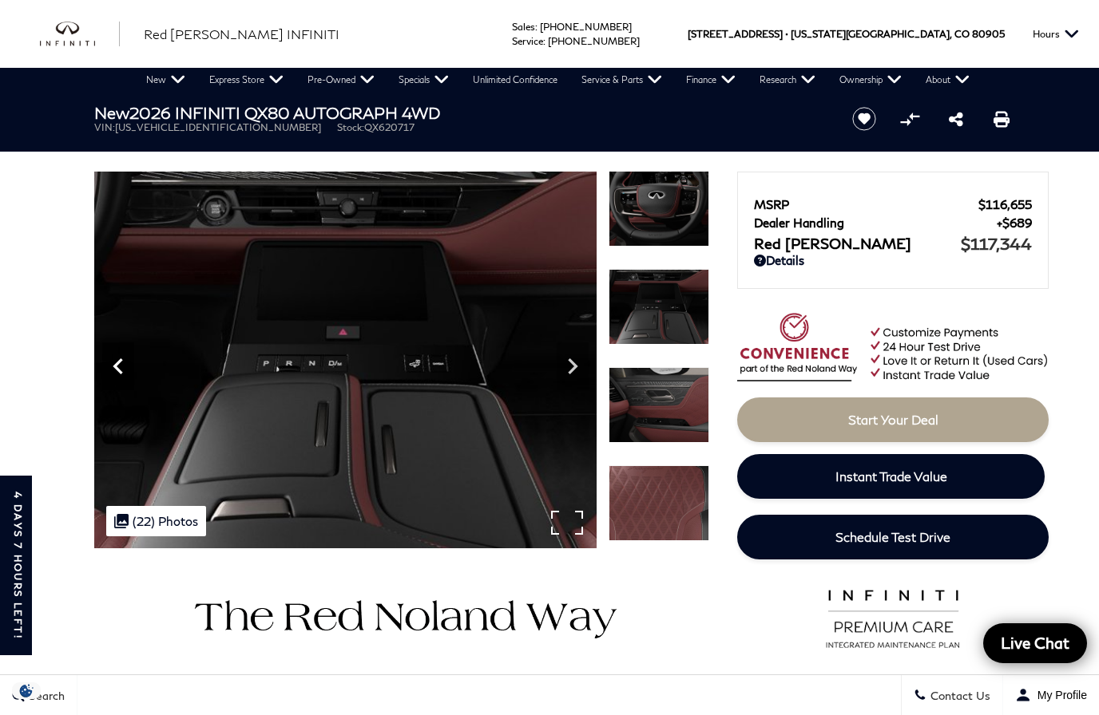
click at [114, 369] on icon "Previous" at bounding box center [118, 366] width 32 height 32
click at [120, 369] on icon "Previous" at bounding box center [118, 366] width 32 height 32
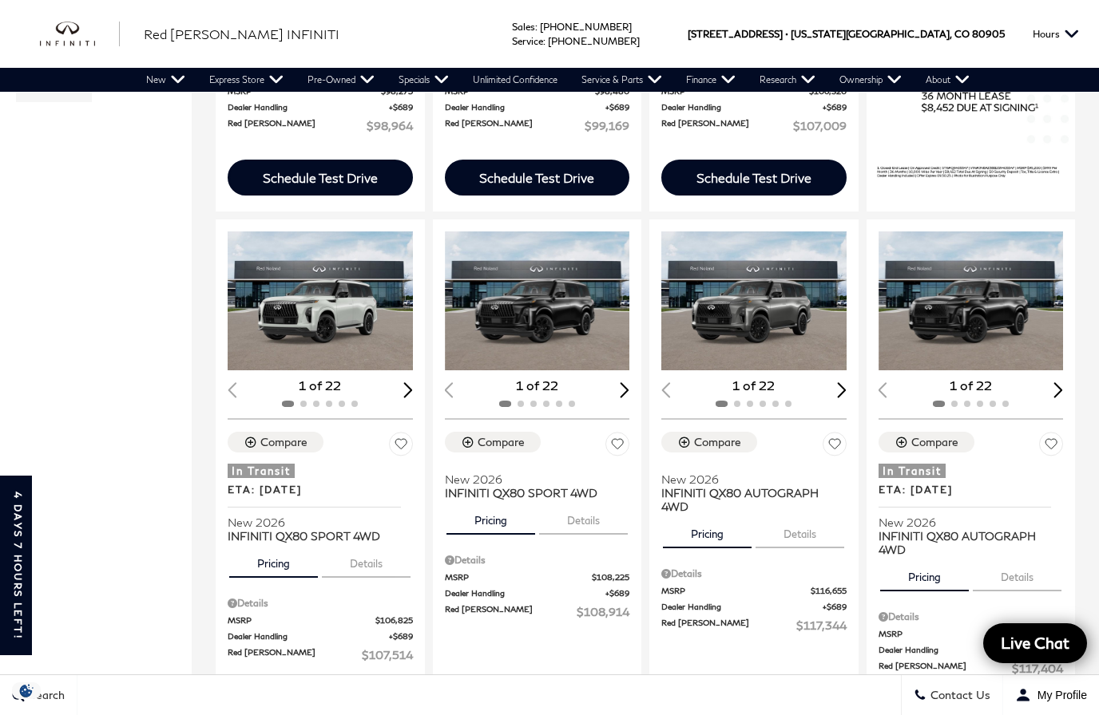
scroll to position [762, 0]
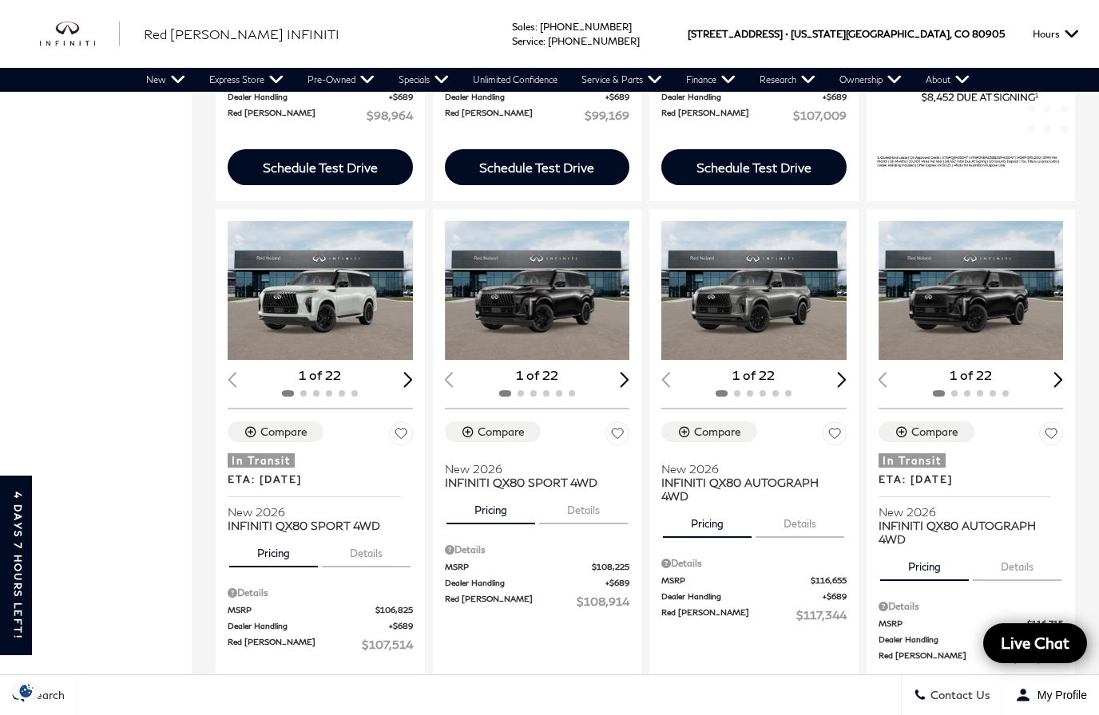
click at [335, 271] on img "1 / 2" at bounding box center [320, 290] width 185 height 139
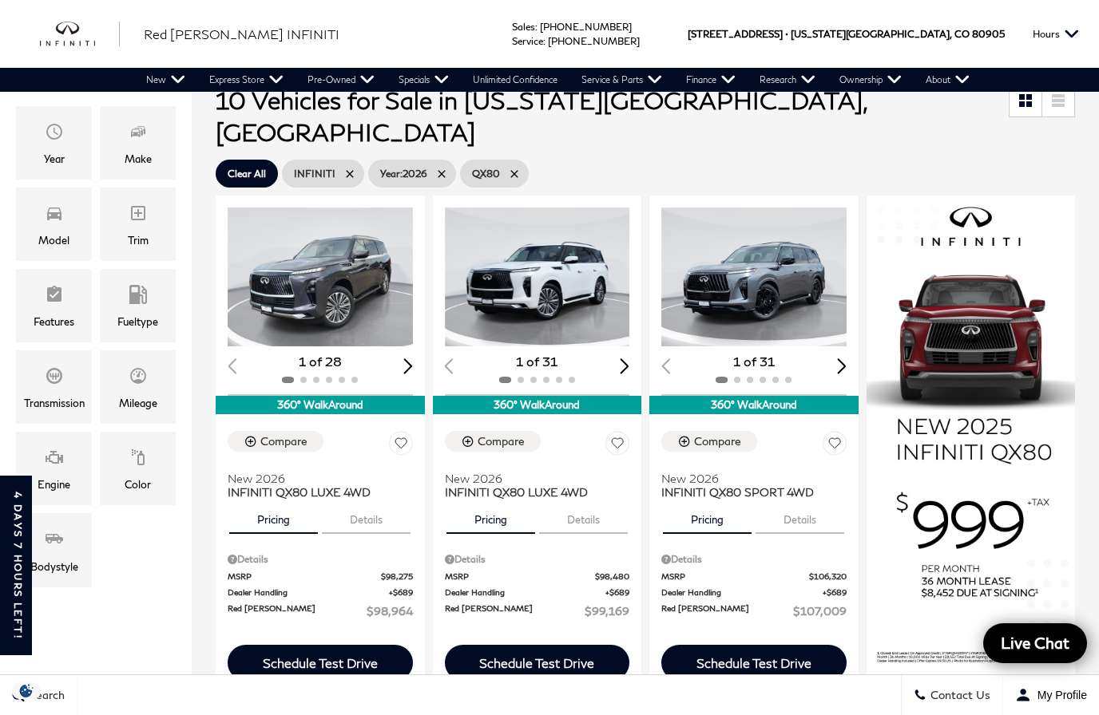
scroll to position [332, 0]
